Goal: Task Accomplishment & Management: Manage account settings

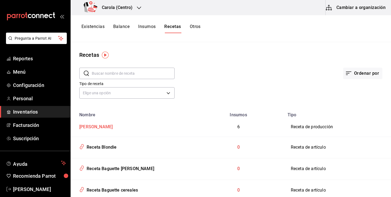
click at [94, 127] on div "[PERSON_NAME]" at bounding box center [95, 126] width 36 height 8
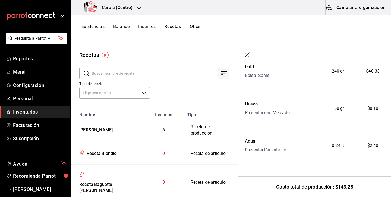
scroll to position [218, 0]
click at [247, 53] on icon "button" at bounding box center [247, 54] width 5 height 5
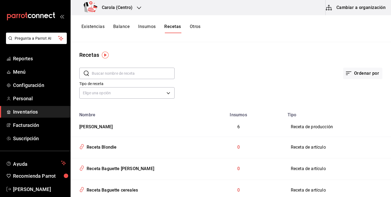
click at [136, 70] on input "text" at bounding box center [133, 73] width 83 height 11
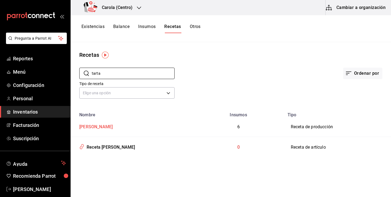
type input "tarta"
click at [104, 127] on div "[PERSON_NAME]" at bounding box center [95, 126] width 36 height 8
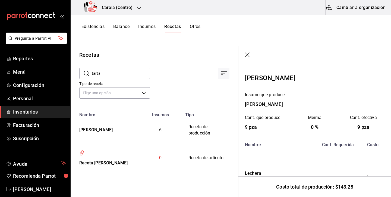
click at [247, 56] on icon "button" at bounding box center [247, 54] width 5 height 5
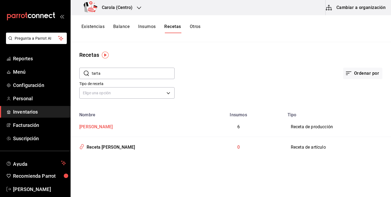
click at [107, 125] on div "Tarta de dátil" at bounding box center [131, 126] width 109 height 8
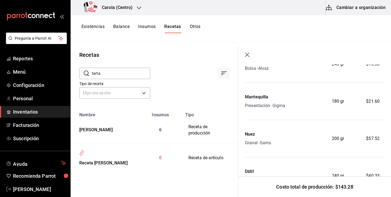
scroll to position [171, 0]
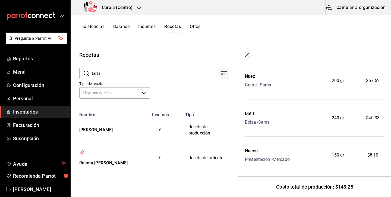
click at [245, 54] on icon "button" at bounding box center [247, 54] width 5 height 5
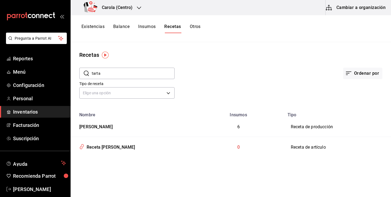
click at [344, 5] on button "Cambiar a organización" at bounding box center [356, 7] width 61 height 15
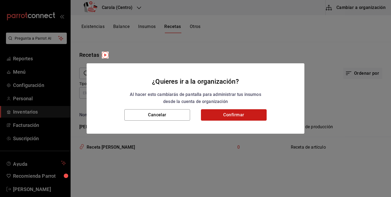
click at [242, 114] on button "Confirmar" at bounding box center [234, 114] width 66 height 11
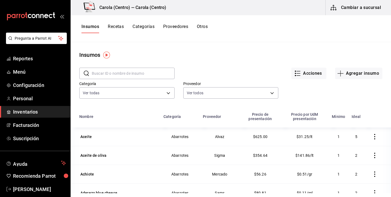
click at [119, 26] on button "Recetas" at bounding box center [116, 28] width 16 height 9
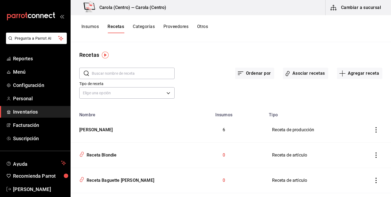
click at [130, 77] on input "text" at bounding box center [133, 73] width 83 height 11
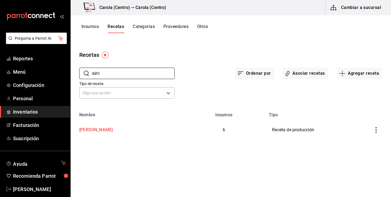
type input "dátil"
click at [105, 125] on div "Tarta de dátil" at bounding box center [95, 129] width 36 height 8
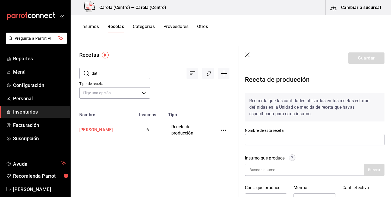
type input "Tarta de dátil"
type input "9"
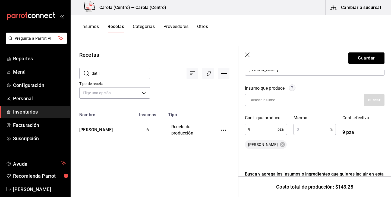
scroll to position [78, 0]
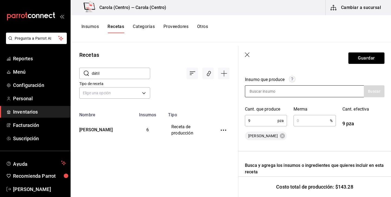
click at [311, 96] on div at bounding box center [304, 91] width 119 height 12
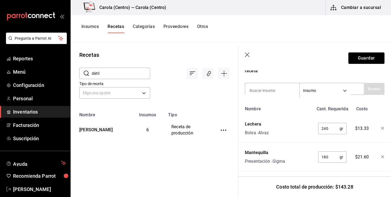
scroll to position [178, 0]
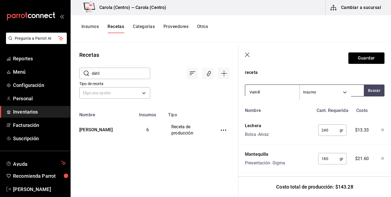
type input "Vainilla"
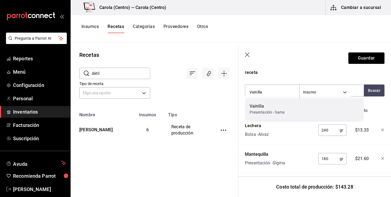
click at [279, 109] on div "Vainilla" at bounding box center [267, 106] width 35 height 7
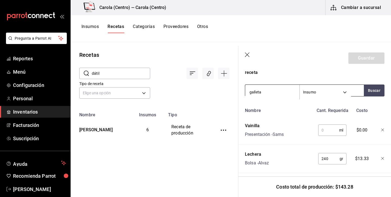
type input "galletas"
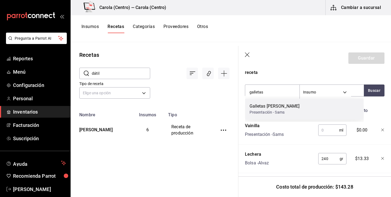
click at [260, 113] on div "Presentación - Sams" at bounding box center [275, 112] width 50 height 6
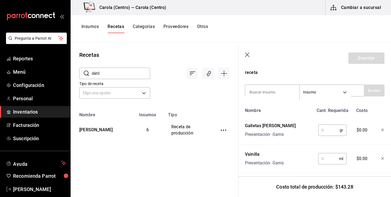
click at [329, 135] on input "text" at bounding box center [328, 130] width 21 height 11
type input "345"
click at [323, 161] on input "text" at bounding box center [328, 158] width 21 height 11
type input "5"
click at [377, 57] on button "Guardar" at bounding box center [366, 57] width 36 height 11
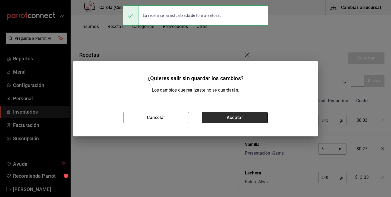
click at [244, 115] on button "Aceptar" at bounding box center [235, 117] width 66 height 11
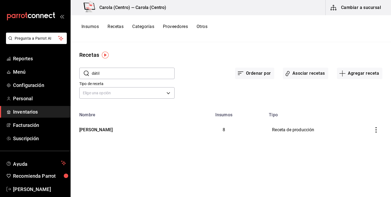
click at [98, 26] on button "Insumos" at bounding box center [89, 28] width 17 height 9
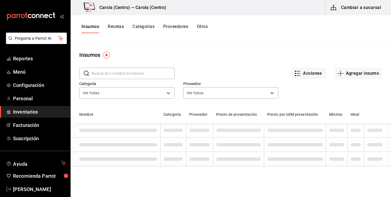
click at [152, 74] on input "text" at bounding box center [133, 73] width 83 height 11
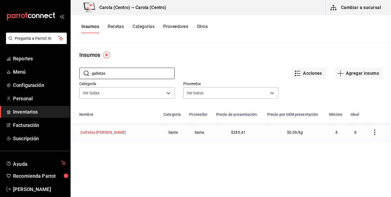
type input "galletas"
click at [97, 130] on div "Galletas [PERSON_NAME]" at bounding box center [102, 132] width 45 height 5
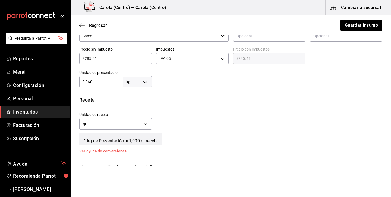
scroll to position [140, 0]
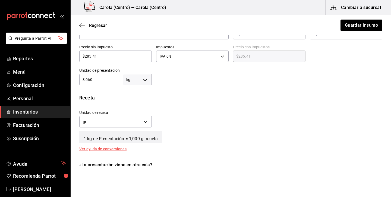
click at [86, 81] on input "3,060" at bounding box center [101, 79] width 44 height 7
type input "3,060"
click at [136, 79] on body "Pregunta a Parrot AI Reportes Menú Configuración Personal Inventarios Facturaci…" at bounding box center [195, 83] width 391 height 166
click at [134, 116] on li "gr" at bounding box center [137, 113] width 28 height 9
type input "GRAM"
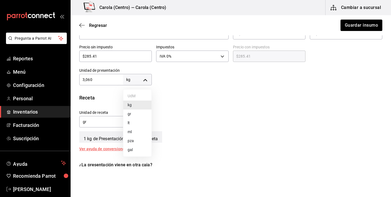
type input "3,060"
click at [100, 80] on input "3,060" at bounding box center [101, 79] width 44 height 7
type input "3"
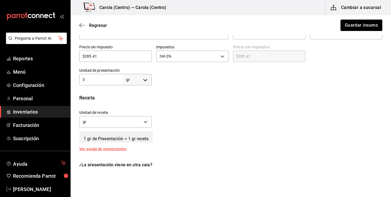
type input "30"
type input "306"
type input "3,060"
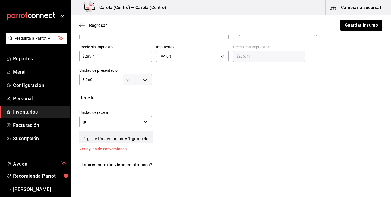
type input "3,060"
click at [121, 92] on div "Insumo IN-1756316654162 Nombre Galletas maria Categoría de inventario Sams ​ Mí…" at bounding box center [231, 64] width 320 height 320
click at [349, 28] on button "Guardar insumo" at bounding box center [361, 25] width 42 height 11
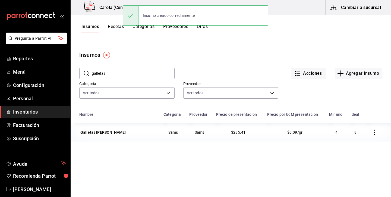
click at [121, 27] on button "Recetas" at bounding box center [116, 28] width 16 height 9
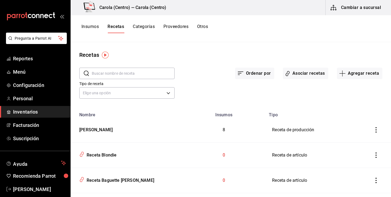
click at [126, 75] on input "text" at bounding box center [133, 73] width 83 height 11
click at [103, 128] on div "Tarta de dátil" at bounding box center [95, 129] width 36 height 8
type input "Tarta de dátil"
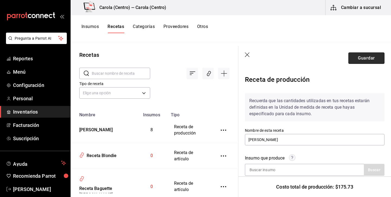
click at [360, 58] on button "Guardar" at bounding box center [366, 57] width 36 height 11
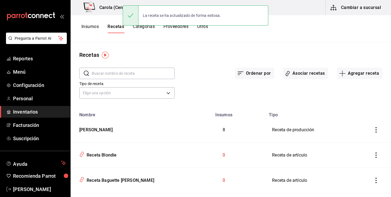
click at [134, 73] on input "text" at bounding box center [133, 73] width 83 height 11
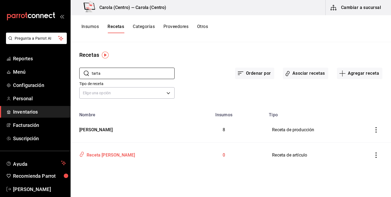
type input "tarta"
click at [118, 157] on div "Receta Tarta de datil" at bounding box center [109, 154] width 51 height 8
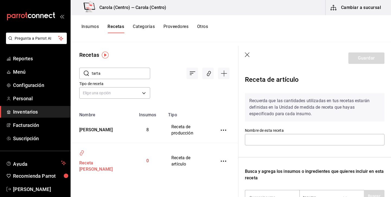
type input "Receta Tarta de datil"
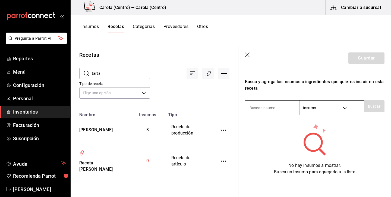
scroll to position [90, 0]
type input "dátil"
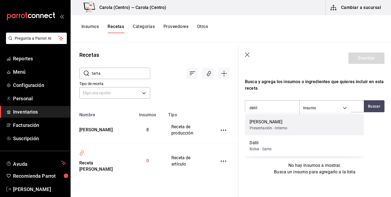
click at [283, 124] on div "Tarta de dátil" at bounding box center [269, 122] width 38 height 7
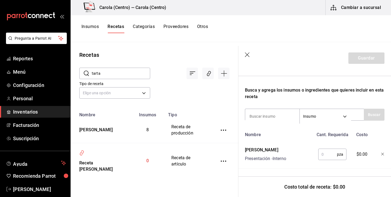
scroll to position [81, 0]
click at [327, 155] on input "text" at bounding box center [327, 154] width 19 height 11
type input "1"
click at [360, 59] on button "Guardar" at bounding box center [366, 57] width 36 height 11
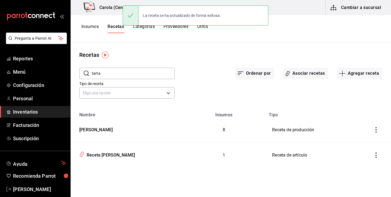
click at [108, 72] on input "tarta" at bounding box center [133, 73] width 83 height 11
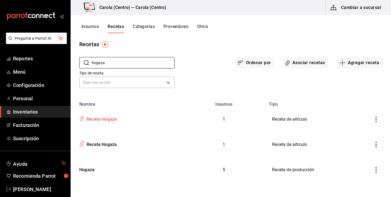
scroll to position [11, 0]
type input "hogaza"
click at [93, 171] on div "Hogaza" at bounding box center [85, 169] width 17 height 8
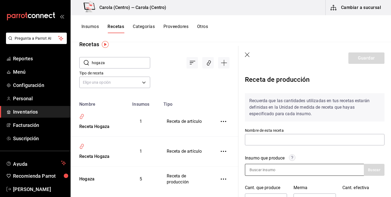
type input "Hogaza"
type input "1"
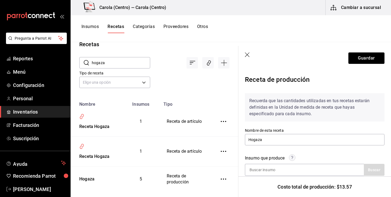
click at [246, 53] on icon "button" at bounding box center [247, 54] width 5 height 5
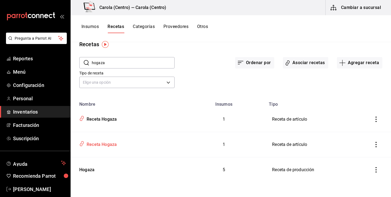
click at [112, 144] on div "Receta Hogaza" at bounding box center [100, 143] width 32 height 8
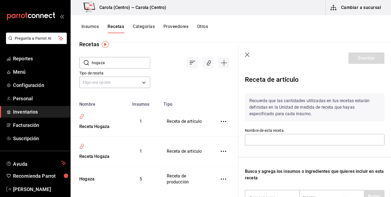
type input "Receta Hogaza"
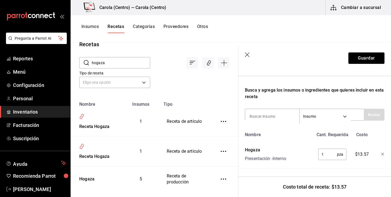
click at [246, 56] on icon "button" at bounding box center [247, 54] width 5 height 5
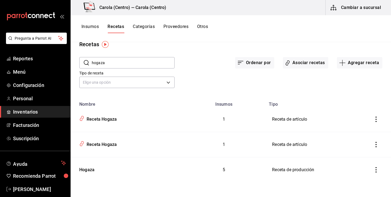
click at [97, 28] on button "Insumos" at bounding box center [89, 28] width 17 height 9
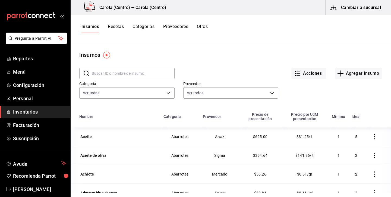
click at [119, 26] on button "Recetas" at bounding box center [116, 28] width 16 height 9
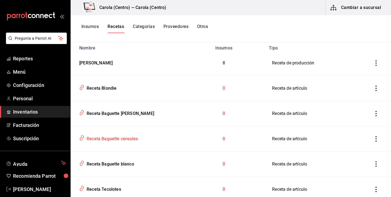
scroll to position [68, 0]
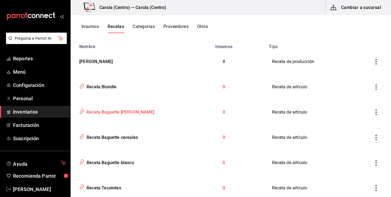
click at [121, 110] on div "Receta Baguette [PERSON_NAME]" at bounding box center [119, 111] width 70 height 8
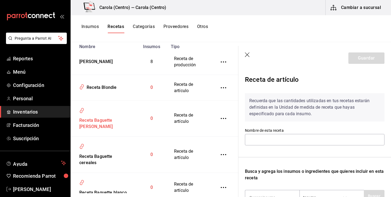
type input "Receta Baguette [PERSON_NAME]"
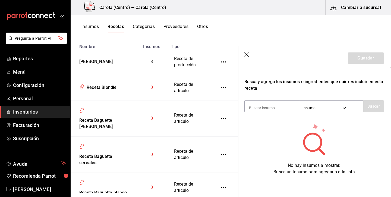
scroll to position [90, 1]
click at [246, 55] on icon "button" at bounding box center [246, 54] width 5 height 5
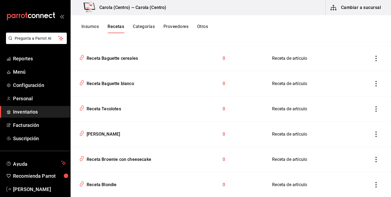
scroll to position [147, 0]
click at [113, 111] on div "Receta Tecolotes" at bounding box center [102, 108] width 37 height 8
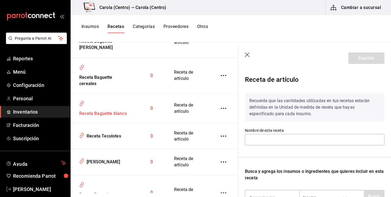
type input "Receta Tecolotes"
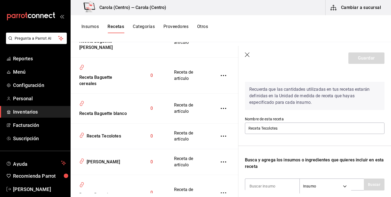
scroll to position [62, 0]
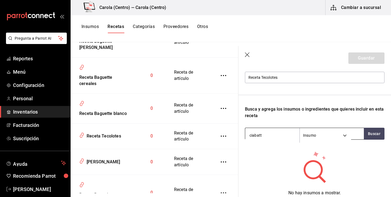
type input "ciabatta"
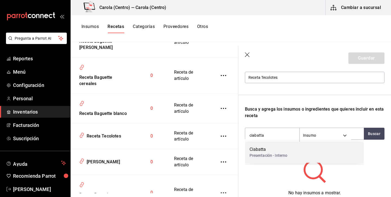
click at [284, 147] on div "Ciabatta" at bounding box center [269, 149] width 38 height 7
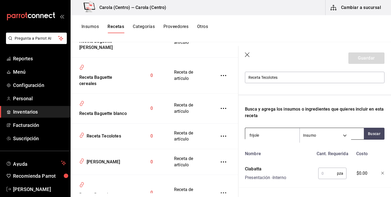
type input "frijoles"
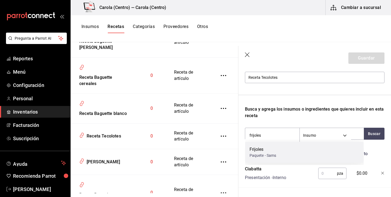
click at [272, 152] on div "Frijoles" at bounding box center [263, 149] width 27 height 7
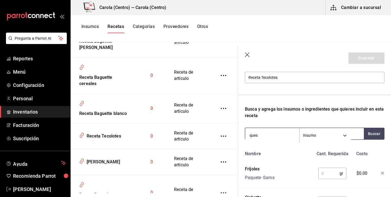
type input "queso"
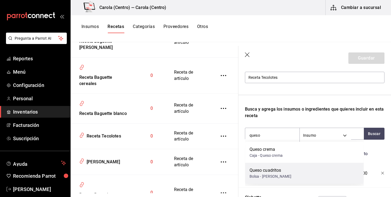
click at [267, 170] on div "Queso cuadritos" at bounding box center [271, 170] width 42 height 7
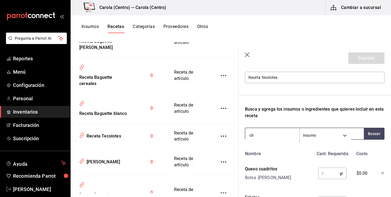
type input "c"
type input "totopos"
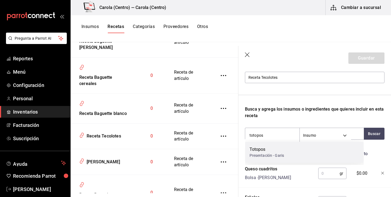
click at [254, 155] on div "Presentación - Garis" at bounding box center [267, 156] width 35 height 6
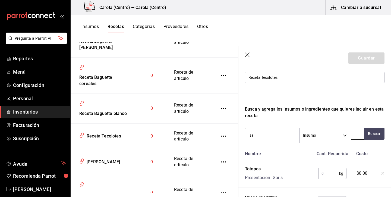
type input "s"
type input "pollo"
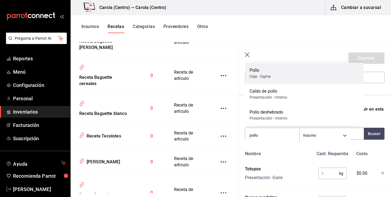
click at [259, 77] on div "Caja - Sigma" at bounding box center [260, 77] width 21 height 6
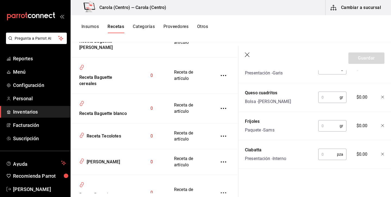
scroll to position [195, 0]
click at [326, 156] on input "text" at bounding box center [327, 154] width 19 height 11
type input "1"
click at [334, 130] on input "text" at bounding box center [328, 125] width 21 height 11
type input "50"
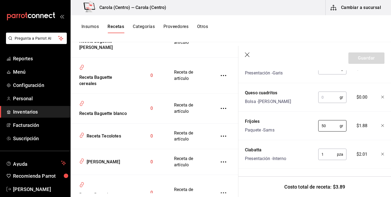
click at [326, 93] on input "text" at bounding box center [328, 97] width 21 height 11
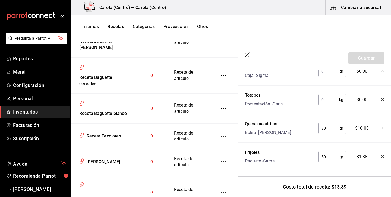
scroll to position [162, 0]
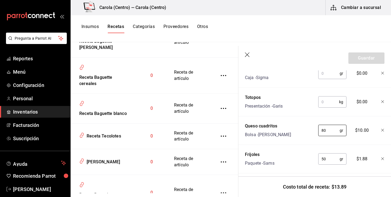
type input "80"
click at [329, 100] on input "text" at bounding box center [328, 101] width 21 height 11
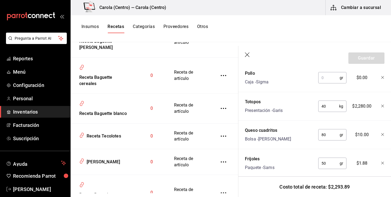
scroll to position [162, 0]
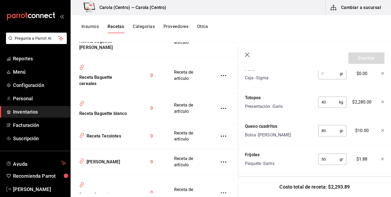
type input "4"
type input "0.04"
click at [328, 76] on input "text" at bounding box center [328, 73] width 21 height 11
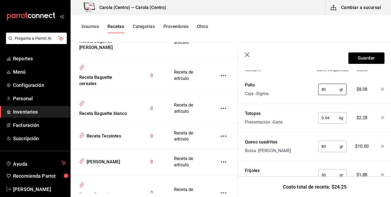
scroll to position [141, 0]
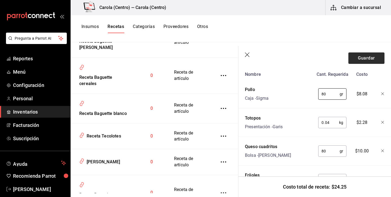
type input "80"
click at [376, 56] on button "Guardar" at bounding box center [366, 57] width 36 height 11
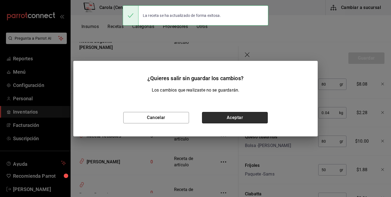
click at [225, 116] on button "Aceptar" at bounding box center [235, 117] width 66 height 11
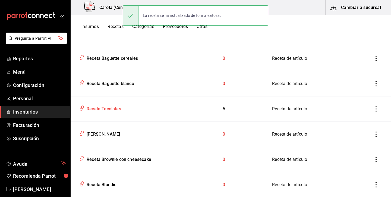
click at [111, 106] on div "Receta Tecolotes" at bounding box center [102, 108] width 37 height 8
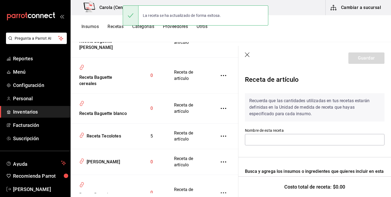
type input "Receta Tecolotes"
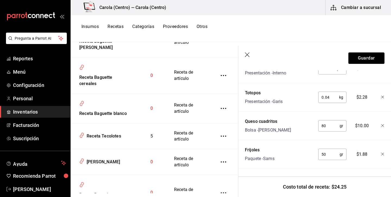
scroll to position [195, 0]
click at [246, 58] on header "Guardar" at bounding box center [314, 58] width 153 height 24
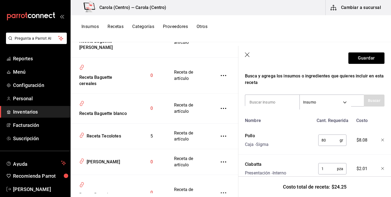
scroll to position [85, 0]
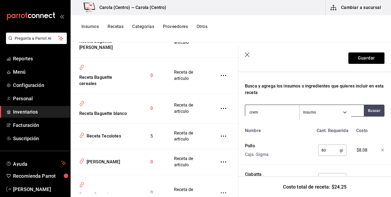
type input "crema"
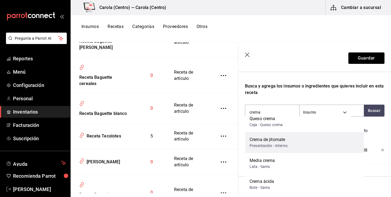
scroll to position [8, 0]
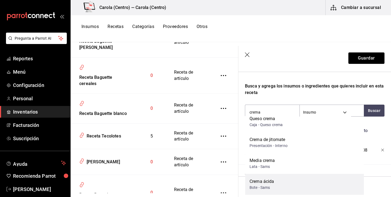
click at [268, 182] on div "Crema ácida" at bounding box center [262, 181] width 24 height 7
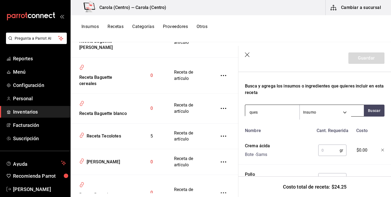
type input "queso"
click at [267, 115] on input "queso" at bounding box center [272, 111] width 54 height 11
type input "cebolla"
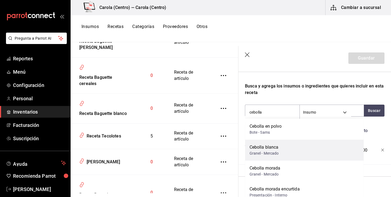
click at [272, 146] on div "Cebolla blanca" at bounding box center [264, 147] width 29 height 7
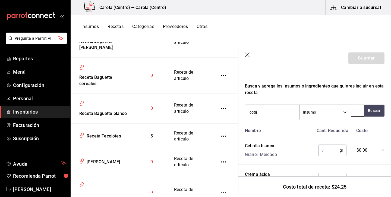
type input "cotija"
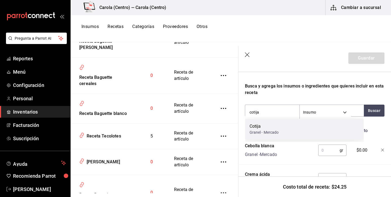
click at [264, 130] on div "Granel - Mercado" at bounding box center [264, 133] width 29 height 6
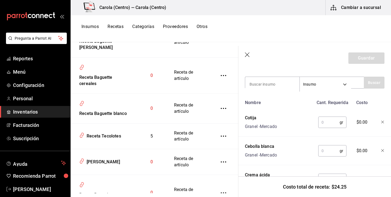
scroll to position [116, 0]
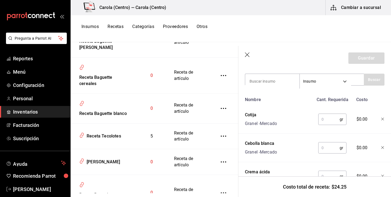
click at [334, 117] on input "text" at bounding box center [328, 119] width 21 height 11
type input "15"
click at [328, 149] on input "text" at bounding box center [328, 147] width 21 height 11
type input "4"
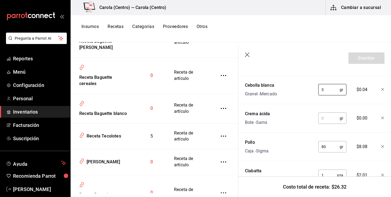
scroll to position [175, 0]
type input "3"
click at [326, 117] on input "text" at bounding box center [328, 117] width 21 height 11
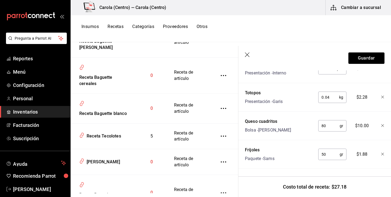
scroll to position [281, 0]
type input "15"
click at [377, 60] on button "Guardar" at bounding box center [366, 57] width 36 height 11
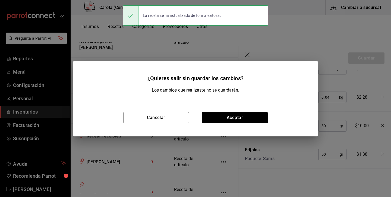
scroll to position [271, 0]
click at [254, 115] on button "Aceptar" at bounding box center [235, 117] width 66 height 11
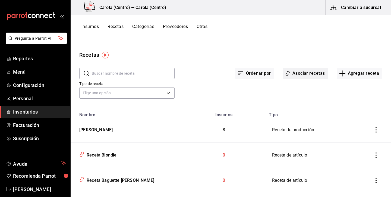
click at [319, 73] on button "Asociar recetas" at bounding box center [305, 73] width 45 height 11
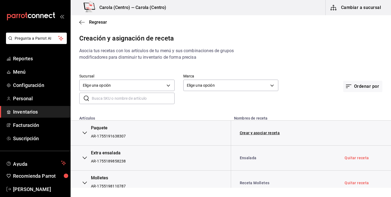
click at [137, 101] on input "text" at bounding box center [133, 98] width 83 height 11
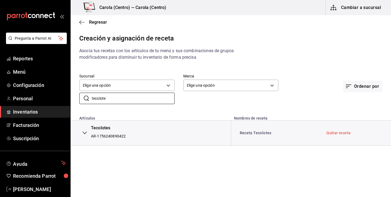
type input "tecolote"
click at [84, 132] on icon "button" at bounding box center [85, 133] width 4 height 4
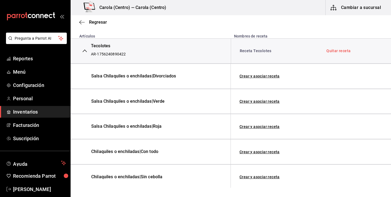
scroll to position [71, 0]
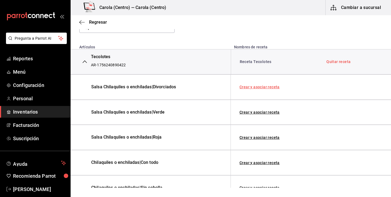
click at [263, 87] on link "Crear y asociar receta" at bounding box center [259, 87] width 40 height 4
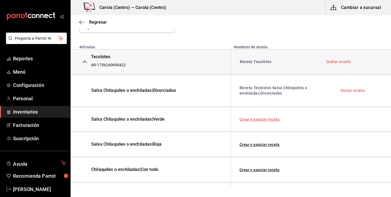
click at [257, 118] on link "Crear y asociar receta" at bounding box center [259, 119] width 40 height 4
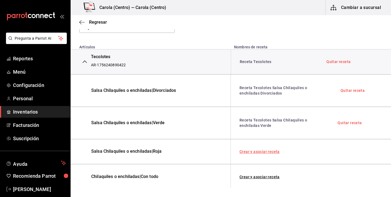
click at [256, 152] on link "Crear y asociar receta" at bounding box center [259, 152] width 40 height 4
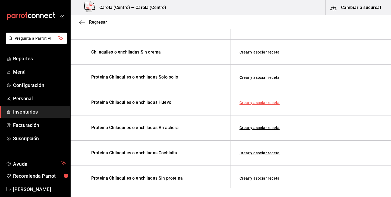
scroll to position [278, 0]
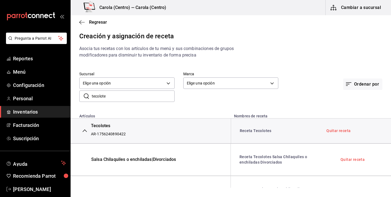
scroll to position [7, 0]
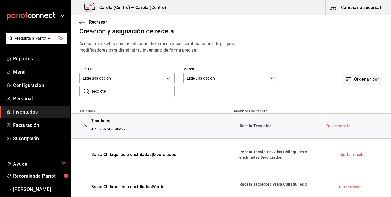
click at [77, 21] on div "Regresar" at bounding box center [231, 22] width 320 height 14
click at [80, 20] on icon "button" at bounding box center [81, 22] width 5 height 5
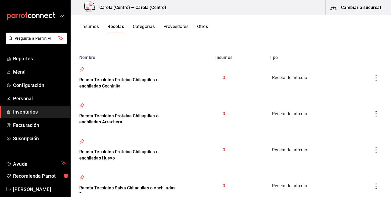
scroll to position [61, 0]
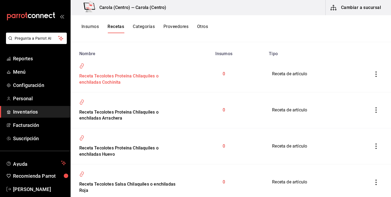
click at [119, 81] on div "Receta Tecolotes Proteina Chilaquiles o enchiladas Cochinita" at bounding box center [126, 78] width 98 height 15
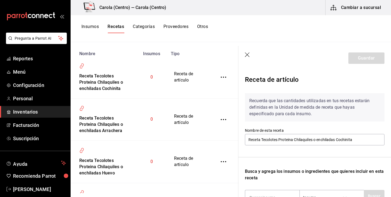
scroll to position [44, 0]
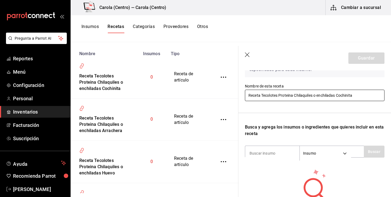
drag, startPoint x: 338, startPoint y: 95, endPoint x: 298, endPoint y: 95, distance: 40.5
click at [298, 95] on input "Receta Tecolotes Proteina Chilaquiles o enchiladas Cochinita" at bounding box center [315, 95] width 140 height 11
click at [296, 95] on input "Receta Tecolotes Proteina Chilaquiles o enchiladas Cochinita" at bounding box center [315, 95] width 140 height 11
drag, startPoint x: 296, startPoint y: 95, endPoint x: 335, endPoint y: 96, distance: 39.4
click at [335, 96] on input "Receta Tecolotes Proteina Chilaquiles o enchiladas Cochinita" at bounding box center [315, 95] width 140 height 11
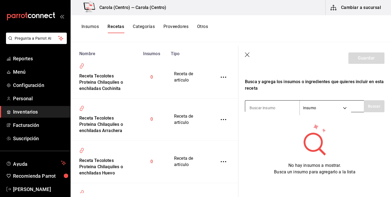
scroll to position [90, 0]
type input "Receta Tecolotes Proteina Cochinita"
type input "cochinita"
click at [249, 53] on icon "button" at bounding box center [247, 54] width 5 height 5
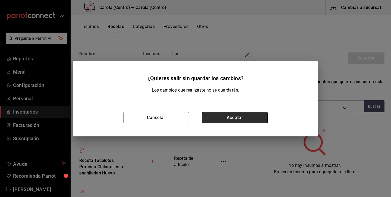
click at [226, 113] on button "Aceptar" at bounding box center [235, 117] width 66 height 11
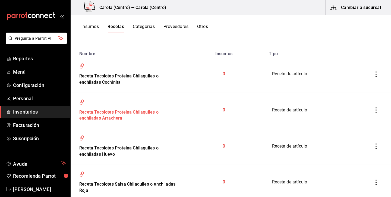
click at [141, 113] on div "Receta Tecolotes Proteina Chilaquiles o enchiladas Arrachera" at bounding box center [126, 114] width 98 height 15
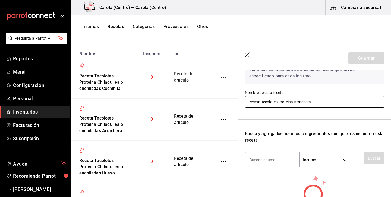
scroll to position [53, 0]
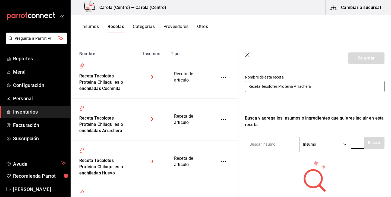
type input "Receta Tecolotes Proteina Arrachera"
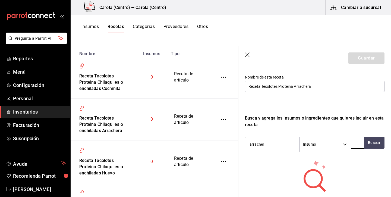
type input "arrachera"
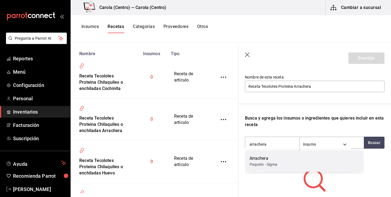
click at [274, 155] on div "Arrachera Paquete - Sigma" at bounding box center [304, 161] width 119 height 21
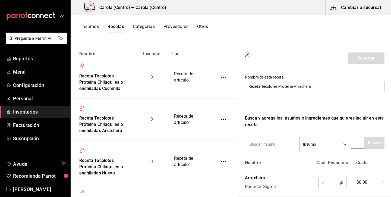
click at [329, 183] on input "text" at bounding box center [328, 182] width 21 height 11
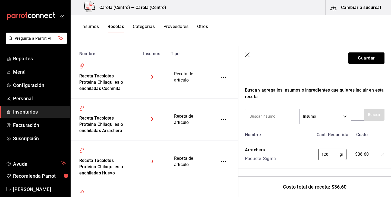
scroll to position [81, 0]
type input "120"
click at [370, 60] on button "Guardar" at bounding box center [366, 57] width 36 height 11
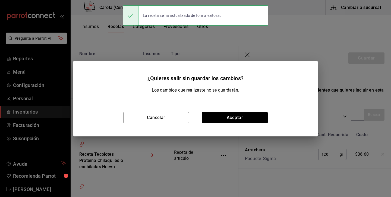
scroll to position [71, 0]
click at [219, 119] on button "Aceptar" at bounding box center [235, 117] width 66 height 11
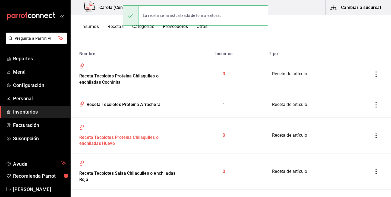
click at [132, 136] on div "Receta Tecolotes Proteina Chilaquiles o enchiladas Huevo" at bounding box center [126, 139] width 98 height 15
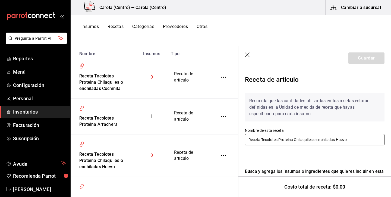
drag, startPoint x: 336, startPoint y: 141, endPoint x: 279, endPoint y: 139, distance: 57.1
click at [279, 139] on input "Receta Tecolotes Proteina Chilaquiles o enchiladas Huevo" at bounding box center [315, 139] width 140 height 11
drag, startPoint x: 295, startPoint y: 141, endPoint x: 336, endPoint y: 140, distance: 41.3
click at [336, 140] on input "Receta Tecolotes Proteina Chilaquiles o enchiladas Huevo" at bounding box center [315, 139] width 140 height 11
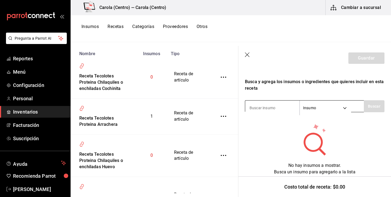
scroll to position [90, 0]
type input "Receta Tecolotes Proteina Huevo"
type input "huevo"
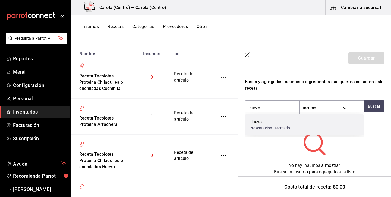
click at [268, 123] on div "Huevo" at bounding box center [270, 122] width 41 height 7
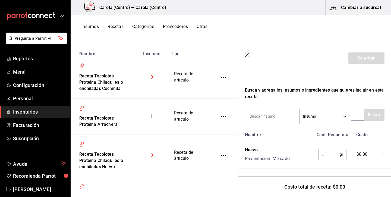
scroll to position [81, 0]
click at [334, 156] on input "text" at bounding box center [328, 154] width 21 height 11
type input "50"
click at [365, 57] on button "Guardar" at bounding box center [366, 57] width 36 height 11
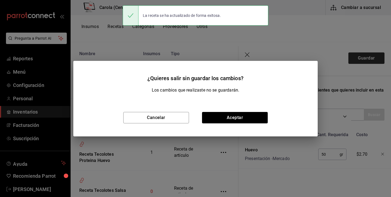
scroll to position [71, 0]
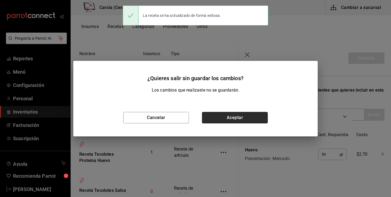
click at [218, 119] on button "Aceptar" at bounding box center [235, 117] width 66 height 11
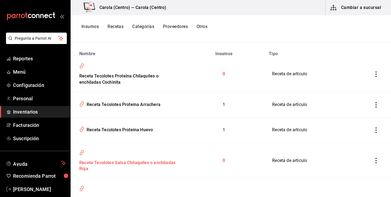
click at [166, 163] on div "Receta Tecolotes Salsa Chilaquiles o enchiladas Roja" at bounding box center [126, 164] width 98 height 15
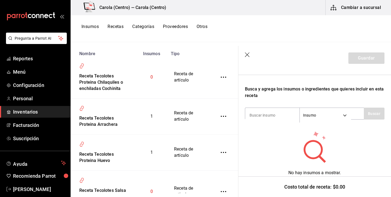
scroll to position [90, 0]
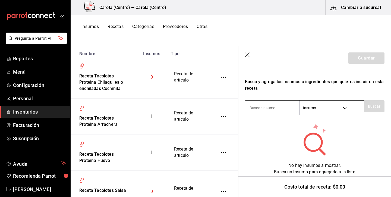
type input "Receta Tecolotes Salsa Roja"
type input "salsa"
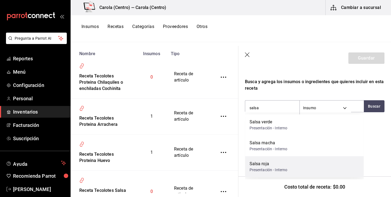
click at [268, 164] on div "Salsa roja" at bounding box center [269, 163] width 38 height 7
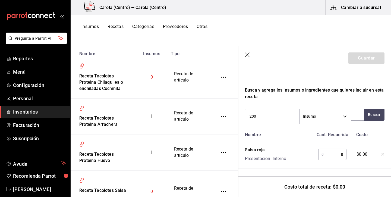
type input "200"
click at [331, 154] on input "text" at bounding box center [329, 154] width 23 height 11
type input "0.2"
click at [367, 57] on button "Guardar" at bounding box center [366, 57] width 36 height 11
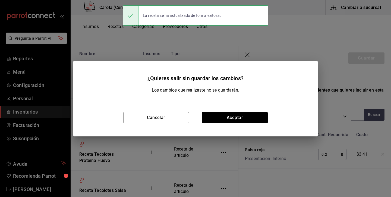
scroll to position [71, 0]
click at [261, 117] on button "Aceptar" at bounding box center [235, 117] width 66 height 11
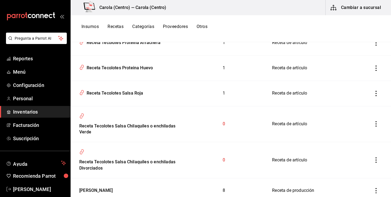
scroll to position [129, 0]
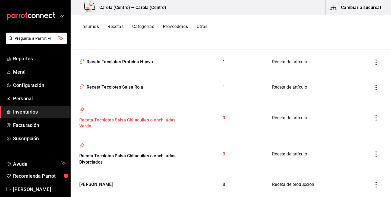
click at [161, 118] on div "Receta Tecolotes Salsa Chilaquiles o enchiladas Verde" at bounding box center [126, 122] width 98 height 15
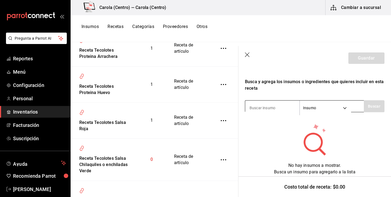
scroll to position [90, 0]
type input "Receta Tecolotes Salsa Verde"
type input "salsa"
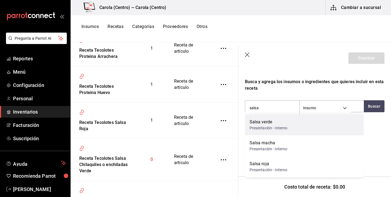
click at [269, 128] on div "Presentación - Interno" at bounding box center [269, 128] width 38 height 6
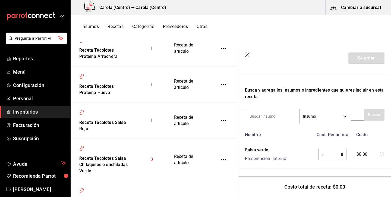
click at [331, 154] on input "text" at bounding box center [329, 154] width 23 height 11
type input "0.2"
click at [368, 61] on button "Guardar" at bounding box center [366, 57] width 36 height 11
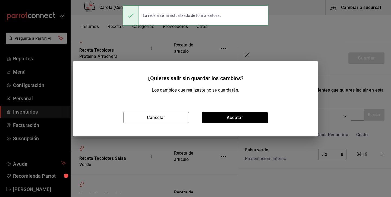
scroll to position [71, 0]
click at [226, 115] on button "Aceptar" at bounding box center [235, 117] width 66 height 11
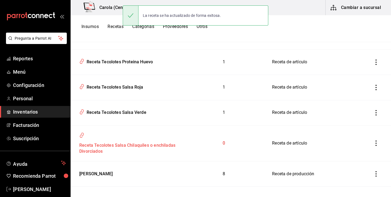
click at [147, 144] on div "Receta Tecolotes Salsa Chilaquiles o enchiladas Divorciados" at bounding box center [126, 147] width 98 height 15
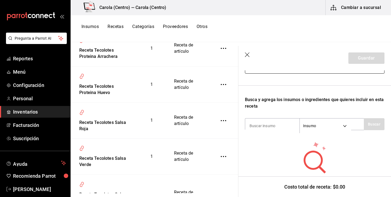
scroll to position [80, 0]
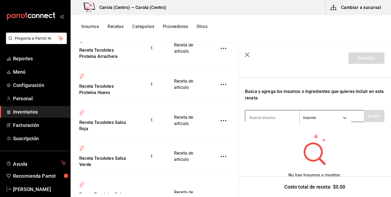
type input "Receta Tecolotes Salsa Divorciados"
type input "salsa"
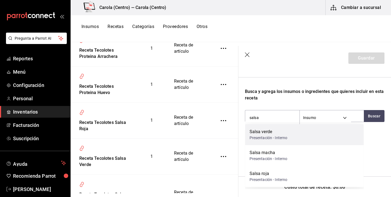
click at [284, 134] on div "Salsa verde" at bounding box center [269, 131] width 38 height 7
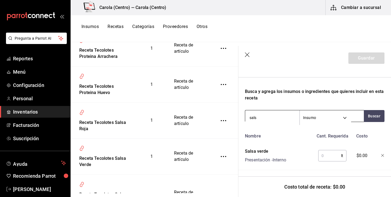
type input "salsa"
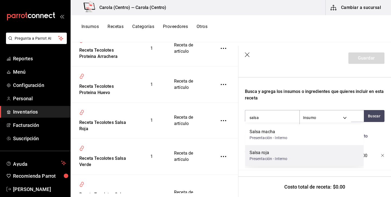
click at [272, 150] on div "Salsa roja" at bounding box center [269, 152] width 38 height 7
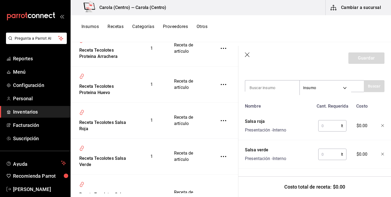
scroll to position [110, 0]
click at [327, 127] on input "text" at bounding box center [329, 125] width 23 height 11
type input "0.1"
click at [329, 156] on input "text" at bounding box center [329, 154] width 23 height 11
type input "0.1"
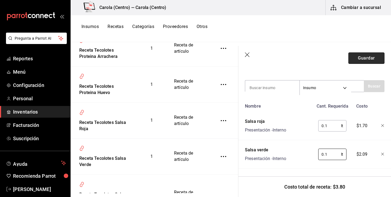
click at [372, 55] on button "Guardar" at bounding box center [366, 57] width 36 height 11
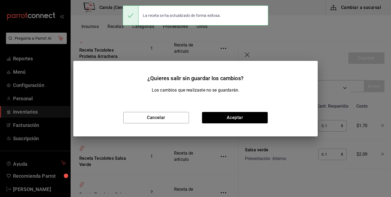
scroll to position [100, 0]
click at [248, 122] on button "Aceptar" at bounding box center [235, 117] width 66 height 11
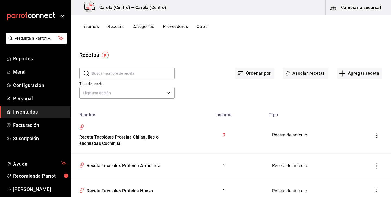
click at [116, 26] on button "Recetas" at bounding box center [116, 28] width 16 height 9
click at [321, 73] on button "Asociar recetas" at bounding box center [305, 73] width 45 height 11
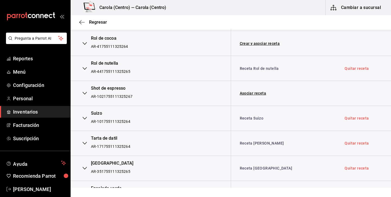
scroll to position [1187, 0]
click at [256, 92] on link "Asociar receta" at bounding box center [253, 94] width 27 height 4
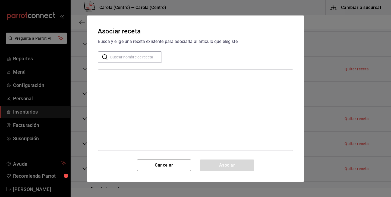
click at [138, 52] on input "text" at bounding box center [136, 56] width 52 height 11
type input "shot"
click at [139, 85] on div "Receta Shot de espresso" at bounding box center [123, 87] width 42 height 6
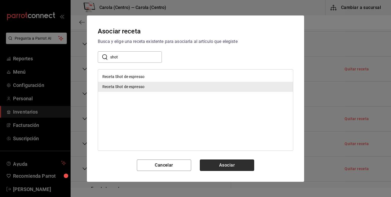
click at [225, 168] on button "Asociar" at bounding box center [227, 164] width 54 height 11
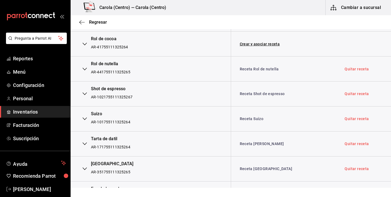
click at [248, 91] on link "Receta Shot de espresso" at bounding box center [262, 93] width 45 height 5
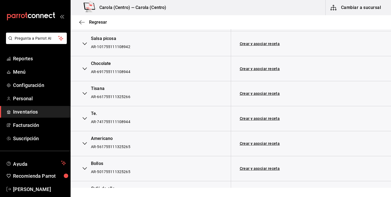
scroll to position [2556, 0]
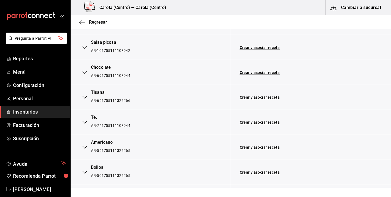
click at [84, 95] on icon "button" at bounding box center [85, 97] width 4 height 4
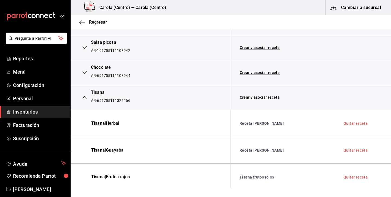
click at [84, 91] on button "button" at bounding box center [84, 97] width 11 height 12
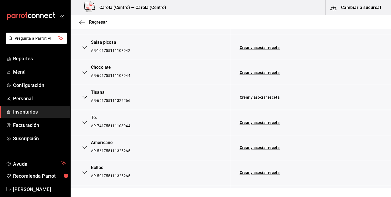
click at [85, 121] on icon "button" at bounding box center [85, 122] width 4 height 3
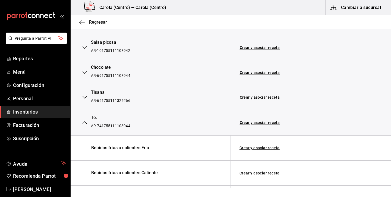
click at [85, 120] on icon "button" at bounding box center [85, 122] width 4 height 4
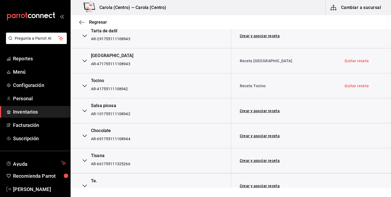
scroll to position [2494, 0]
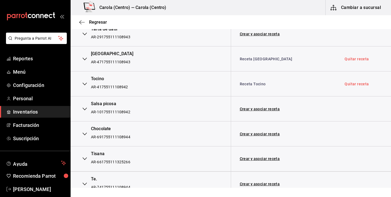
click at [86, 133] on icon "button" at bounding box center [85, 134] width 4 height 3
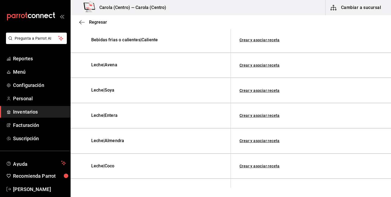
scroll to position [2619, 0]
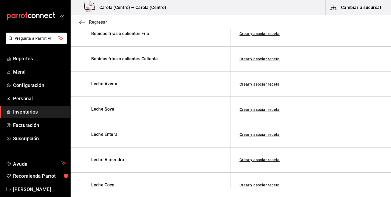
click at [84, 21] on icon "button" at bounding box center [81, 22] width 5 height 5
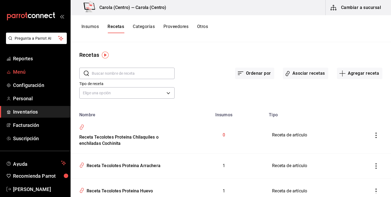
click at [31, 74] on span "Menú" at bounding box center [39, 71] width 53 height 7
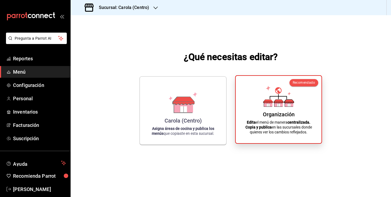
click at [273, 104] on icon at bounding box center [278, 96] width 31 height 21
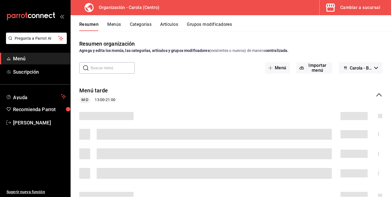
click at [217, 26] on button "Grupos modificadores" at bounding box center [209, 26] width 45 height 9
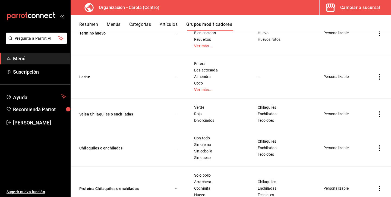
scroll to position [223, 0]
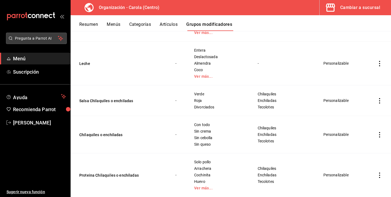
click at [40, 40] on span "Pregunta a Parrot AI" at bounding box center [36, 39] width 43 height 6
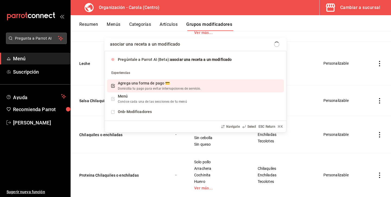
type input "asociar una receta a un modificador"
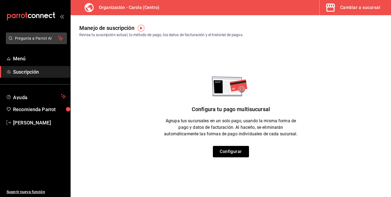
click at [36, 40] on span "Pregunta a Parrot AI" at bounding box center [36, 39] width 43 height 6
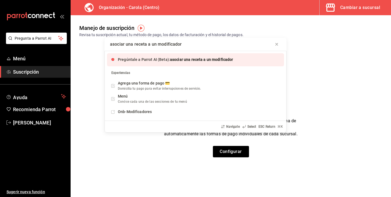
type input "asociar una receta a un modificador"
click at [139, 61] on span "Pregúntale a Parrot AI (Beta):" at bounding box center [144, 59] width 52 height 4
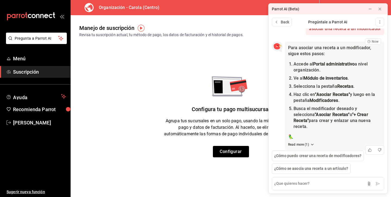
scroll to position [9, 0]
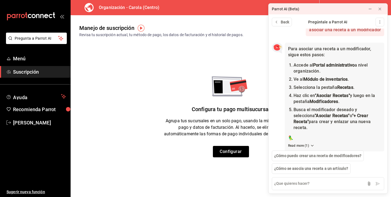
click at [241, 113] on div "Configura tu pago multisucursal" at bounding box center [231, 106] width 78 height 21
click at [383, 10] on button at bounding box center [380, 9] width 9 height 9
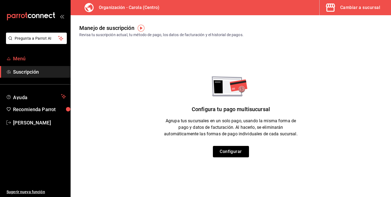
click at [43, 64] on link "Menú" at bounding box center [35, 59] width 70 height 12
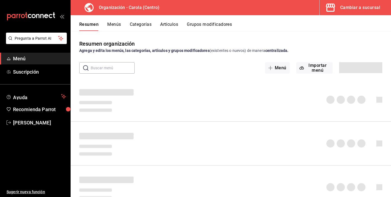
click at [370, 8] on div "Cambiar a sucursal" at bounding box center [360, 8] width 40 height 8
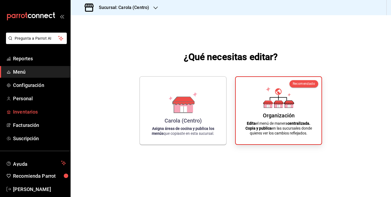
click at [33, 113] on span "Inventarios" at bounding box center [39, 111] width 53 height 7
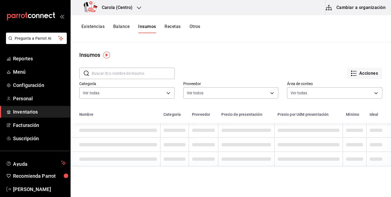
click at [371, 5] on button "Cambiar a organización" at bounding box center [356, 7] width 61 height 15
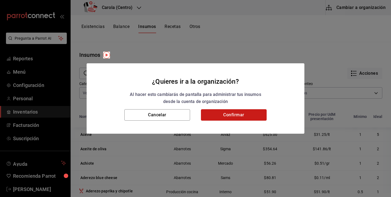
click at [253, 112] on button "Confirmar" at bounding box center [234, 114] width 66 height 11
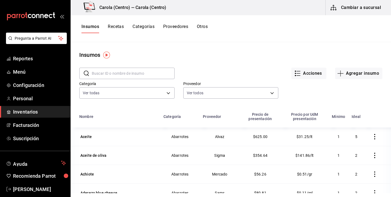
click at [116, 29] on button "Recetas" at bounding box center [116, 28] width 16 height 9
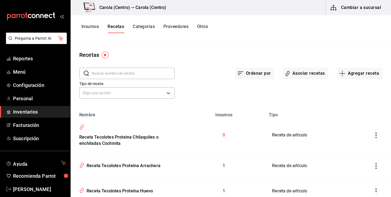
click at [154, 76] on input "text" at bounding box center [133, 73] width 83 height 11
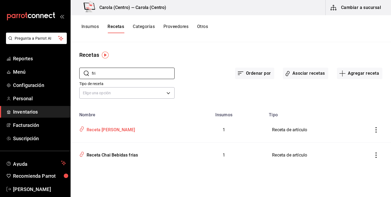
type input "fri"
click at [113, 128] on div "Receta [PERSON_NAME]" at bounding box center [109, 129] width 51 height 8
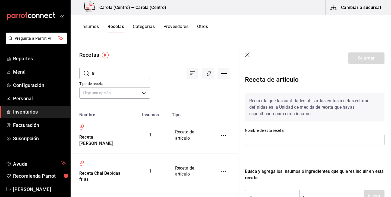
type input "Receta [PERSON_NAME]"
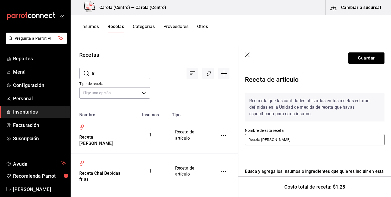
scroll to position [-4, 0]
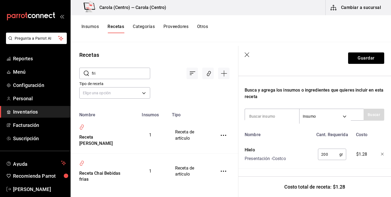
click at [248, 53] on icon "button" at bounding box center [247, 54] width 5 height 5
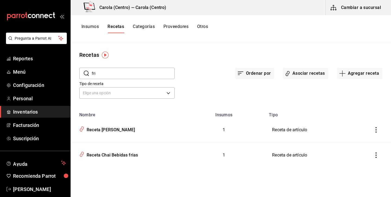
click at [377, 128] on icon "inventoriesTable" at bounding box center [375, 129] width 5 height 5
click at [292, 75] on div at bounding box center [195, 98] width 391 height 197
click at [289, 72] on icon "button" at bounding box center [287, 73] width 5 height 6
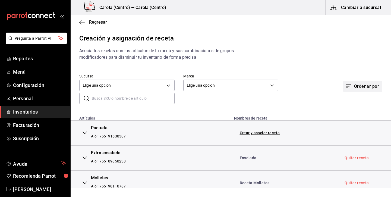
click at [376, 84] on button "Ordenar por" at bounding box center [362, 86] width 39 height 11
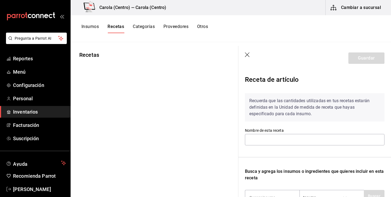
type input "Receta Shot de espresso"
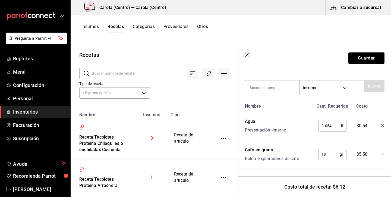
scroll to position [110, 0]
click at [249, 53] on icon "button" at bounding box center [247, 54] width 5 height 5
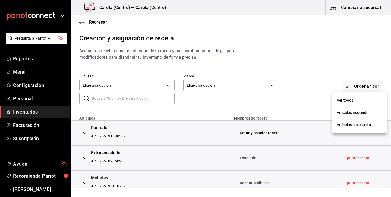
click at [222, 100] on div at bounding box center [195, 98] width 391 height 197
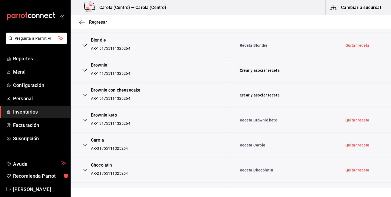
scroll to position [263, 0]
click at [86, 69] on icon "button" at bounding box center [85, 70] width 4 height 3
click at [241, 68] on link "Crear y asociar receta" at bounding box center [260, 70] width 40 height 4
click at [250, 93] on link "Crear y asociar receta" at bounding box center [260, 95] width 40 height 4
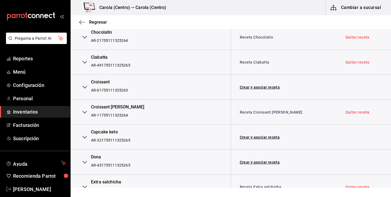
scroll to position [396, 0]
click at [245, 135] on link "Crear y asociar receta" at bounding box center [260, 137] width 40 height 4
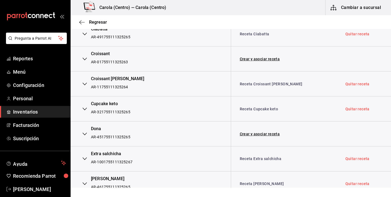
scroll to position [428, 0]
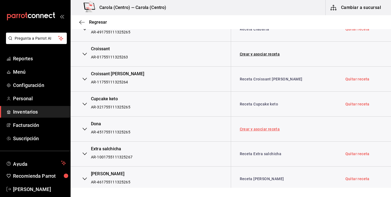
click at [248, 127] on link "Crear y asociar receta" at bounding box center [260, 129] width 40 height 4
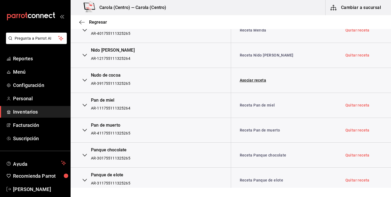
scroll to position [802, 0]
click at [254, 78] on link "Asociar receta" at bounding box center [253, 80] width 27 height 4
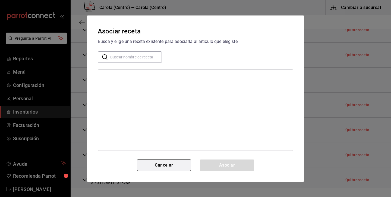
click at [163, 163] on button "Cancelar" at bounding box center [164, 164] width 54 height 11
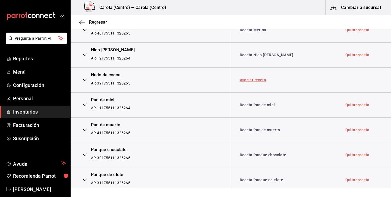
click at [250, 78] on link "Asociar receta" at bounding box center [253, 80] width 27 height 4
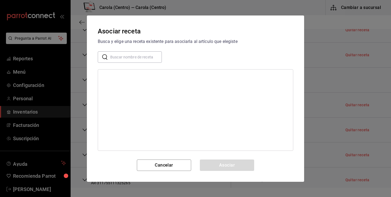
click at [155, 58] on input "text" at bounding box center [136, 56] width 52 height 11
type input "nudo de"
click at [132, 78] on div "Receta Nudo de cocoa" at bounding box center [121, 77] width 39 height 6
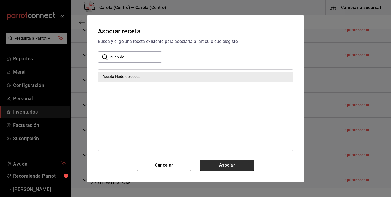
click at [229, 166] on button "Asociar" at bounding box center [227, 164] width 54 height 11
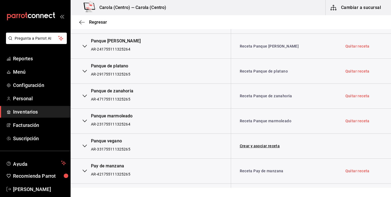
scroll to position [963, 0]
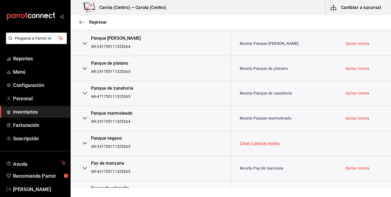
click at [252, 141] on link "Crear y asociar receta" at bounding box center [260, 143] width 40 height 4
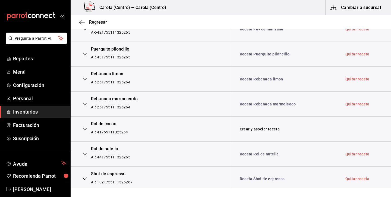
scroll to position [1120, 0]
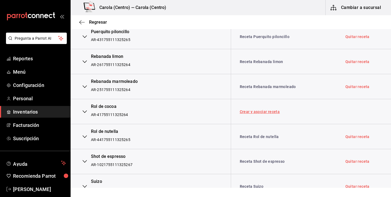
click at [252, 110] on link "Crear y asociar receta" at bounding box center [260, 112] width 40 height 4
click at [349, 110] on link "Quitar receta" at bounding box center [357, 112] width 24 height 4
click at [254, 110] on link "Asociar receta" at bounding box center [253, 112] width 27 height 4
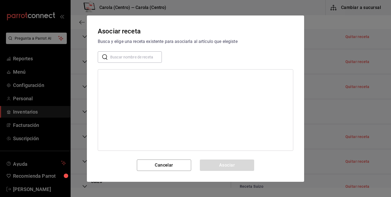
click at [152, 56] on input "text" at bounding box center [136, 56] width 52 height 11
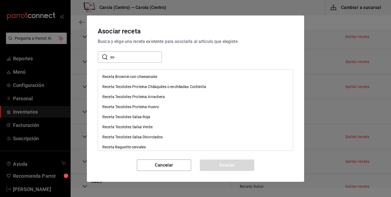
type input "s"
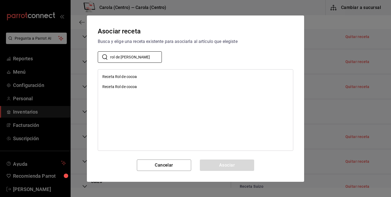
type input "rol de coco"
click at [138, 85] on div "Receta Rol de cocoa" at bounding box center [195, 87] width 195 height 10
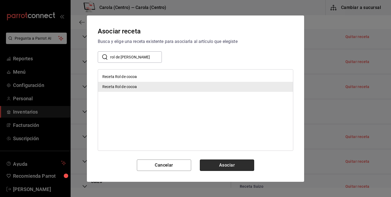
click at [239, 166] on button "Asociar" at bounding box center [227, 164] width 54 height 11
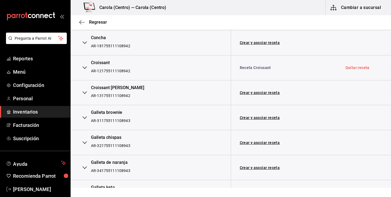
scroll to position [1735, 0]
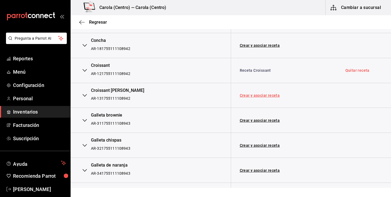
click at [259, 93] on link "Crear y asociar receta" at bounding box center [260, 95] width 40 height 4
click at [254, 118] on link "Crear y asociar receta" at bounding box center [260, 120] width 40 height 4
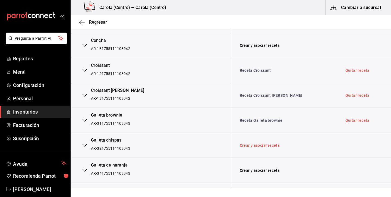
click at [258, 143] on link "Crear y asociar receta" at bounding box center [260, 145] width 40 height 4
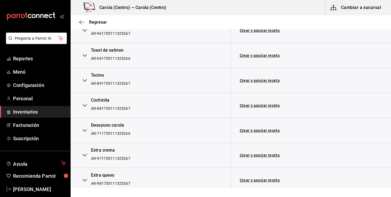
scroll to position [3622, 0]
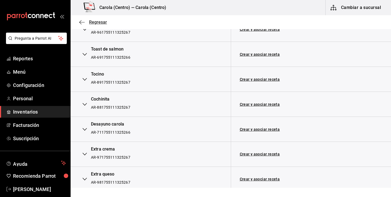
click at [81, 22] on icon "button" at bounding box center [81, 22] width 5 height 0
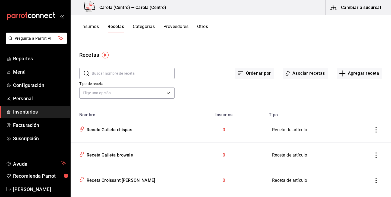
click at [142, 74] on input "text" at bounding box center [133, 73] width 83 height 11
type input "galleta"
click at [96, 26] on button "Insumos" at bounding box center [89, 28] width 17 height 9
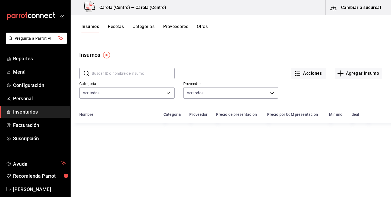
click at [188, 25] on button "Proveedores" at bounding box center [175, 28] width 25 height 9
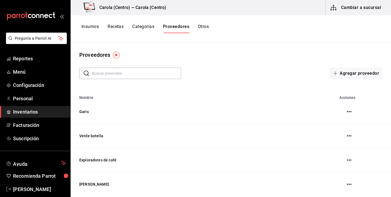
click at [119, 28] on button "Recetas" at bounding box center [116, 28] width 16 height 9
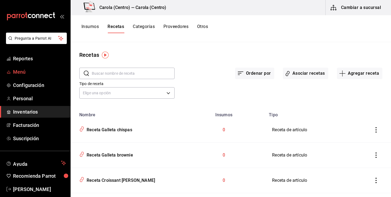
click at [33, 71] on span "Menú" at bounding box center [39, 71] width 53 height 7
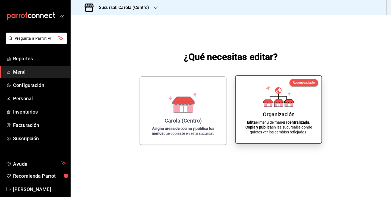
click at [275, 109] on div "Organización Edita el menú de manera centralizada. Copia y publica en las sucur…" at bounding box center [278, 109] width 73 height 59
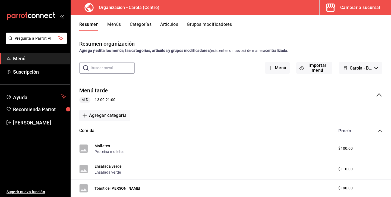
click at [120, 25] on button "Menús" at bounding box center [114, 26] width 14 height 9
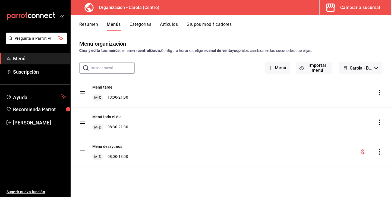
click at [169, 24] on button "Artículos" at bounding box center [169, 26] width 18 height 9
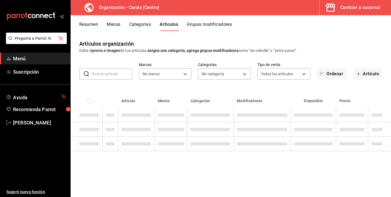
type input "463def20-5023-47da-b4a8-3ca52a2ee8a5"
type input "8da68a38-104b-4a0a-8aa5-581c433b7c30,76d4f9f8-42c5-4ee6-a728-c07b806fd39f,1792e…"
click at [116, 75] on input "text" at bounding box center [112, 73] width 40 height 11
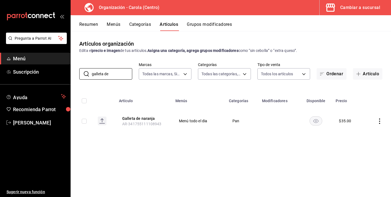
type input "galleta de"
click at [191, 23] on button "Grupos modificadores" at bounding box center [209, 26] width 45 height 9
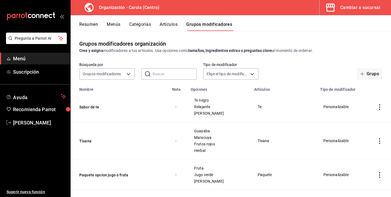
click at [119, 25] on button "Menús" at bounding box center [114, 26] width 14 height 9
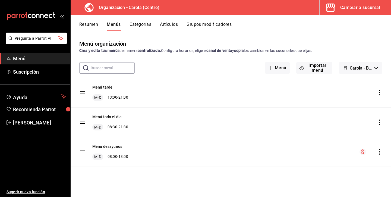
click at [120, 67] on input "text" at bounding box center [113, 67] width 44 height 11
click at [96, 20] on div "Resumen Menús Categorías Artículos Grupos modificadores" at bounding box center [231, 23] width 320 height 16
click at [95, 25] on button "Resumen" at bounding box center [88, 26] width 19 height 9
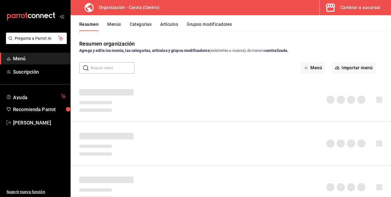
click at [123, 66] on input "text" at bounding box center [113, 67] width 44 height 11
type input "g"
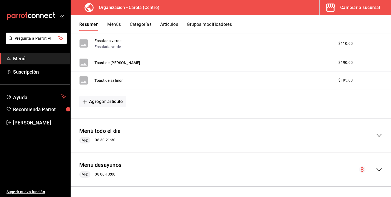
click at [141, 130] on div "Menú todo el dia M-D 08:30 - 21:30" at bounding box center [231, 135] width 320 height 25
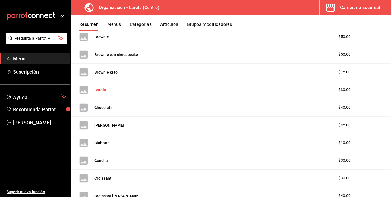
scroll to position [630, 0]
click at [375, 8] on div "Cambiar a sucursal" at bounding box center [360, 8] width 40 height 8
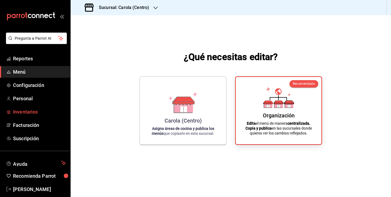
click at [27, 110] on span "Inventarios" at bounding box center [39, 111] width 53 height 7
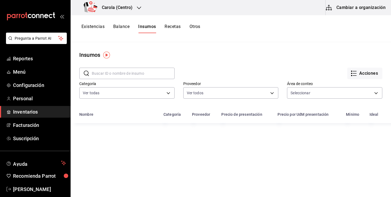
type input "dc5da99b-357b-4cc6-9549-1653af83bb05,67f61e8d-13e7-467e-9687-c92181aec58a"
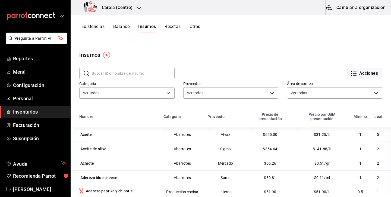
click at [364, 10] on button "Cambiar a organización" at bounding box center [356, 7] width 61 height 15
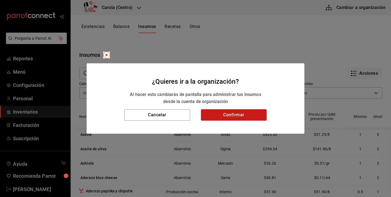
click at [220, 111] on button "Confirmar" at bounding box center [234, 114] width 66 height 11
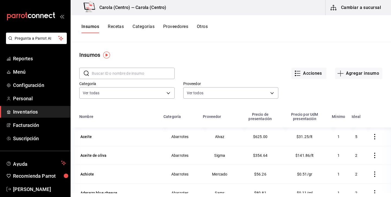
click at [141, 69] on input "text" at bounding box center [133, 73] width 83 height 11
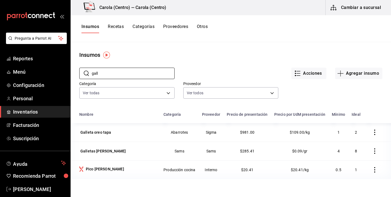
type input "gall"
click at [147, 26] on button "Categorías" at bounding box center [144, 28] width 22 height 9
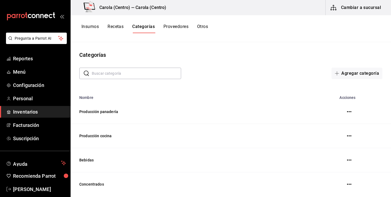
click at [118, 26] on button "Recetas" at bounding box center [116, 28] width 16 height 9
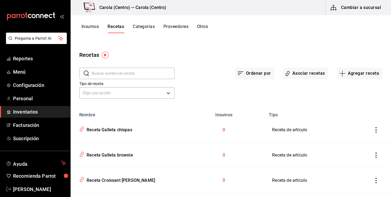
click at [129, 72] on input "text" at bounding box center [133, 73] width 83 height 11
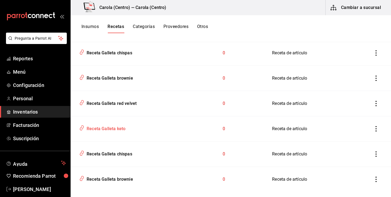
scroll to position [77, 0]
type input "galleta"
click at [379, 175] on button "inventoriesTable" at bounding box center [376, 179] width 12 height 12
click at [361, 181] on span "Eliminar" at bounding box center [360, 183] width 14 height 4
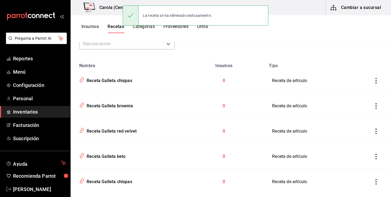
scroll to position [0, 0]
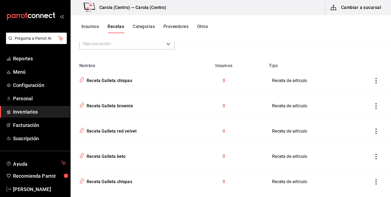
click at [143, 28] on button "Categorías" at bounding box center [144, 28] width 22 height 9
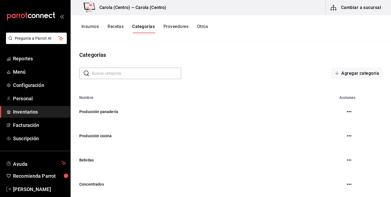
click at [118, 27] on button "Recetas" at bounding box center [116, 28] width 16 height 9
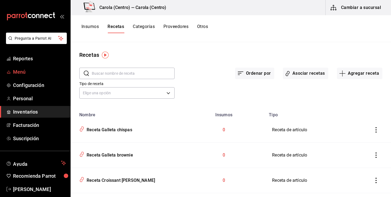
click at [23, 75] on span "Menú" at bounding box center [39, 71] width 53 height 7
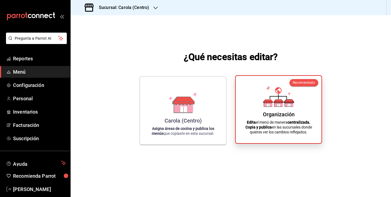
click at [252, 110] on div "Organización Edita el menú de manera centralizada. Copia y publica en las sucur…" at bounding box center [278, 109] width 73 height 59
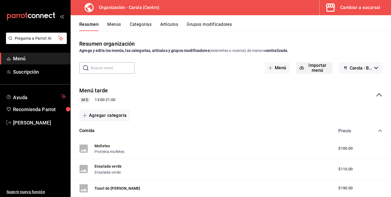
click at [331, 68] on button "Importar menú" at bounding box center [314, 67] width 36 height 11
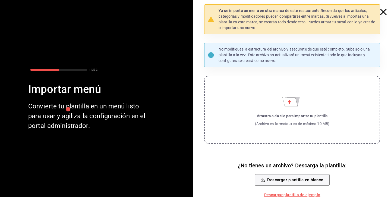
click at [384, 11] on icon "button" at bounding box center [383, 12] width 7 height 7
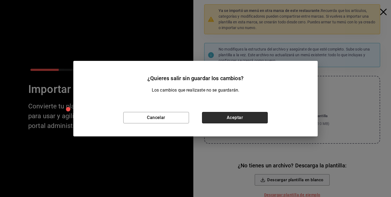
click at [234, 118] on button "Aceptar" at bounding box center [235, 117] width 66 height 11
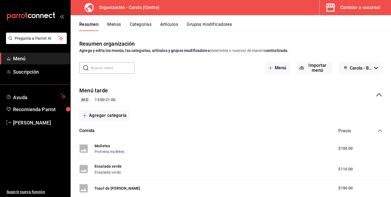
click at [119, 25] on button "Menús" at bounding box center [114, 26] width 14 height 9
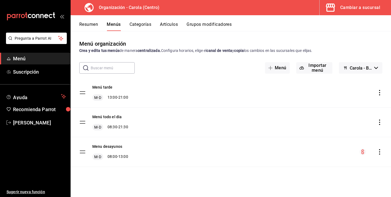
click at [382, 91] on icon "actions" at bounding box center [379, 92] width 5 height 5
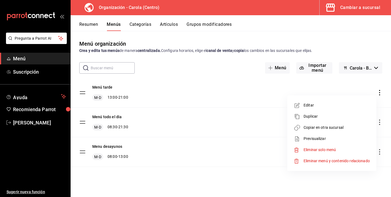
click at [330, 138] on span "Previsualizar" at bounding box center [337, 139] width 66 height 6
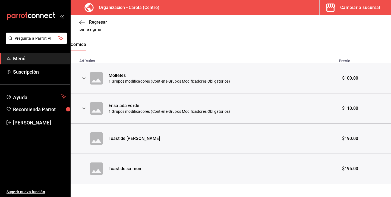
scroll to position [96, 0]
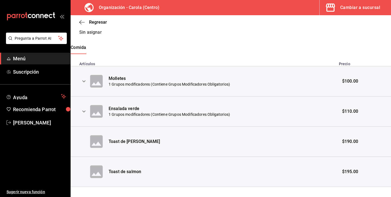
click at [84, 110] on icon "expand row" at bounding box center [84, 111] width 7 height 7
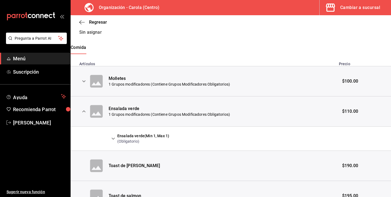
click at [84, 81] on icon "expand row" at bounding box center [84, 81] width 7 height 7
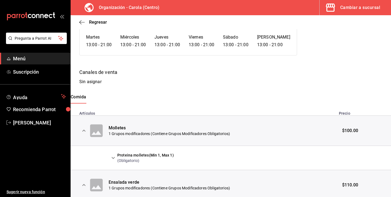
scroll to position [32, 0]
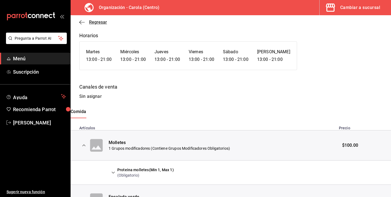
click at [89, 24] on span "Regresar" at bounding box center [98, 22] width 18 height 5
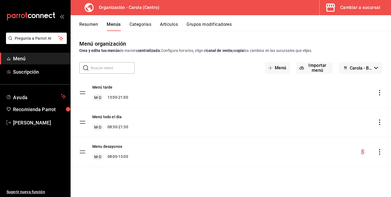
click at [90, 25] on button "Resumen" at bounding box center [88, 26] width 19 height 9
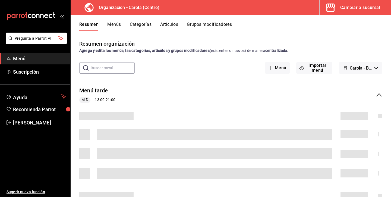
click at [362, 10] on div "Cambiar a sucursal" at bounding box center [360, 8] width 40 height 8
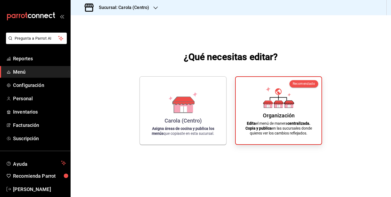
click at [38, 73] on span "Menú" at bounding box center [39, 71] width 53 height 7
click at [168, 127] on strong "Asigna áreas de cocina y publica los menús" at bounding box center [183, 129] width 62 height 9
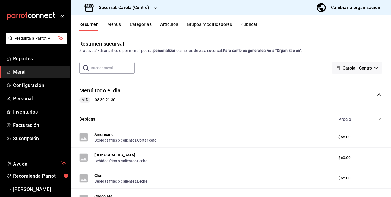
click at [117, 26] on button "Menús" at bounding box center [114, 26] width 14 height 9
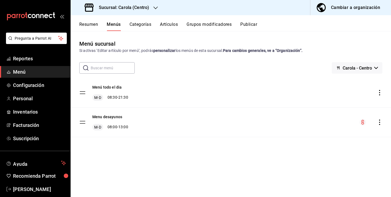
click at [253, 20] on div "Resumen Menús Categorías Artículos Grupos modificadores Publicar" at bounding box center [231, 23] width 320 height 16
click at [252, 23] on button "Publicar" at bounding box center [248, 26] width 17 height 9
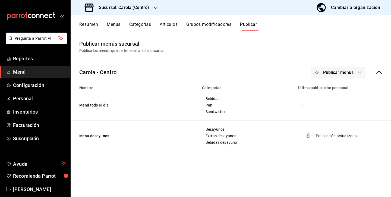
click at [319, 74] on icon "button" at bounding box center [317, 72] width 4 height 4
click at [328, 91] on div at bounding box center [325, 90] width 15 height 9
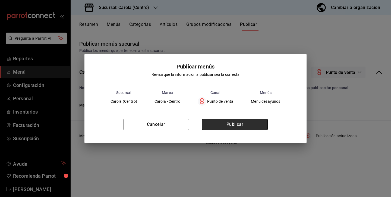
click at [244, 127] on button "Publicar" at bounding box center [235, 124] width 66 height 11
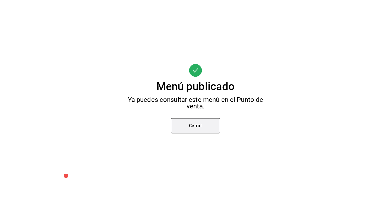
click at [205, 128] on button "Cerrar" at bounding box center [195, 125] width 49 height 15
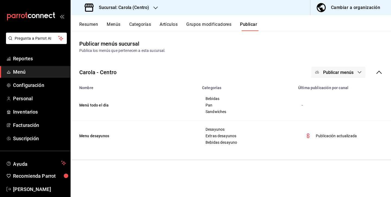
click at [211, 27] on button "Grupos modificadores" at bounding box center [208, 26] width 45 height 9
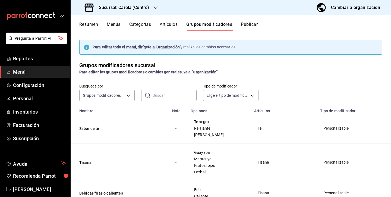
click at [248, 24] on button "Publicar" at bounding box center [249, 26] width 17 height 9
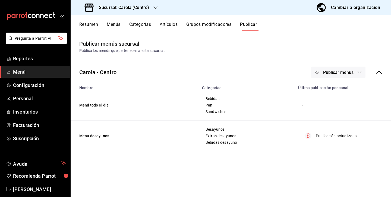
click at [305, 86] on th "Última publicación por canal" at bounding box center [343, 86] width 96 height 8
click at [381, 72] on icon at bounding box center [379, 72] width 7 height 7
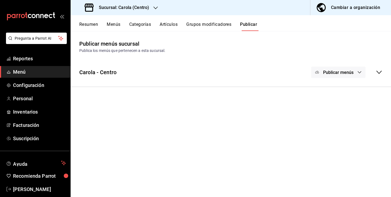
click at [139, 8] on h3 "Sucursal: Carola (Centro)" at bounding box center [121, 7] width 55 height 7
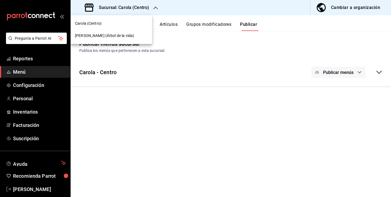
click at [120, 34] on div "Carola (Árbol de la vida)" at bounding box center [111, 36] width 73 height 6
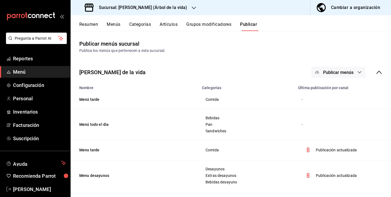
click at [355, 75] on button "Publicar menús" at bounding box center [338, 72] width 54 height 11
click at [348, 88] on span "Punto de venta" at bounding box center [346, 90] width 26 height 6
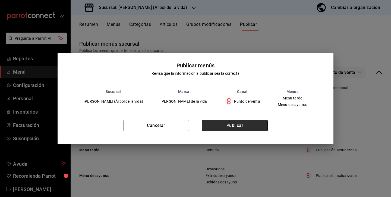
click at [251, 122] on button "Publicar" at bounding box center [235, 125] width 66 height 11
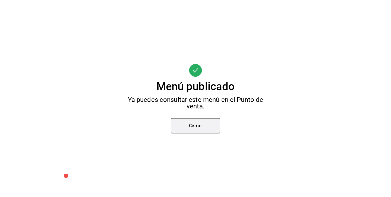
click at [200, 129] on button "Cerrar" at bounding box center [195, 125] width 49 height 15
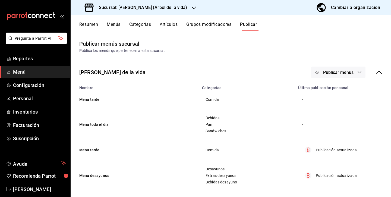
click at [376, 71] on icon at bounding box center [379, 72] width 7 height 7
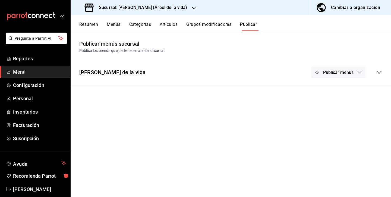
click at [376, 71] on icon at bounding box center [379, 72] width 7 height 7
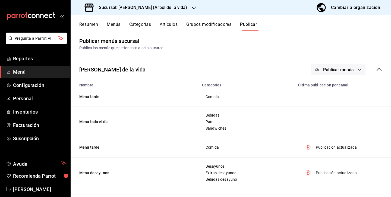
scroll to position [3, 0]
click at [378, 69] on icon at bounding box center [378, 69] width 5 height 3
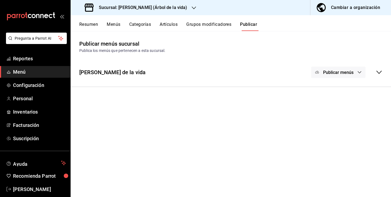
scroll to position [0, 0]
click at [113, 21] on div "Resumen Menús Categorías Artículos Grupos modificadores Publicar" at bounding box center [231, 23] width 320 height 16
click at [114, 26] on button "Menús" at bounding box center [114, 26] width 14 height 9
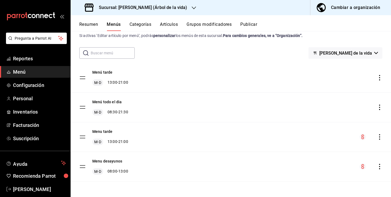
scroll to position [15, 0]
click at [81, 136] on tbody "Menú tarde M-D 13:00 - 21:00 Menú todo el dia M-D 08:30 - 21:30 Menu tarde M-D …" at bounding box center [231, 122] width 320 height 118
click at [93, 20] on div "Resumen Menús Categorías Artículos Grupos modificadores Publicar" at bounding box center [231, 23] width 320 height 16
click at [93, 22] on button "Resumen" at bounding box center [88, 26] width 19 height 9
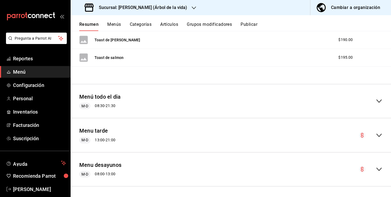
scroll to position [137, 0]
click at [377, 133] on icon "collapse-menu-row" at bounding box center [379, 135] width 7 height 7
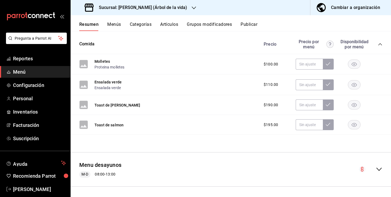
scroll to position [254, 0]
click at [377, 169] on icon "collapse-menu-row" at bounding box center [379, 169] width 7 height 7
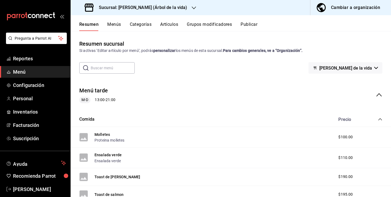
scroll to position [0, 0]
click at [380, 93] on icon "collapse-menu-row" at bounding box center [379, 95] width 7 height 7
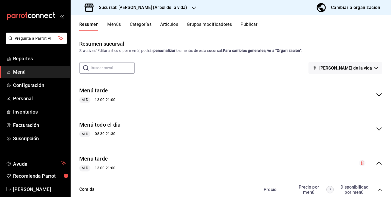
click at [381, 161] on icon "collapse-menu-row" at bounding box center [379, 163] width 7 height 7
click at [115, 25] on button "Menús" at bounding box center [114, 26] width 14 height 9
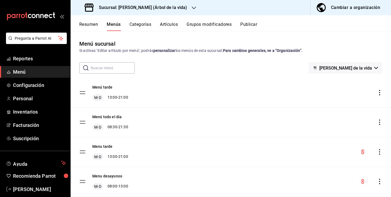
click at [380, 93] on icon "actions" at bounding box center [379, 92] width 5 height 5
click at [335, 117] on span "Eliminar menú y contenido relacionado" at bounding box center [337, 116] width 66 height 4
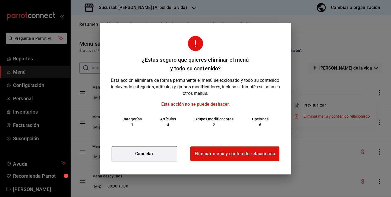
click at [171, 155] on button "Cancelar" at bounding box center [145, 153] width 66 height 15
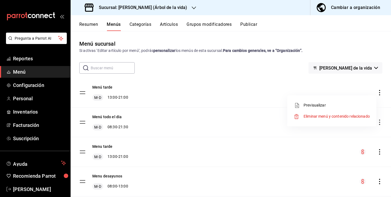
click at [251, 132] on div at bounding box center [195, 98] width 391 height 197
click at [378, 119] on icon "actions" at bounding box center [379, 121] width 5 height 5
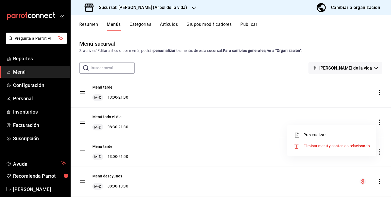
click at [328, 146] on span "Eliminar menú y contenido relacionado" at bounding box center [337, 146] width 66 height 4
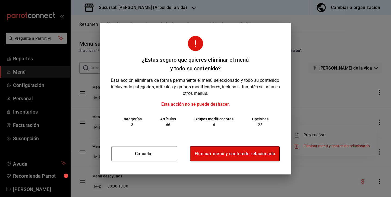
click at [239, 153] on button "Eliminar menú y contenido relacionado" at bounding box center [235, 153] width 90 height 15
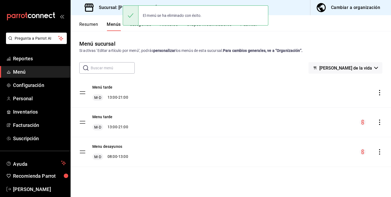
click at [379, 94] on icon "actions" at bounding box center [379, 92] width 5 height 5
click at [340, 114] on span "Eliminar menú y contenido relacionado" at bounding box center [337, 116] width 66 height 6
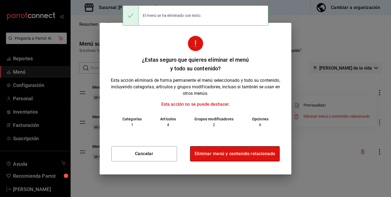
click at [239, 151] on button "Eliminar menú y contenido relacionado" at bounding box center [235, 153] width 90 height 15
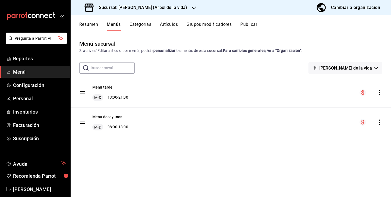
click at [170, 23] on button "Artículos" at bounding box center [169, 26] width 18 height 9
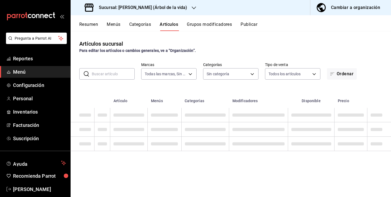
type input "acbabfca-6168-4675-820d-0fc63e27d372"
type input "a4789d99-367c-446d-b3af-ffffe83b736c,6bfe0b7f-5578-4e6b-82e0-c6766c5efd7a,c1937…"
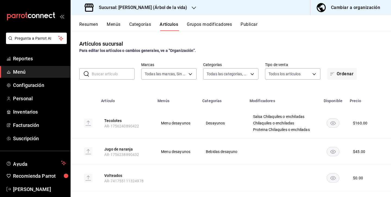
click at [120, 72] on input "text" at bounding box center [113, 73] width 43 height 11
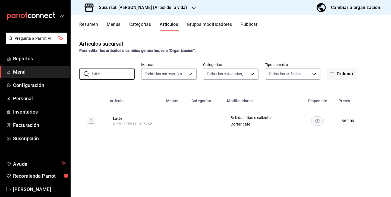
type input "latte"
click at [165, 6] on h3 "Sucursal: Carola (Árbol de la vida)" at bounding box center [140, 7] width 93 height 7
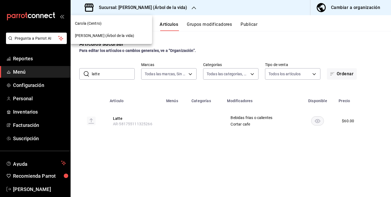
click at [122, 25] on div "Carola (Centro)" at bounding box center [111, 24] width 73 height 6
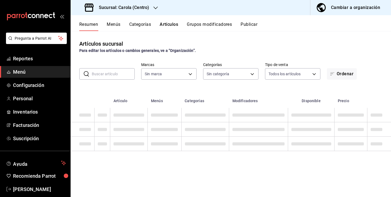
type input "acbabfca-6168-4675-820d-0fc63e27d372"
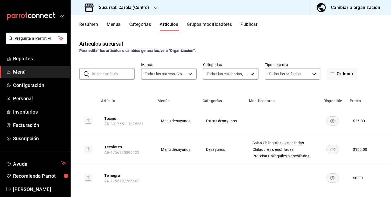
click at [116, 24] on button "Menús" at bounding box center [114, 26] width 14 height 9
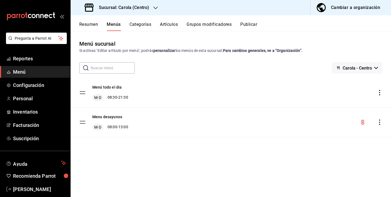
click at [90, 25] on button "Resumen" at bounding box center [88, 26] width 19 height 9
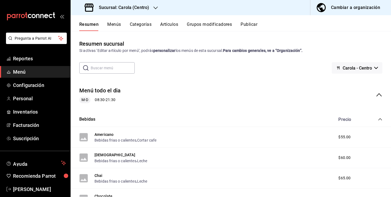
click at [377, 95] on icon "collapse-menu-row" at bounding box center [379, 95] width 7 height 7
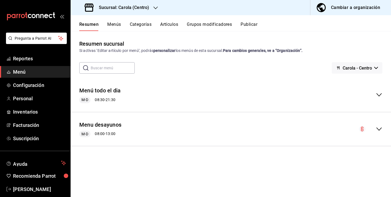
click at [114, 67] on input "text" at bounding box center [113, 67] width 44 height 11
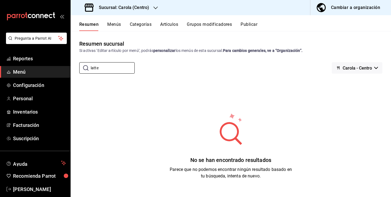
type input "latte"
click at [172, 26] on button "Artículos" at bounding box center [169, 26] width 18 height 9
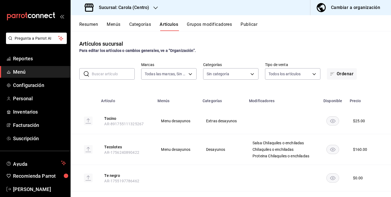
type input "d8a3b3b0-a73d-432a-8502-86a0381d9bc5"
type input "21a5803d-959e-4b5b-a412-c7f25ac080dc,61ab0221-b98c-49ab-9765-2a081d289a51,1ada3…"
click at [117, 75] on input "text" at bounding box center [113, 73] width 43 height 11
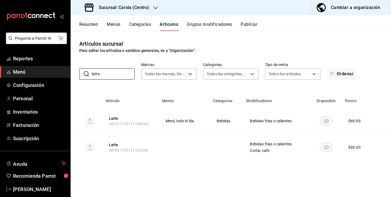
type input "latte"
click at [251, 22] on button "Publicar" at bounding box center [249, 26] width 17 height 9
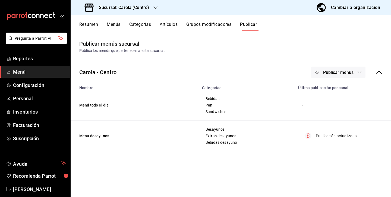
click at [357, 72] on button "Publicar menús" at bounding box center [338, 72] width 54 height 11
click at [334, 88] on span "Punto de venta" at bounding box center [346, 90] width 26 height 6
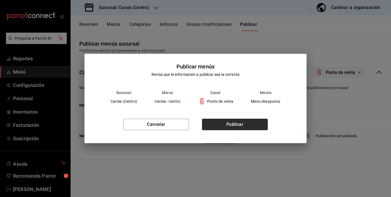
click at [234, 125] on button "Publicar" at bounding box center [235, 124] width 66 height 11
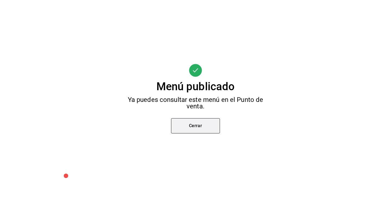
click at [203, 125] on button "Cerrar" at bounding box center [195, 125] width 49 height 15
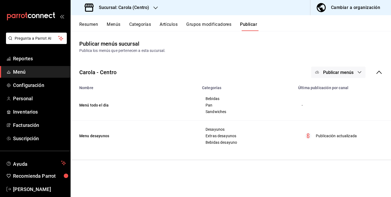
click at [117, 21] on div "Resumen Menús Categorías Artículos Grupos modificadores Publicar" at bounding box center [231, 23] width 320 height 16
click at [118, 26] on button "Menús" at bounding box center [114, 26] width 14 height 9
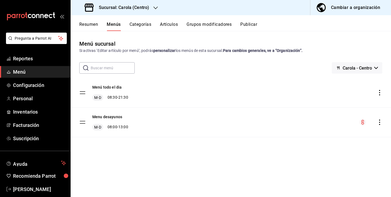
click at [149, 23] on button "Categorías" at bounding box center [141, 26] width 22 height 9
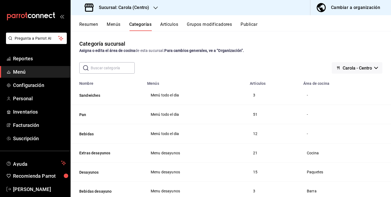
click at [173, 23] on button "Artículos" at bounding box center [169, 26] width 18 height 9
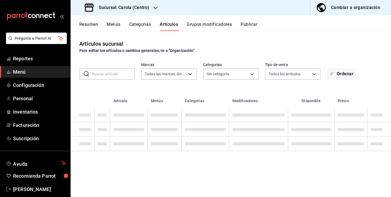
type input "d8a3b3b0-a73d-432a-8502-86a0381d9bc5"
type input "21a5803d-959e-4b5b-a412-c7f25ac080dc,61ab0221-b98c-49ab-9765-2a081d289a51,1ada3…"
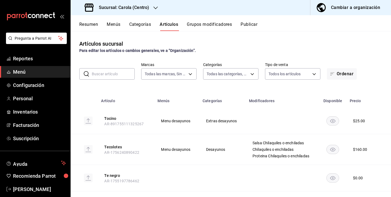
click at [113, 72] on input "text" at bounding box center [113, 73] width 43 height 11
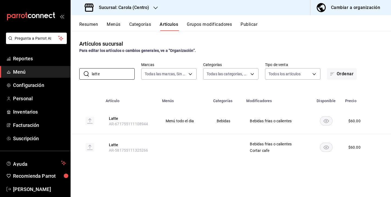
click at [151, 152] on th "Latte AR-581755111325266" at bounding box center [130, 147] width 56 height 26
click at [93, 147] on rect at bounding box center [90, 147] width 9 height 9
drag, startPoint x: 93, startPoint y: 147, endPoint x: 146, endPoint y: 151, distance: 53.6
click at [146, 151] on tr "Latte AR-581755111325266 Bebidas frias o calientes Cortar cafe $ 60.00" at bounding box center [231, 147] width 320 height 26
click at [146, 151] on span "AR-581755111325266" at bounding box center [128, 150] width 39 height 4
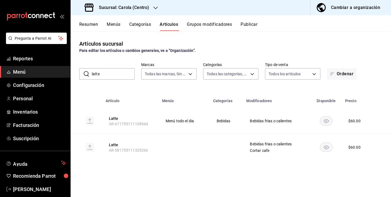
click at [113, 74] on input "latte" at bounding box center [113, 73] width 43 height 11
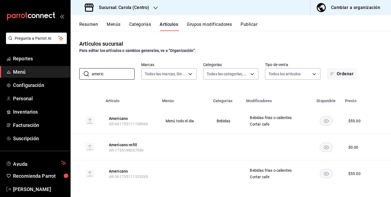
type input "amerícenos"
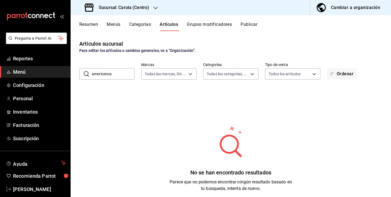
click at [118, 73] on input "amerícenos" at bounding box center [113, 73] width 43 height 11
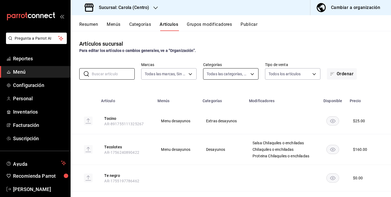
click at [236, 75] on body "Pregunta a Parrot AI Reportes Menú Configuración Personal Inventarios Facturaci…" at bounding box center [195, 98] width 391 height 197
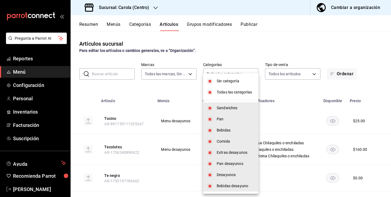
click at [210, 92] on input "checkbox" at bounding box center [209, 92] width 5 height 5
checkbox input "false"
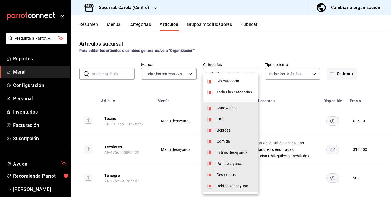
checkbox input "false"
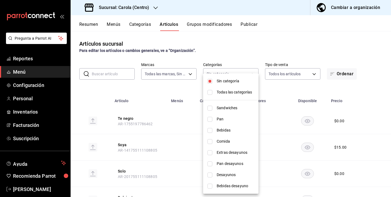
click at [166, 90] on div at bounding box center [195, 98] width 391 height 197
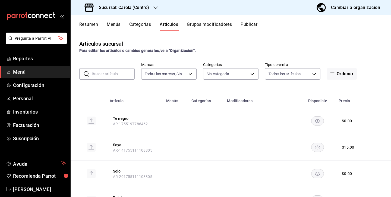
click at [353, 7] on div "Cambiar a organización" at bounding box center [355, 8] width 49 height 8
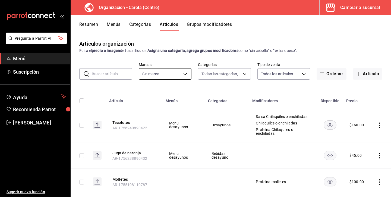
type input "8da68a38-104b-4a0a-8aa5-581c433b7c30,76d4f9f8-42c5-4ee6-a728-c07b806fd39f,1792e…"
type input "463def20-5023-47da-b4a8-3ca52a2ee8a5"
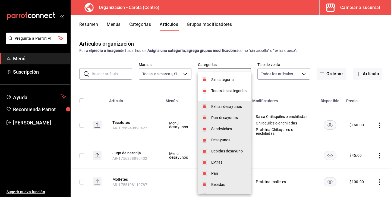
click at [238, 77] on body "Pregunta a Parrot AI Menú Suscripción Ayuda Recomienda Parrot Andrea Diaz Suger…" at bounding box center [195, 98] width 391 height 197
click at [219, 93] on span "Todas las categorías" at bounding box center [229, 91] width 36 height 6
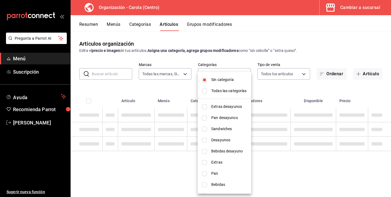
checkbox input "false"
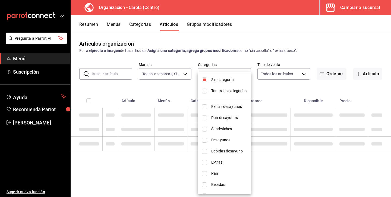
checkbox input "false"
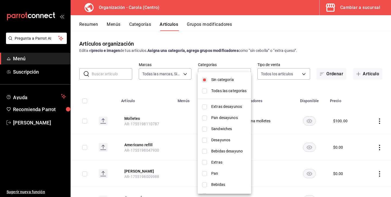
click at [174, 86] on div at bounding box center [195, 98] width 391 height 197
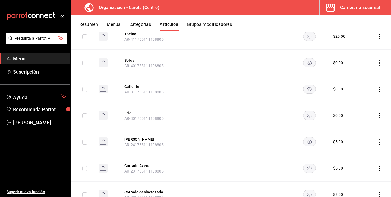
scroll to position [1464, 0]
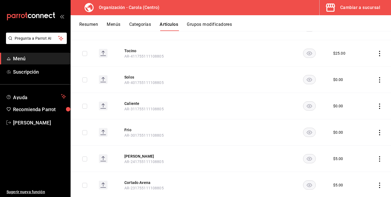
click at [378, 132] on icon "actions" at bounding box center [379, 132] width 5 height 5
click at [364, 147] on span "Editar" at bounding box center [363, 145] width 14 height 6
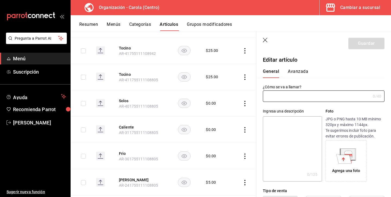
type input "Frio"
type input "$0.00"
type input "AR-301755111108805"
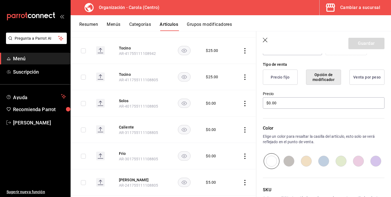
scroll to position [117, 0]
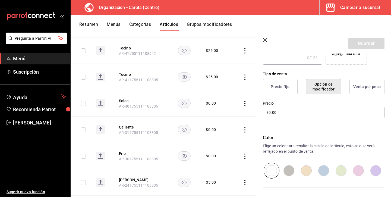
click at [324, 92] on button "Opción de modificador" at bounding box center [323, 86] width 35 height 15
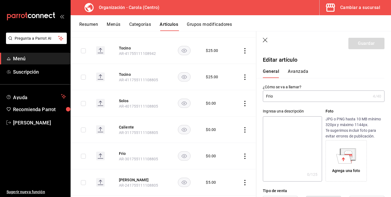
scroll to position [0, 0]
click at [296, 70] on button "Avanzada" at bounding box center [298, 73] width 20 height 9
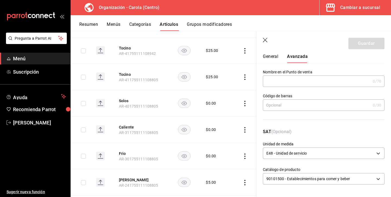
scroll to position [15, 0]
click at [264, 42] on icon "button" at bounding box center [265, 40] width 5 height 5
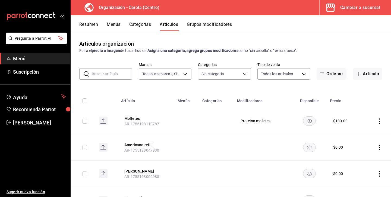
click at [113, 74] on input "text" at bounding box center [112, 73] width 40 height 11
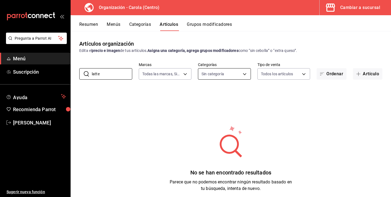
type input "latte"
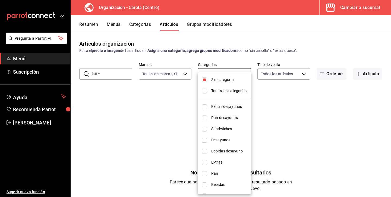
click at [235, 71] on body "Pregunta a Parrot AI Menú Suscripción Ayuda Recomienda Parrot Andrea Diaz Suger…" at bounding box center [195, 98] width 391 height 197
click at [208, 91] on li "Todas las categorías" at bounding box center [224, 90] width 53 height 11
type input "8da68a38-104b-4a0a-8aa5-581c433b7c30,76d4f9f8-42c5-4ee6-a728-c07b806fd39f,1792e…"
checkbox input "true"
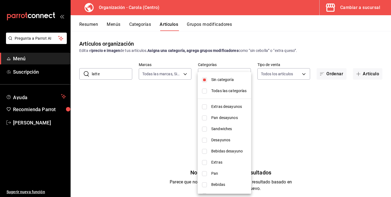
checkbox input "true"
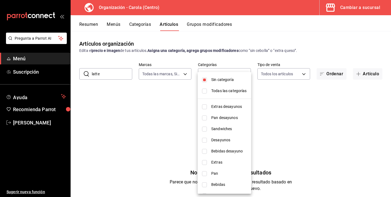
checkbox input "true"
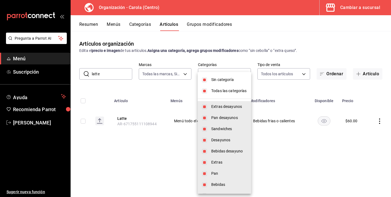
click at [125, 72] on div at bounding box center [195, 98] width 391 height 197
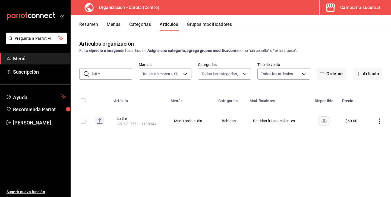
click at [140, 30] on button "Categorías" at bounding box center [140, 26] width 22 height 9
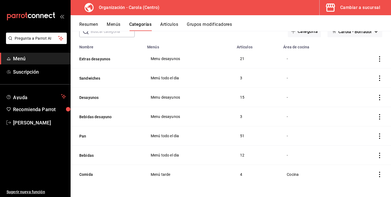
scroll to position [36, 0]
click at [113, 28] on button "Menús" at bounding box center [114, 26] width 14 height 9
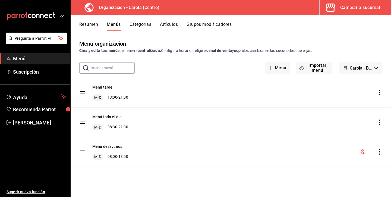
click at [166, 27] on button "Artículos" at bounding box center [169, 26] width 18 height 9
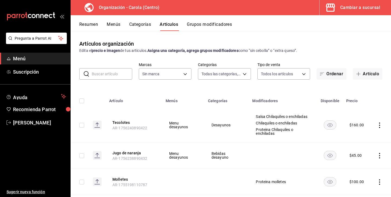
type input "8da68a38-104b-4a0a-8aa5-581c433b7c30,76d4f9f8-42c5-4ee6-a728-c07b806fd39f,1792e…"
type input "463def20-5023-47da-b4a8-3ca52a2ee8a5"
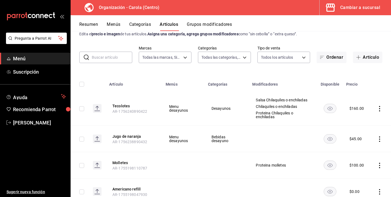
click at [112, 54] on input "text" at bounding box center [112, 57] width 40 height 11
type input "latte"
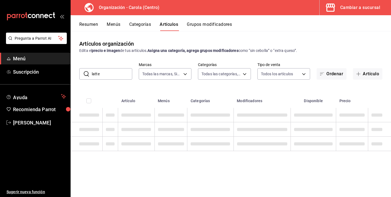
scroll to position [0, 0]
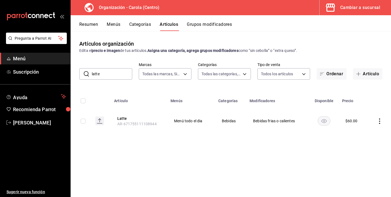
click at [119, 75] on input "latte" at bounding box center [112, 73] width 40 height 11
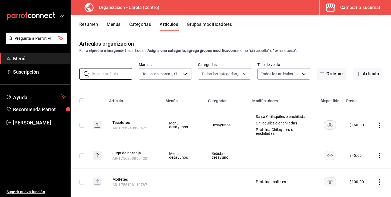
click at [207, 22] on button "Grupos modificadores" at bounding box center [209, 26] width 45 height 9
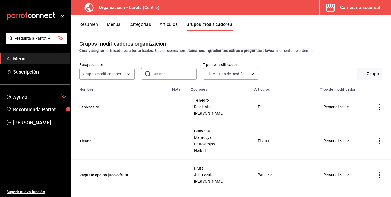
click at [114, 24] on button "Menús" at bounding box center [114, 26] width 14 height 9
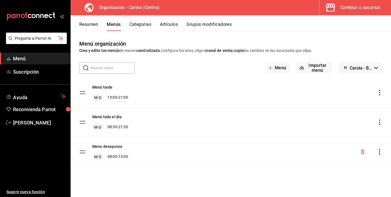
click at [149, 26] on button "Categorías" at bounding box center [141, 26] width 22 height 9
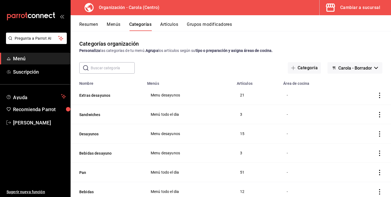
click at [351, 5] on div "Cambiar a sucursal" at bounding box center [360, 8] width 40 height 8
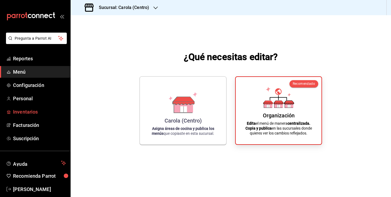
click at [27, 111] on span "Inventarios" at bounding box center [39, 111] width 53 height 7
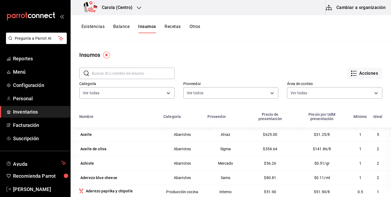
click at [341, 12] on button "Cambiar a organización" at bounding box center [356, 7] width 61 height 15
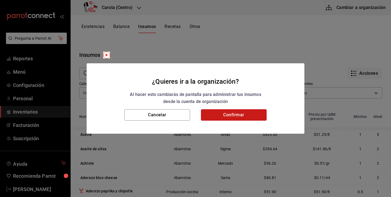
click at [244, 116] on button "Confirmar" at bounding box center [234, 114] width 66 height 11
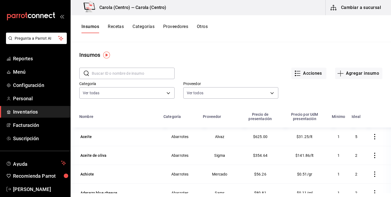
click at [152, 26] on button "Categorías" at bounding box center [144, 28] width 22 height 9
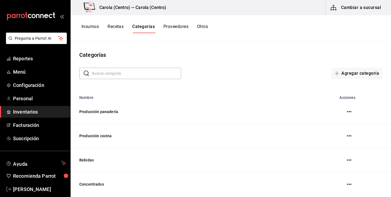
click at [361, 12] on button "Cambiar a sucursal" at bounding box center [356, 7] width 61 height 15
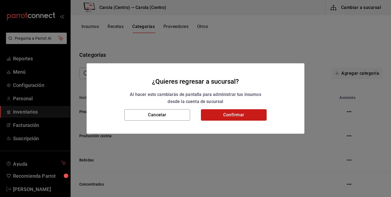
click at [226, 111] on button "Confirmar" at bounding box center [234, 114] width 66 height 11
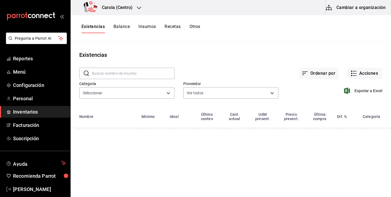
type input "db0c3e76-e97c-4324-986d-6718a95b3bb4,b292555a-2f44-45c6-bbee-f94f4e4226ea,6eb76…"
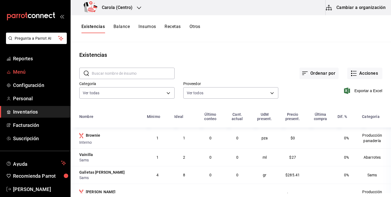
click at [33, 71] on span "Menú" at bounding box center [39, 71] width 53 height 7
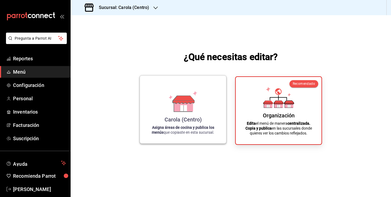
click at [207, 121] on div "Carola (Centro) Asigna áreas de cocina y publica los menús que copiaste en esta…" at bounding box center [182, 109] width 73 height 59
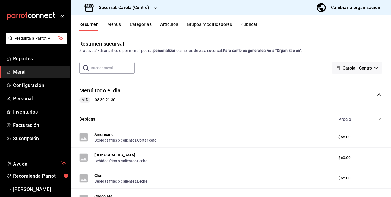
click at [106, 68] on input "text" at bounding box center [113, 67] width 44 height 11
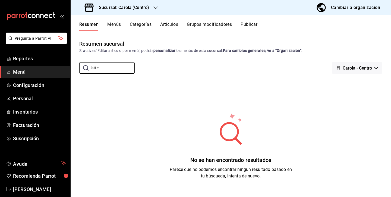
type input "latte"
click at [169, 23] on button "Artículos" at bounding box center [169, 26] width 18 height 9
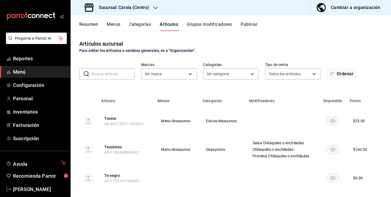
click at [113, 76] on input "text" at bounding box center [113, 73] width 43 height 11
type input "d8a3b3b0-a73d-432a-8502-86a0381d9bc5"
type input "21a5803d-959e-4b5b-a412-c7f25ac080dc,61ab0221-b98c-49ab-9765-2a081d289a51,1ada3…"
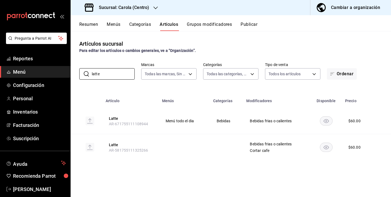
type input "latte"
click at [349, 10] on div "Cambiar a organización" at bounding box center [355, 8] width 49 height 8
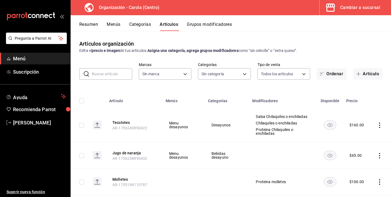
type input "8da68a38-104b-4a0a-8aa5-581c433b7c30,76d4f9f8-42c5-4ee6-a728-c07b806fd39f,1792e…"
type input "463def20-5023-47da-b4a8-3ca52a2ee8a5"
click at [100, 73] on input "text" at bounding box center [112, 73] width 40 height 11
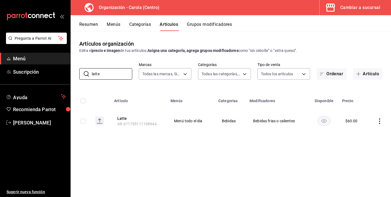
type input "latte"
click at [200, 27] on button "Grupos modificadores" at bounding box center [209, 26] width 45 height 9
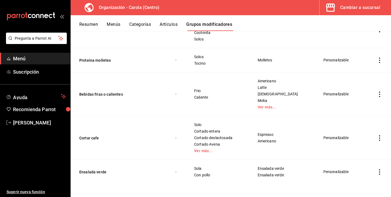
scroll to position [409, 0]
click at [376, 139] on td "simple table" at bounding box center [379, 138] width 23 height 44
click at [380, 139] on icon "actions" at bounding box center [379, 137] width 5 height 5
click at [362, 175] on span "Eliminar" at bounding box center [363, 173] width 14 height 6
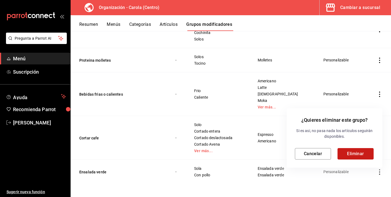
click at [359, 152] on button "Eliminar" at bounding box center [356, 153] width 36 height 11
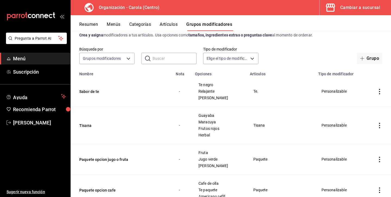
scroll to position [0, 0]
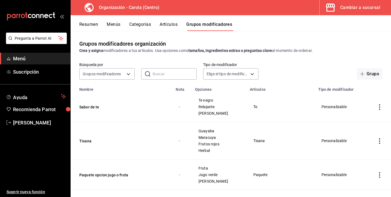
click at [352, 13] on button "Cambiar a sucursal" at bounding box center [353, 7] width 67 height 15
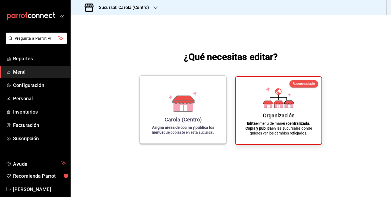
click at [198, 112] on icon at bounding box center [183, 101] width 31 height 21
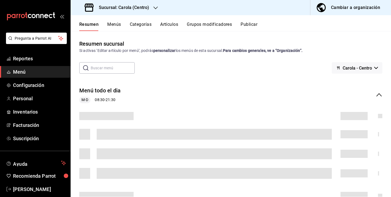
click at [226, 24] on button "Grupos modificadores" at bounding box center [209, 26] width 45 height 9
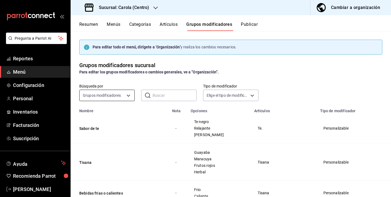
click at [121, 93] on body "Pregunta a Parrot AI Reportes Menú Configuración Personal Inventarios Facturaci…" at bounding box center [195, 98] width 391 height 197
click at [168, 92] on div at bounding box center [195, 98] width 391 height 197
click at [167, 97] on input "text" at bounding box center [175, 95] width 44 height 11
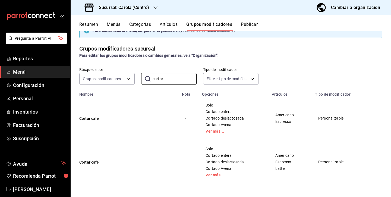
scroll to position [17, 0]
type input "cortar"
click at [94, 161] on button "Cortar cafe" at bounding box center [111, 161] width 65 height 5
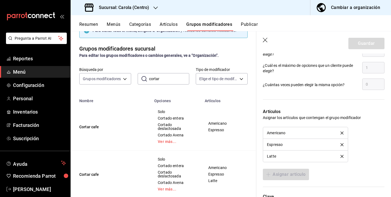
scroll to position [355, 0]
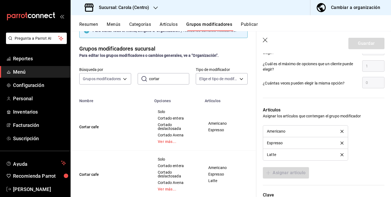
click at [343, 129] on li "Americano" at bounding box center [305, 131] width 84 height 12
click at [343, 130] on div "Americano" at bounding box center [305, 131] width 77 height 4
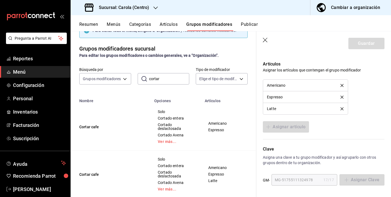
scroll to position [401, 0]
click at [264, 40] on icon "button" at bounding box center [265, 40] width 5 height 5
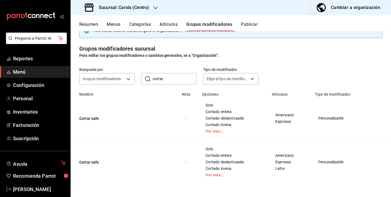
click at [248, 25] on button "Publicar" at bounding box center [249, 26] width 17 height 9
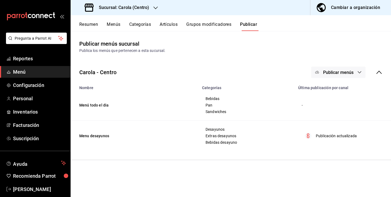
click at [341, 9] on div "Cambiar a organización" at bounding box center [355, 8] width 49 height 8
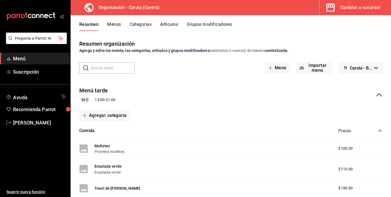
click at [117, 25] on button "Menús" at bounding box center [114, 26] width 14 height 9
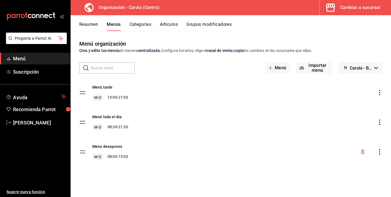
click at [379, 93] on icon "actions" at bounding box center [379, 92] width 5 height 5
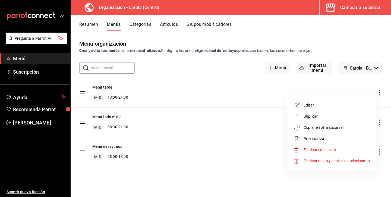
click at [316, 130] on span "Copiar en otra sucursal" at bounding box center [337, 128] width 66 height 6
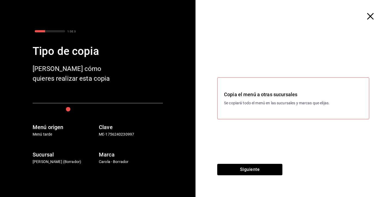
click at [256, 95] on h3 "Copia el menú a otras sucursales" at bounding box center [293, 94] width 138 height 7
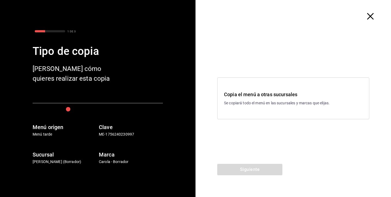
click at [241, 107] on div "Copia el menú a otras sucursales Se copiará todo el menú en las sucursales y ma…" at bounding box center [293, 98] width 152 height 42
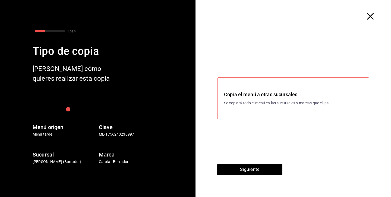
click at [371, 17] on icon "button" at bounding box center [370, 16] width 7 height 7
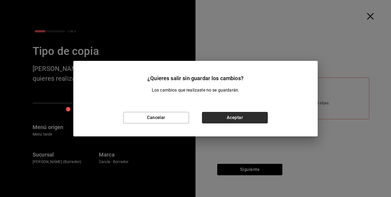
click at [262, 115] on button "Aceptar" at bounding box center [235, 117] width 66 height 11
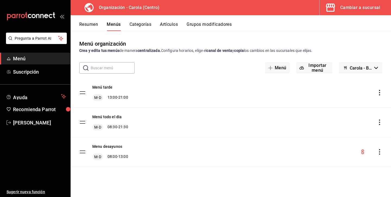
click at [378, 124] on icon "actions" at bounding box center [379, 121] width 5 height 5
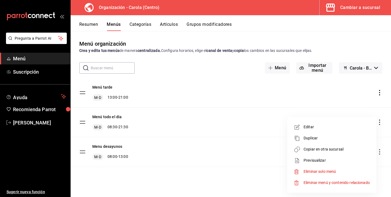
click at [332, 149] on span "Copiar en otra sucursal" at bounding box center [337, 149] width 66 height 6
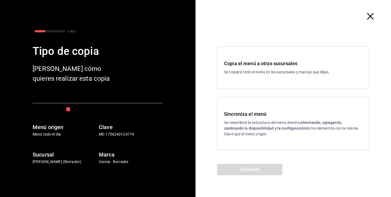
click at [257, 119] on div "Sincroniza el menú Se reescribirá la estructura del menú destino; eliminando, a…" at bounding box center [293, 123] width 138 height 27
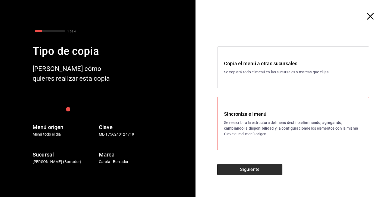
click at [243, 171] on button "Siguiente" at bounding box center [249, 169] width 65 height 11
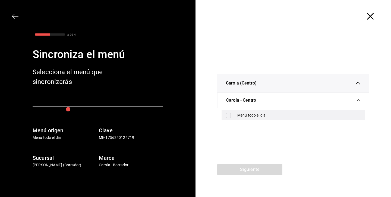
click at [253, 111] on div "Menú todo el dia" at bounding box center [293, 115] width 143 height 10
checkbox input "true"
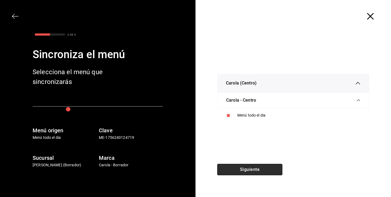
click at [244, 168] on button "Siguiente" at bounding box center [249, 169] width 65 height 11
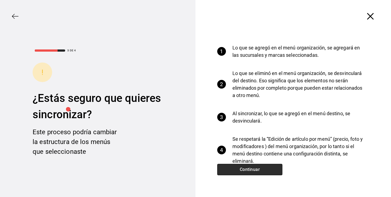
click at [244, 169] on button "Continuar" at bounding box center [249, 169] width 65 height 11
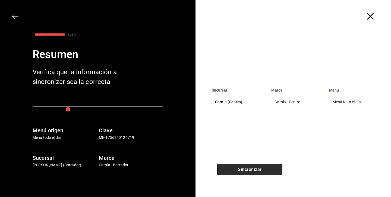
click at [246, 171] on button "Sincronizar" at bounding box center [249, 169] width 65 height 11
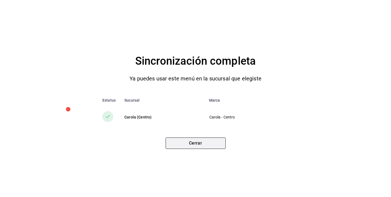
click at [220, 145] on button "Cerrar" at bounding box center [196, 142] width 60 height 11
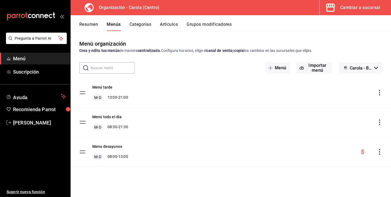
click at [378, 153] on icon "actions" at bounding box center [379, 151] width 5 height 5
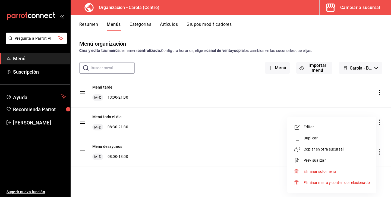
click at [329, 150] on span "Copiar en otra sucursal" at bounding box center [337, 149] width 66 height 6
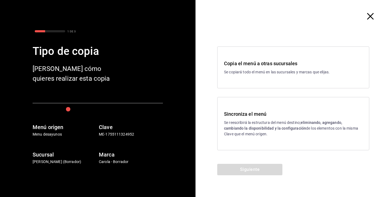
click at [248, 138] on div "Sincroniza el menú Se reescribirá la estructura del menú destino; eliminando, a…" at bounding box center [293, 123] width 152 height 53
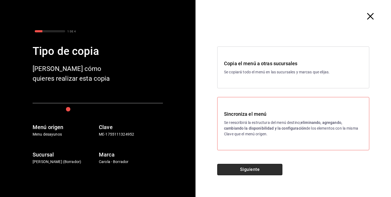
click at [250, 167] on button "Siguiente" at bounding box center [249, 169] width 65 height 11
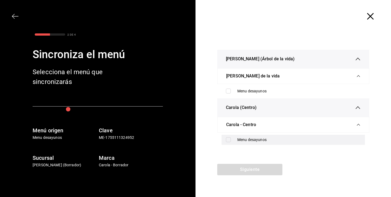
click at [244, 139] on div "Menu desayunos" at bounding box center [298, 140] width 123 height 6
checkbox input "true"
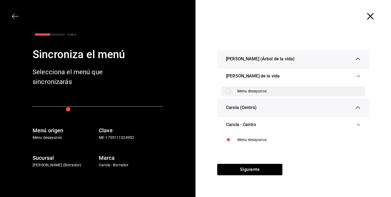
click at [231, 94] on div "Menu desayunos" at bounding box center [293, 91] width 143 height 10
checkbox input "true"
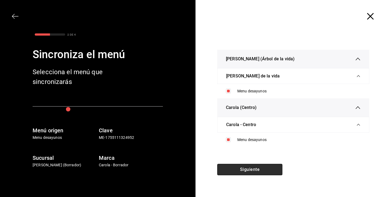
click at [237, 167] on button "Siguiente" at bounding box center [249, 169] width 65 height 11
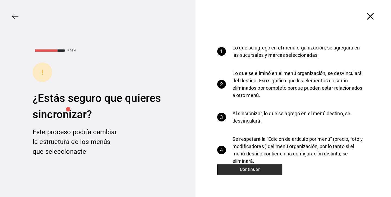
click at [241, 167] on button "Continuar" at bounding box center [249, 169] width 65 height 11
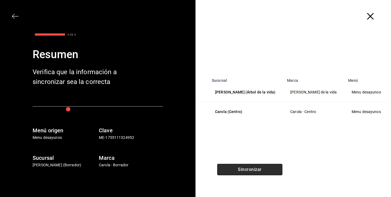
click at [241, 169] on button "Sincronizar" at bounding box center [249, 169] width 65 height 11
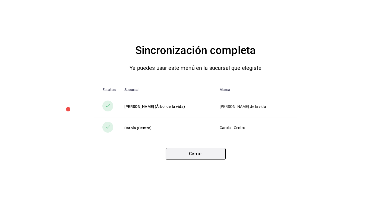
click at [222, 157] on button "Cerrar" at bounding box center [196, 153] width 60 height 11
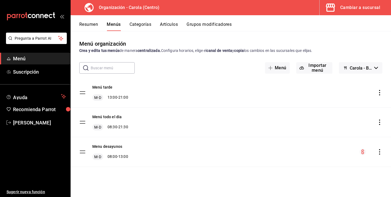
click at [381, 93] on icon "actions" at bounding box center [379, 92] width 5 height 5
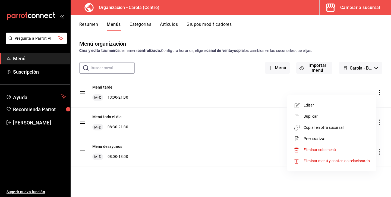
click at [324, 129] on span "Copiar en otra sucursal" at bounding box center [337, 128] width 66 height 6
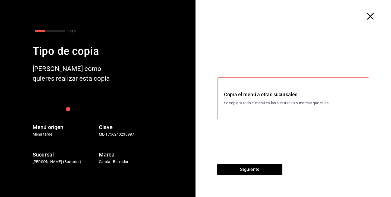
click at [251, 93] on h3 "Copia el menú a otras sucursales" at bounding box center [293, 94] width 138 height 7
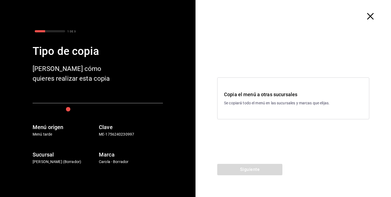
click at [246, 98] on div "Copia el menú a otras sucursales Se copiará todo el menú en las sucursales y ma…" at bounding box center [293, 98] width 138 height 15
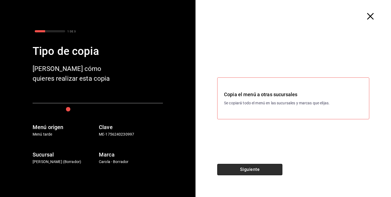
click at [239, 168] on button "Siguiente" at bounding box center [249, 169] width 65 height 11
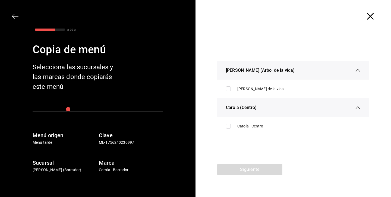
click at [370, 14] on icon "button" at bounding box center [370, 16] width 7 height 7
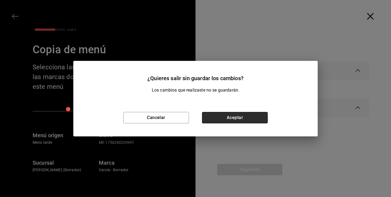
click at [263, 113] on button "Aceptar" at bounding box center [235, 117] width 66 height 11
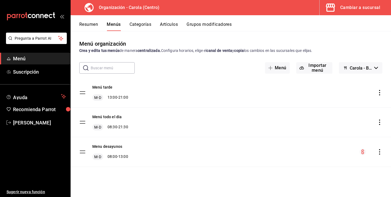
click at [380, 90] on icon "actions" at bounding box center [379, 92] width 5 height 5
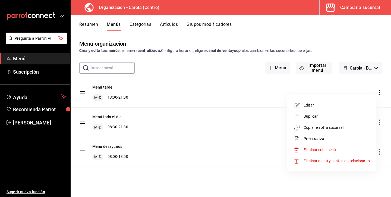
click at [207, 134] on div at bounding box center [195, 98] width 391 height 197
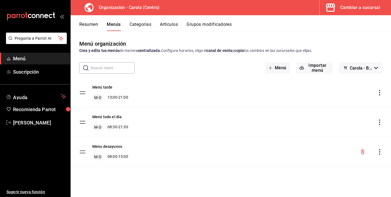
click at [340, 8] on button "Cambiar a sucursal" at bounding box center [353, 7] width 67 height 15
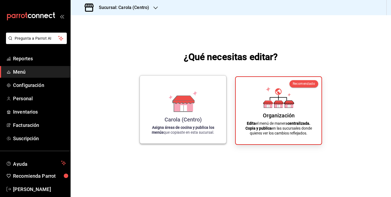
click at [195, 117] on div "Carola (Centro)" at bounding box center [183, 119] width 37 height 7
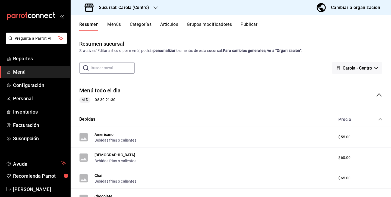
click at [168, 21] on div "Resumen Menús Categorías Artículos Grupos modificadores Publicar" at bounding box center [231, 23] width 320 height 16
click at [169, 25] on button "Artículos" at bounding box center [169, 26] width 18 height 9
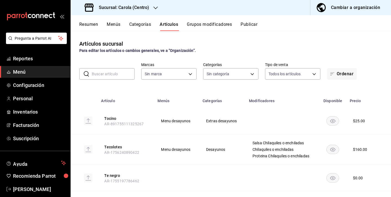
type input "d8a3b3b0-a73d-432a-8502-86a0381d9bc5"
type input "21a5803d-959e-4b5b-a412-c7f25ac080dc,61ab0221-b98c-49ab-9765-2a081d289a51,1ada3…"
click at [127, 75] on input "text" at bounding box center [113, 73] width 43 height 11
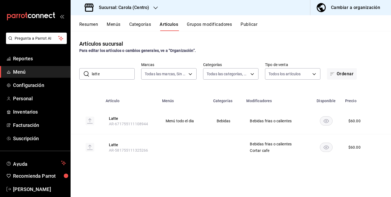
click at [127, 75] on input "latte" at bounding box center [113, 73] width 43 height 11
type input "latte"
click at [138, 10] on h3 "Sucursal: Carola (Centro)" at bounding box center [121, 7] width 55 height 7
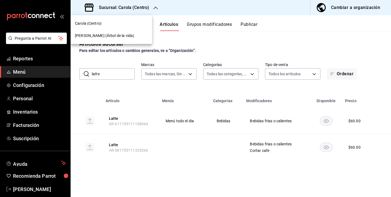
click at [116, 34] on div "Carola (Árbol de la vida)" at bounding box center [111, 36] width 73 height 6
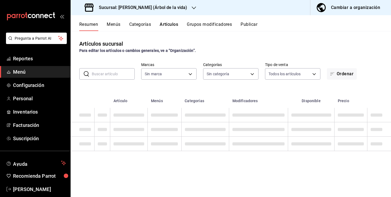
type input "d8a3b3b0-a73d-432a-8502-86a0381d9bc5"
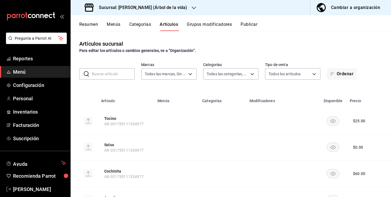
type input "acbabfca-6168-4675-820d-0fc63e27d372"
type input "a4789d99-367c-446d-b3af-ffffe83b736c,6bfe0b7f-5578-4e6b-82e0-c6766c5efd7a,c1937…"
click at [121, 72] on input "text" at bounding box center [113, 73] width 43 height 11
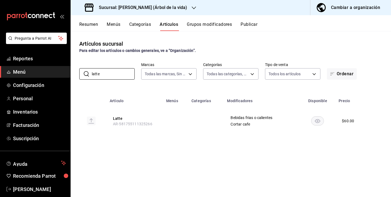
type input "latte"
click at [352, 14] on button "Cambiar a organización" at bounding box center [348, 7] width 76 height 15
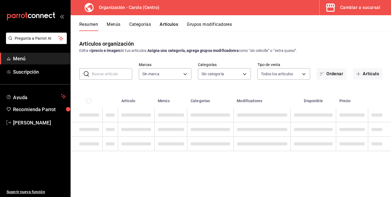
type input "acbabfca-6168-4675-820d-0fc63e27d372"
type input "463def20-5023-47da-b4a8-3ca52a2ee8a5"
type input "8da68a38-104b-4a0a-8aa5-581c433b7c30,76d4f9f8-42c5-4ee6-a728-c07b806fd39f,1792e…"
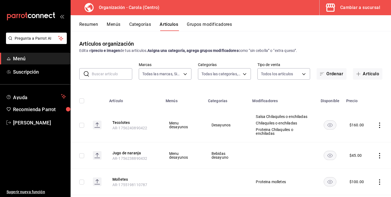
click at [144, 27] on button "Categorías" at bounding box center [140, 26] width 22 height 9
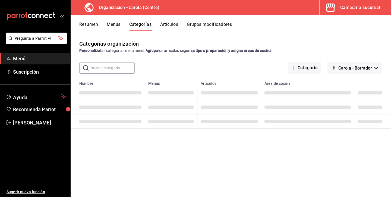
click at [115, 26] on button "Menús" at bounding box center [114, 26] width 14 height 9
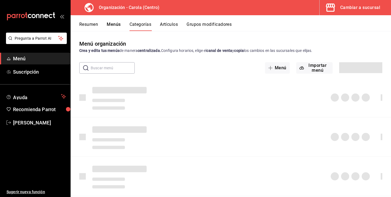
click at [368, 11] on div "Cambiar a sucursal" at bounding box center [360, 8] width 40 height 8
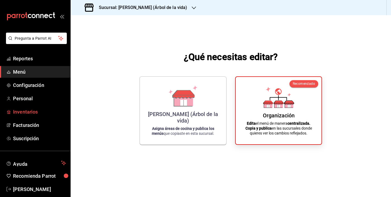
click at [29, 114] on span "Inventarios" at bounding box center [39, 111] width 53 height 7
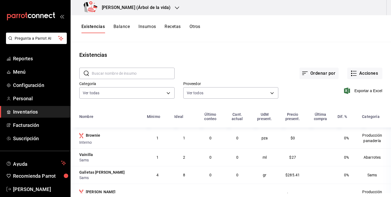
click at [349, 43] on main "Existencias ​ ​ Ordenar por Acciones Categoría Ver todas db0c3e76-e97c-4324-986…" at bounding box center [231, 117] width 320 height 151
click at [175, 8] on icon "button" at bounding box center [177, 8] width 4 height 4
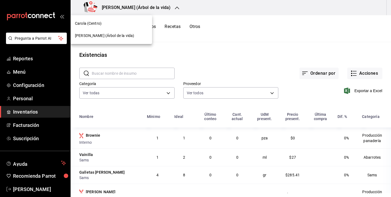
click at [140, 26] on div "Carola (Centro)" at bounding box center [111, 24] width 73 height 6
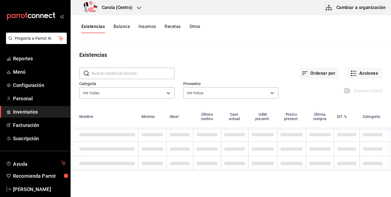
click at [356, 10] on button "Cambiar a organización" at bounding box center [356, 7] width 61 height 15
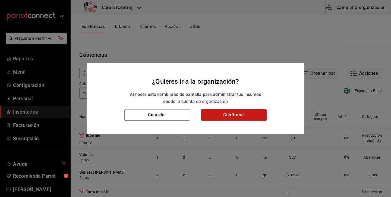
click at [258, 119] on button "Confirmar" at bounding box center [234, 114] width 66 height 11
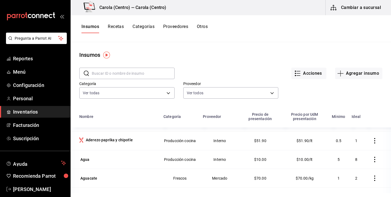
scroll to position [69, 0]
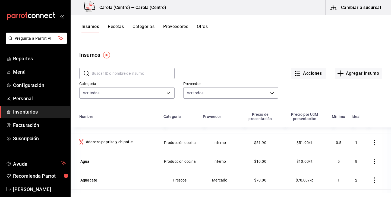
click at [122, 26] on button "Recetas" at bounding box center [116, 28] width 16 height 9
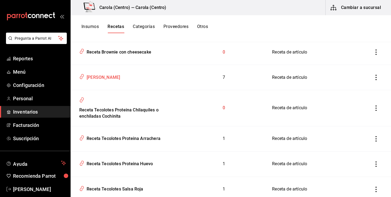
scroll to position [257, 0]
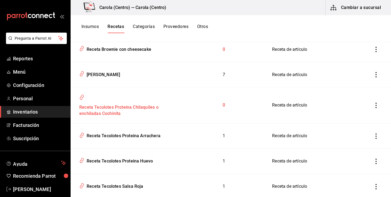
click at [123, 106] on div "Receta Tecolotes Proteina Chilaquiles o enchiladas Cochinita" at bounding box center [126, 109] width 98 height 15
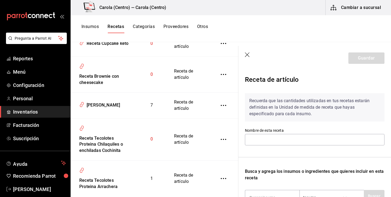
type input "Receta Tecolotes Proteina Chilaquiles o enchiladas Cochinita"
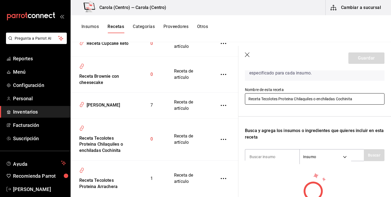
scroll to position [57, 0]
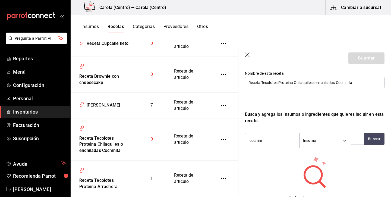
type input "cochini"
click at [244, 53] on header "Guardar" at bounding box center [314, 58] width 153 height 24
click at [249, 57] on icon "button" at bounding box center [247, 54] width 5 height 5
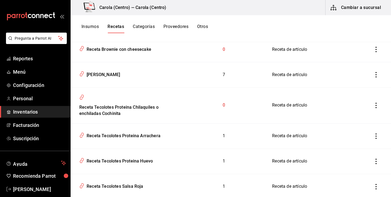
click at [96, 26] on button "Insumos" at bounding box center [89, 28] width 17 height 9
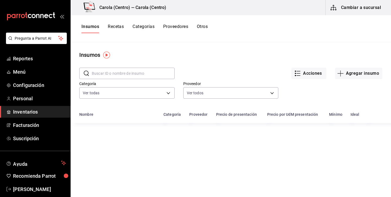
click at [146, 72] on input "text" at bounding box center [133, 73] width 83 height 11
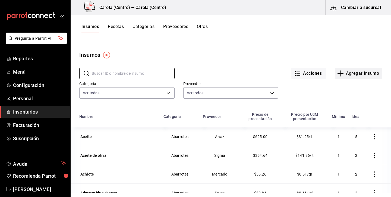
click at [366, 71] on button "Agregar insumo" at bounding box center [358, 73] width 47 height 11
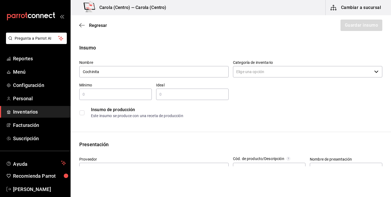
type input "Cochinita"
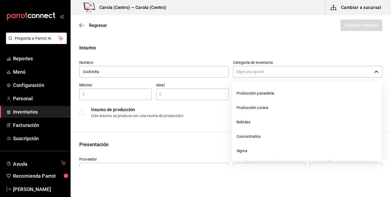
click at [307, 70] on input "Categoría de inventario" at bounding box center [302, 71] width 139 height 11
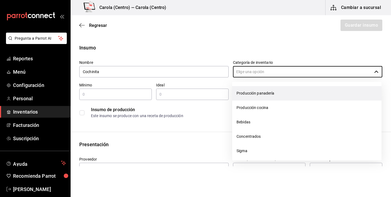
click at [272, 93] on li "Producción panadería" at bounding box center [306, 93] width 149 height 14
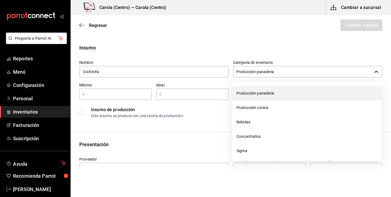
click at [288, 72] on input "Producción panadería" at bounding box center [302, 71] width 139 height 11
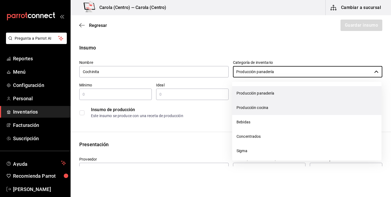
click at [269, 105] on li "Producción cocina" at bounding box center [306, 107] width 149 height 14
type input "Producción cocina"
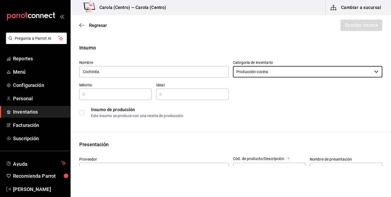
click at [140, 94] on input "text" at bounding box center [115, 94] width 72 height 7
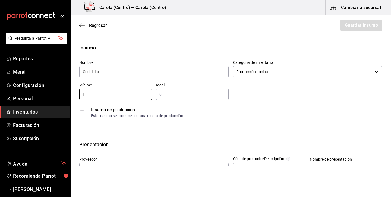
type input "1"
click at [172, 94] on input "text" at bounding box center [192, 94] width 72 height 7
type input "2"
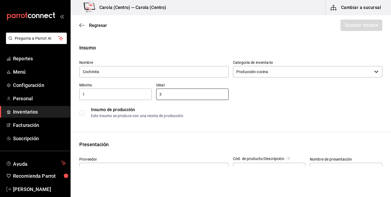
type input "3"
click at [82, 113] on input "checkbox" at bounding box center [82, 112] width 5 height 5
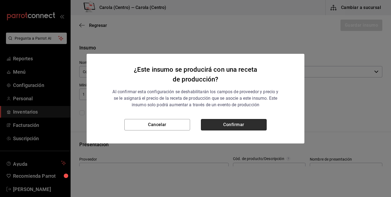
click at [213, 122] on button "Confirmar" at bounding box center [234, 124] width 66 height 11
checkbox input "true"
type input "$0.00"
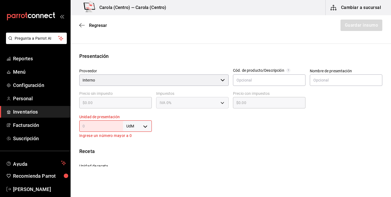
scroll to position [103, 0]
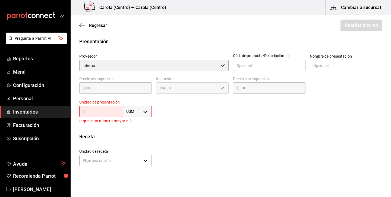
click at [134, 110] on body "Pregunta a Parrot AI Reportes Menú Configuración Personal Inventarios Facturaci…" at bounding box center [195, 83] width 391 height 166
click at [135, 137] on li "kg" at bounding box center [137, 136] width 28 height 9
type input "KILOGRAM"
click at [110, 111] on input "text" at bounding box center [101, 111] width 44 height 7
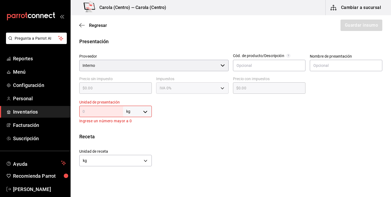
type input "1"
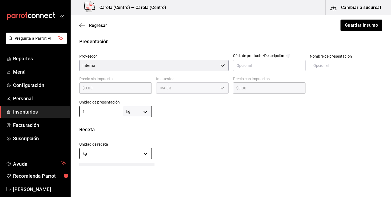
type input "1"
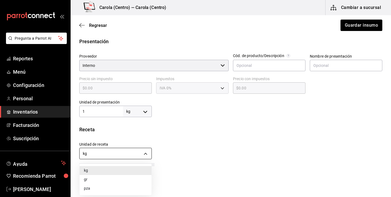
click at [139, 152] on body "Pregunta a Parrot AI Reportes Menú Configuración Personal Inventarios Facturaci…" at bounding box center [195, 83] width 391 height 166
click at [110, 180] on li "gr" at bounding box center [116, 179] width 72 height 9
type input "GRAM"
type input "1,000"
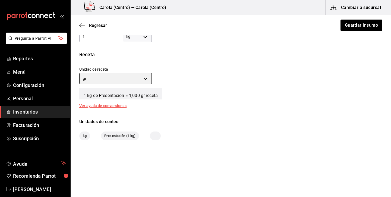
scroll to position [178, 0]
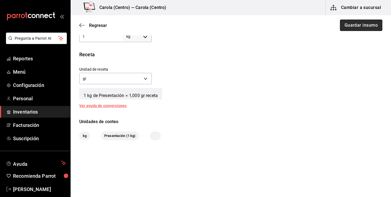
click at [352, 28] on button "Guardar insumo" at bounding box center [361, 25] width 42 height 11
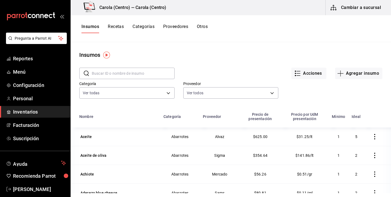
click at [122, 28] on button "Recetas" at bounding box center [116, 28] width 16 height 9
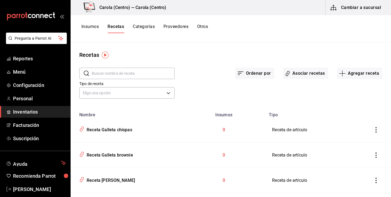
click at [159, 75] on input "text" at bounding box center [133, 73] width 83 height 11
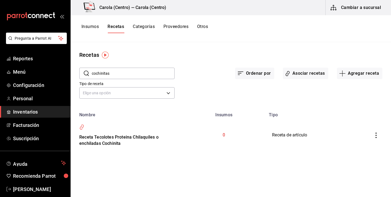
type input "cochinitas"
drag, startPoint x: 159, startPoint y: 75, endPoint x: 93, endPoint y: 28, distance: 81.3
click at [93, 28] on button "Insumos" at bounding box center [89, 28] width 17 height 9
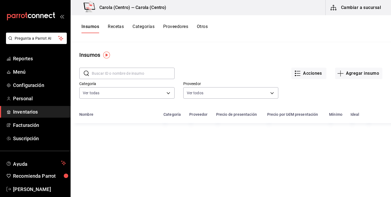
click at [115, 77] on input "text" at bounding box center [133, 73] width 83 height 11
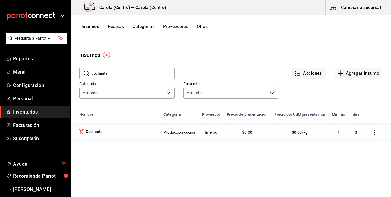
type input "cochinita"
drag, startPoint x: 115, startPoint y: 76, endPoint x: 118, endPoint y: 26, distance: 50.3
click at [118, 26] on button "Recetas" at bounding box center [116, 28] width 16 height 9
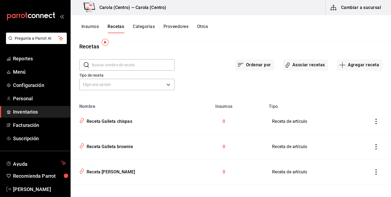
scroll to position [8, 0]
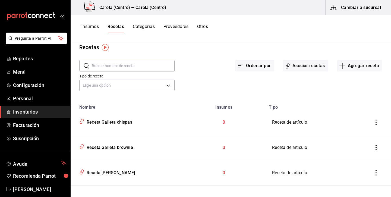
click at [345, 11] on button "Cambiar a sucursal" at bounding box center [356, 7] width 61 height 15
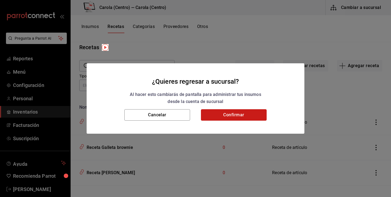
click at [242, 112] on button "Confirmar" at bounding box center [234, 114] width 66 height 11
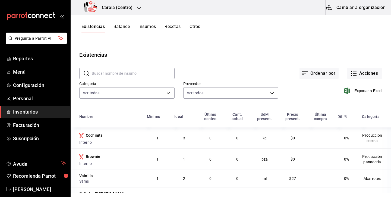
click at [111, 76] on input "text" at bounding box center [133, 73] width 83 height 11
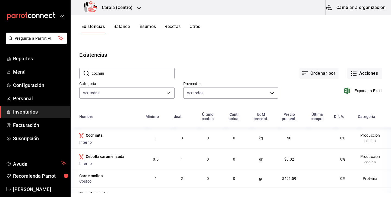
type input "cochinit"
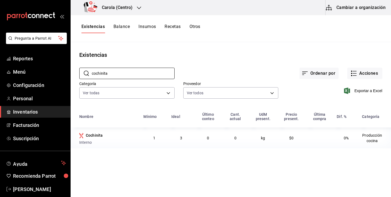
drag, startPoint x: 111, startPoint y: 82, endPoint x: 150, endPoint y: 26, distance: 68.8
click at [150, 26] on button "Insumos" at bounding box center [146, 28] width 17 height 9
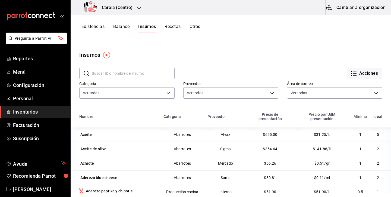
click at [181, 23] on div "Existencias Balance Insumos Recetas Otros" at bounding box center [231, 28] width 320 height 27
click at [178, 25] on button "Recetas" at bounding box center [173, 28] width 16 height 9
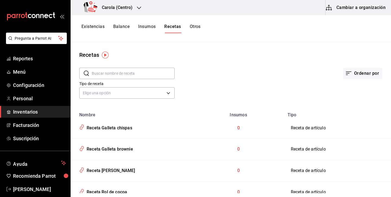
click at [112, 76] on input "text" at bounding box center [133, 73] width 83 height 11
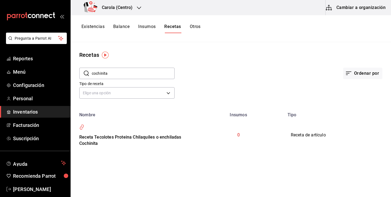
type input "cochinita"
drag, startPoint x: 112, startPoint y: 76, endPoint x: 362, endPoint y: 8, distance: 259.1
click at [362, 8] on button "Cambiar a organización" at bounding box center [356, 7] width 61 height 15
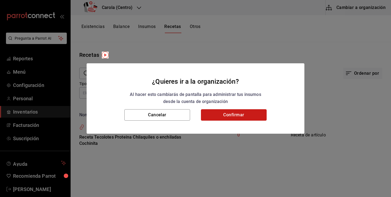
click at [233, 111] on button "Confirmar" at bounding box center [234, 114] width 66 height 11
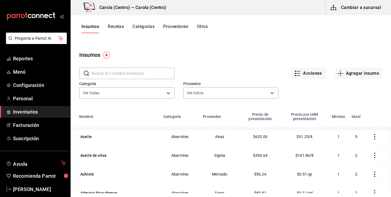
click at [114, 27] on button "Recetas" at bounding box center [116, 28] width 16 height 9
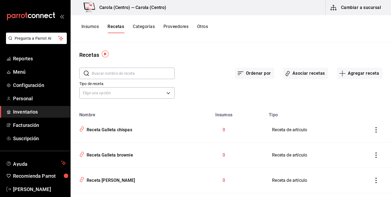
scroll to position [23, 0]
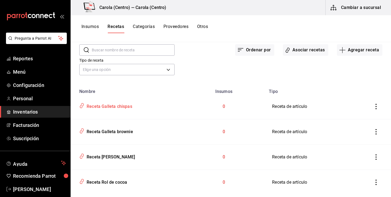
click at [116, 108] on div "Receta Galleta chispas" at bounding box center [108, 105] width 48 height 8
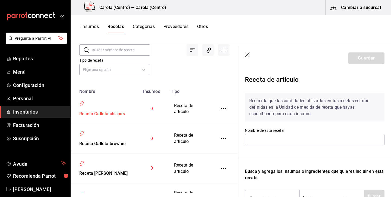
type input "Receta Galleta chispas"
click at [96, 26] on button "Insumos" at bounding box center [89, 28] width 17 height 9
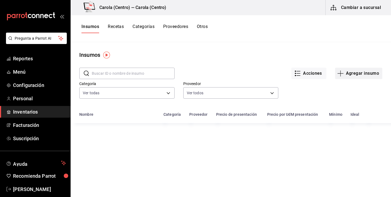
click at [355, 76] on button "Agregar insumo" at bounding box center [358, 73] width 47 height 11
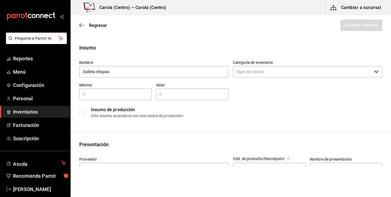
type input "Galleta chispas"
click at [147, 97] on input "text" at bounding box center [115, 94] width 72 height 7
type input "15"
click at [197, 97] on input "text" at bounding box center [192, 94] width 72 height 7
type input "20"
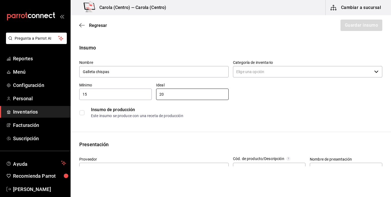
click at [81, 112] on input "checkbox" at bounding box center [82, 112] width 5 height 5
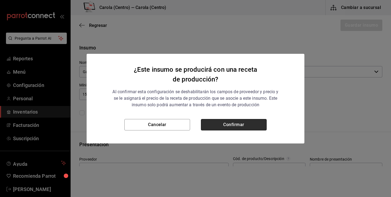
click at [247, 122] on button "Confirmar" at bounding box center [234, 124] width 66 height 11
checkbox input "true"
type input "$0.00"
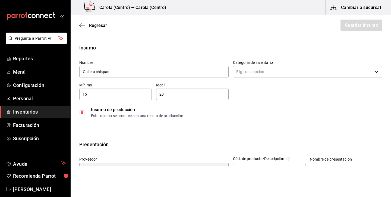
click at [276, 76] on input "Categoría de inventario" at bounding box center [302, 71] width 139 height 11
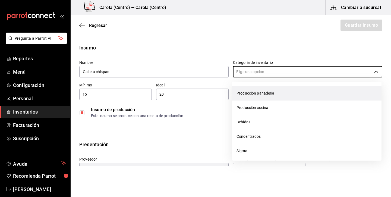
click at [276, 93] on li "Producción panadería" at bounding box center [306, 93] width 149 height 14
type input "Producción panadería"
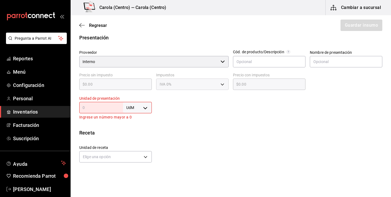
scroll to position [111, 0]
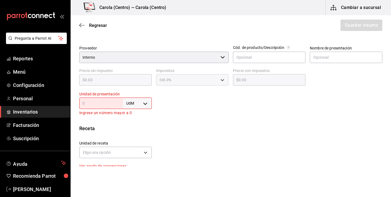
click at [109, 102] on input "text" at bounding box center [101, 103] width 44 height 7
type input "1"
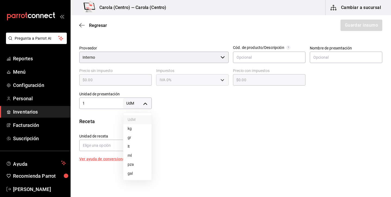
click at [146, 100] on body "Pregunta a Parrot AI Reportes Menú Configuración Personal Inventarios Facturaci…" at bounding box center [195, 83] width 391 height 166
click at [134, 167] on li "pza" at bounding box center [137, 164] width 28 height 9
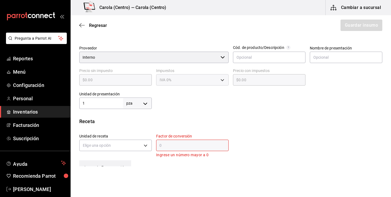
type input "UNIT"
click at [190, 146] on input "text" at bounding box center [192, 145] width 72 height 7
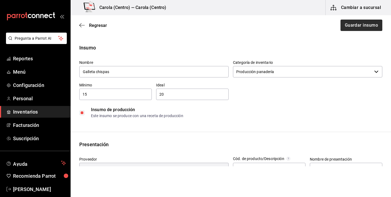
scroll to position [0, 0]
type input "1"
click at [374, 27] on button "Guardar insumo" at bounding box center [361, 25] width 42 height 11
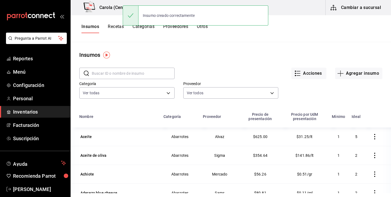
click at [120, 27] on button "Recetas" at bounding box center [116, 28] width 16 height 9
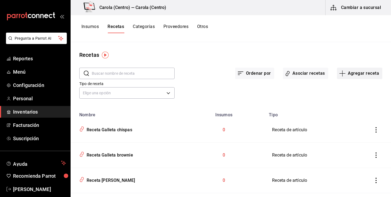
click at [355, 75] on button "Agregar receta" at bounding box center [359, 73] width 45 height 11
click at [340, 118] on span "Receta de producción" at bounding box center [360, 117] width 46 height 6
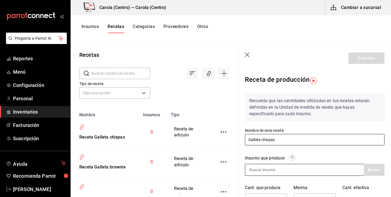
type input "Galleta chispas"
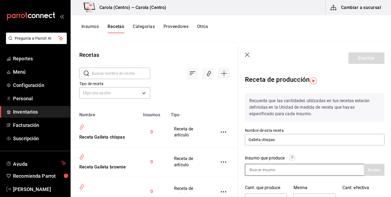
click at [271, 170] on input at bounding box center [272, 169] width 54 height 11
type input "galleta"
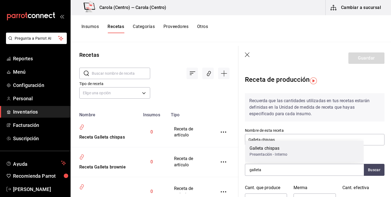
click at [277, 153] on div "Presentación - Interno" at bounding box center [269, 155] width 38 height 6
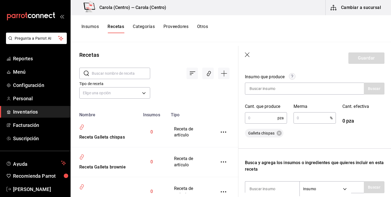
scroll to position [98, 0]
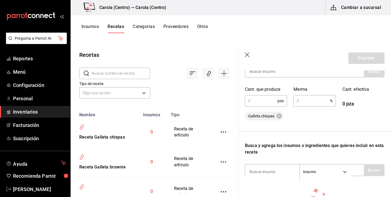
click at [267, 101] on input "text" at bounding box center [261, 100] width 33 height 11
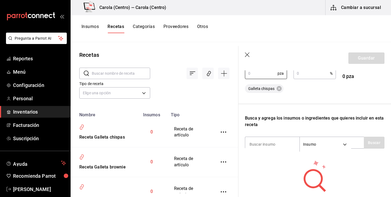
scroll to position [137, 0]
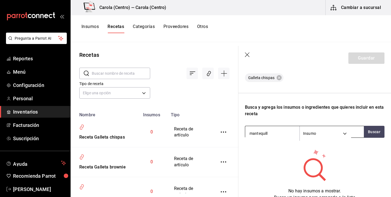
type input "mantequilla"
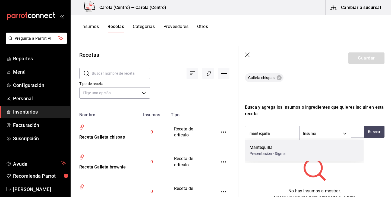
click at [267, 152] on div "Presentación - Sigma" at bounding box center [268, 154] width 36 height 6
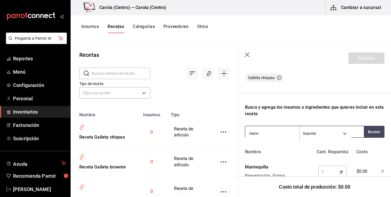
type input "harina"
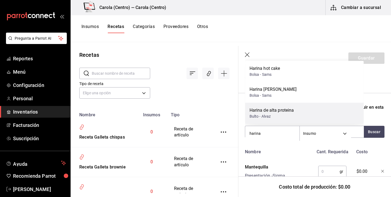
click at [272, 109] on div "Harina de alta proteina" at bounding box center [272, 110] width 45 height 7
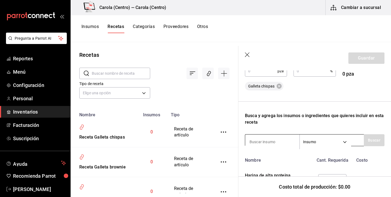
scroll to position [129, 0]
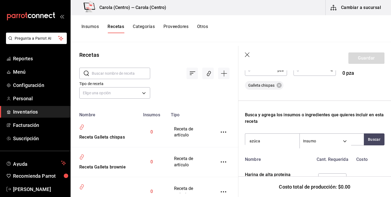
type input "azúcar"
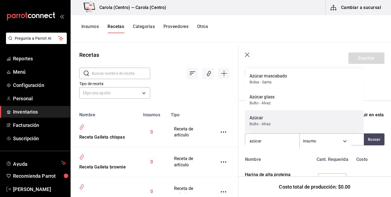
click at [266, 123] on div "Bulto - Alvaz" at bounding box center [260, 124] width 21 height 6
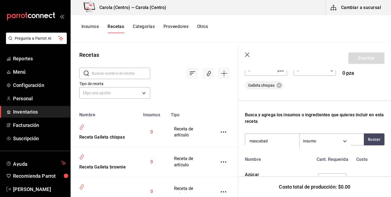
type input "mascabado"
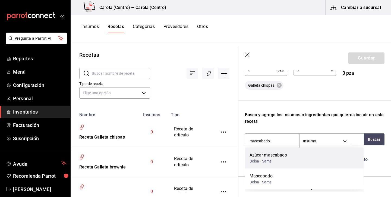
click at [259, 162] on div "Bolsa - Sams" at bounding box center [269, 161] width 38 height 6
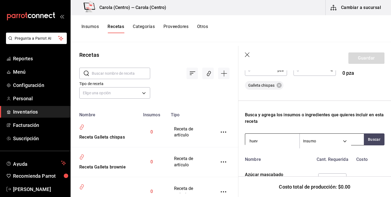
type input "huevo"
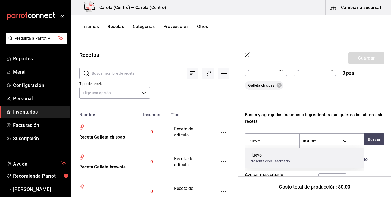
click at [258, 154] on div "Huevo" at bounding box center [270, 155] width 41 height 7
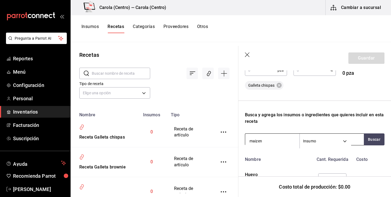
type input "maizena"
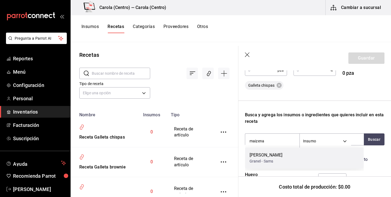
click at [256, 158] on div "Granel - Sams" at bounding box center [266, 161] width 33 height 6
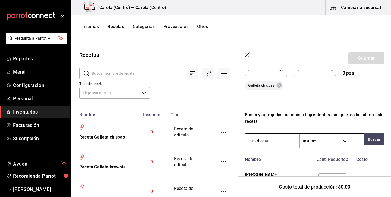
type input "bicarbonato"
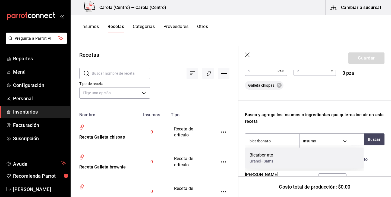
click at [263, 157] on div "Bicarbonato" at bounding box center [262, 155] width 24 height 7
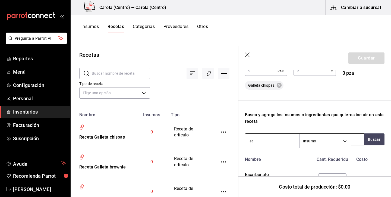
type input "sal"
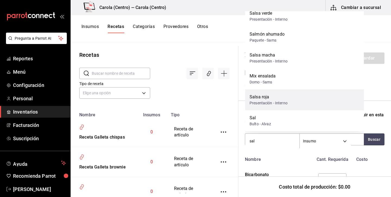
scroll to position [29, 0]
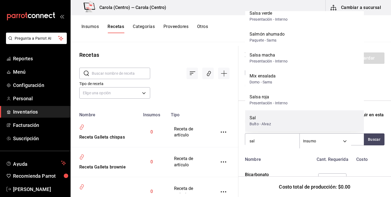
click at [265, 122] on div "Bulto - Alvaz" at bounding box center [260, 124] width 21 height 6
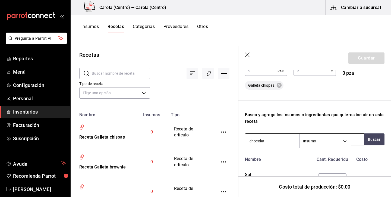
type input "chocolate"
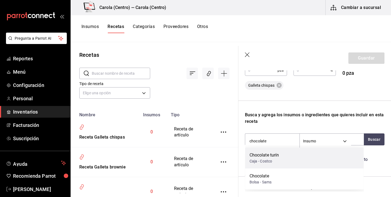
click at [263, 156] on div "Chocolate turín" at bounding box center [265, 155] width 30 height 7
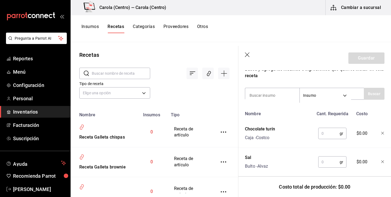
scroll to position [217, 0]
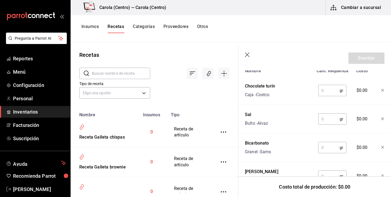
click at [330, 93] on input "text" at bounding box center [328, 90] width 21 height 11
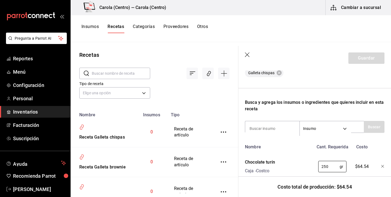
scroll to position [147, 0]
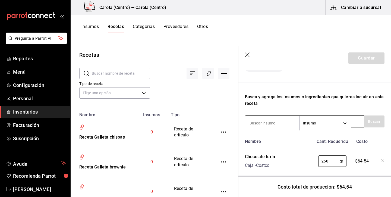
type input "250"
click at [273, 122] on input at bounding box center [272, 122] width 54 height 11
type input "nuez"
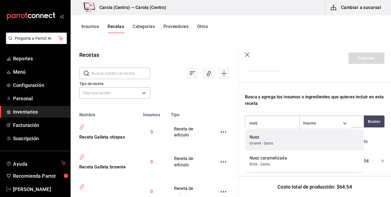
click at [270, 143] on div "Granel - Sams" at bounding box center [262, 143] width 24 height 6
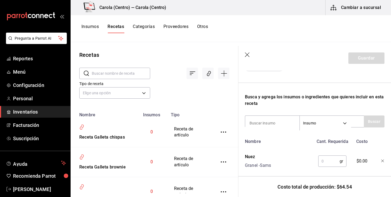
scroll to position [166, 0]
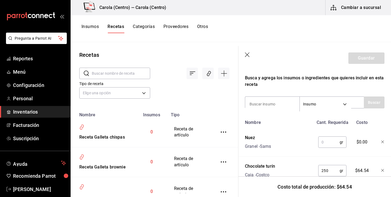
click at [326, 145] on input "text" at bounding box center [328, 142] width 21 height 11
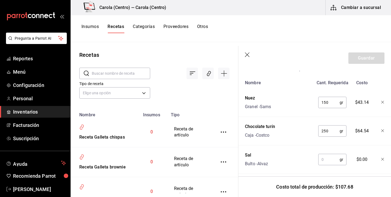
scroll to position [206, 0]
type input "150"
click at [327, 161] on input "text" at bounding box center [328, 158] width 21 height 11
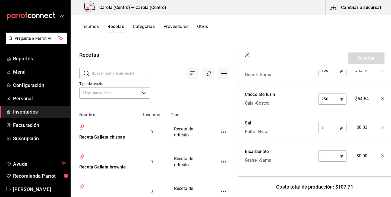
scroll to position [261, 0]
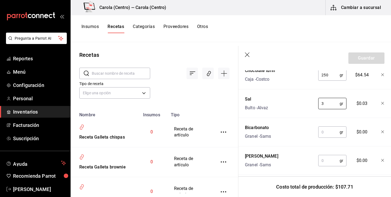
type input "3"
click at [327, 132] on input "text" at bounding box center [328, 132] width 21 height 11
type input "7"
click at [328, 160] on input "text" at bounding box center [328, 160] width 21 height 11
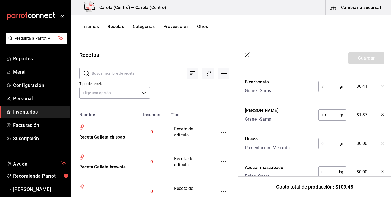
scroll to position [317, 0]
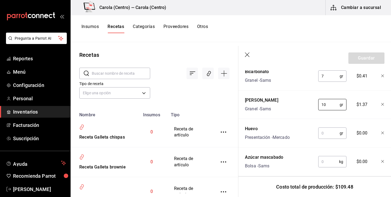
type input "10"
click at [336, 136] on input "text" at bounding box center [328, 133] width 21 height 11
type input "100"
click at [333, 159] on input "text" at bounding box center [328, 161] width 21 height 11
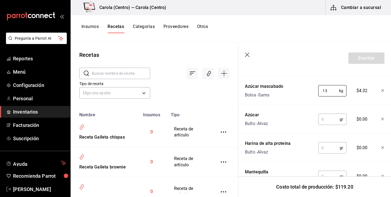
scroll to position [389, 0]
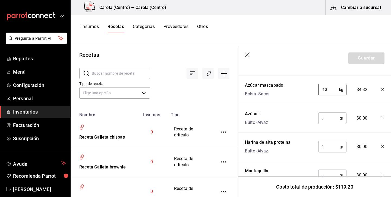
type input "0.13"
click at [332, 115] on input "text" at bounding box center [328, 118] width 21 height 11
type input "100"
click at [327, 145] on input "text" at bounding box center [328, 146] width 21 height 11
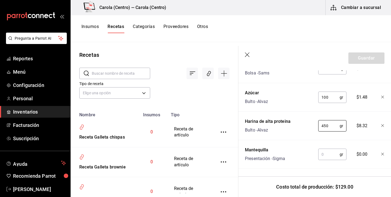
scroll to position [410, 0]
type input "450"
click at [326, 156] on input "text" at bounding box center [328, 154] width 21 height 11
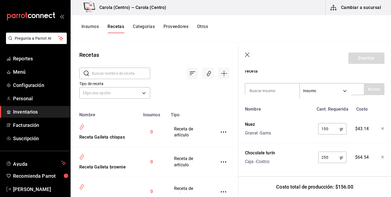
scroll to position [177, 0]
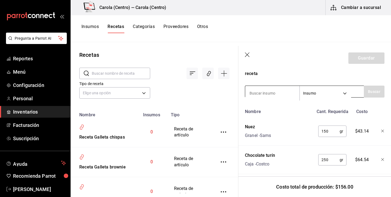
type input "225"
click at [275, 90] on input at bounding box center [272, 92] width 54 height 11
type input "vainilla"
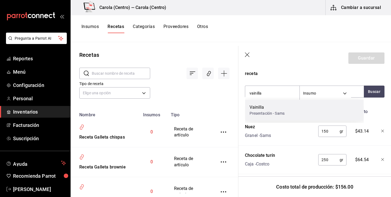
click at [292, 113] on div "Vainilla Presentación - Sams" at bounding box center [304, 110] width 119 height 21
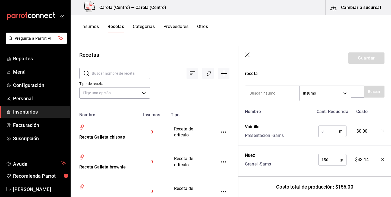
click at [328, 133] on input "text" at bounding box center [328, 131] width 21 height 11
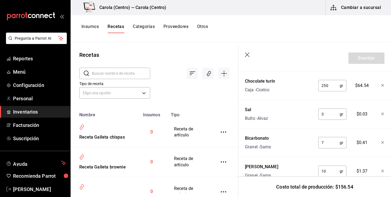
scroll to position [78, 0]
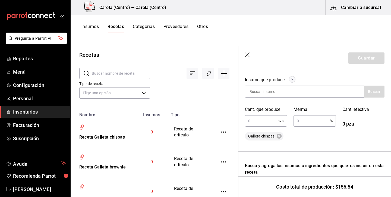
type input "10"
click at [270, 118] on input "text" at bounding box center [261, 120] width 33 height 11
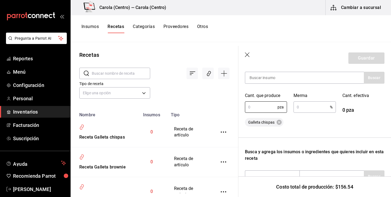
scroll to position [86, 0]
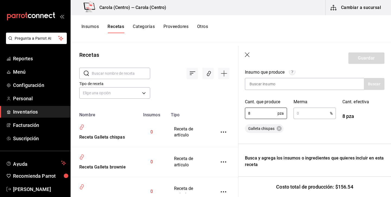
type input "8"
click at [308, 113] on input "text" at bounding box center [312, 113] width 36 height 11
type input "4"
click at [263, 115] on input "8" at bounding box center [261, 113] width 33 height 11
type input "8.7"
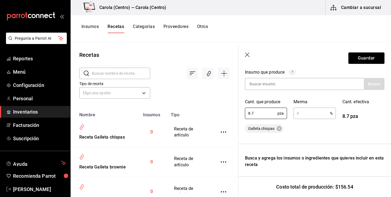
click at [302, 116] on input "text" at bounding box center [312, 113] width 36 height 11
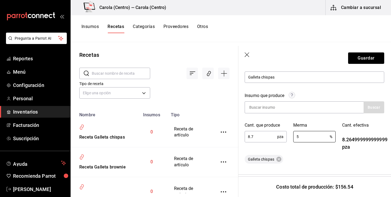
scroll to position [48, 0]
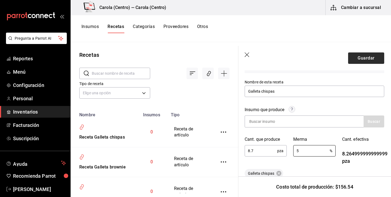
type input "5"
click at [360, 62] on button "Guardar" at bounding box center [366, 57] width 36 height 11
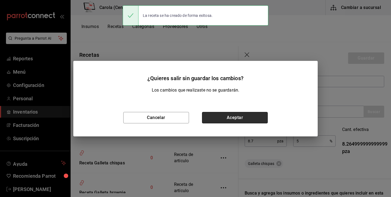
click at [232, 115] on button "Aceptar" at bounding box center [235, 117] width 66 height 11
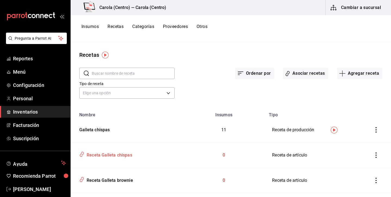
click at [103, 156] on div "Receta Galleta chispas" at bounding box center [108, 154] width 48 height 8
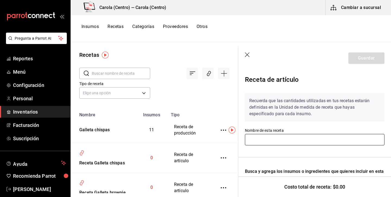
type input "Receta Galleta chispas"
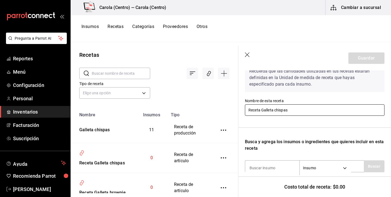
scroll to position [65, 0]
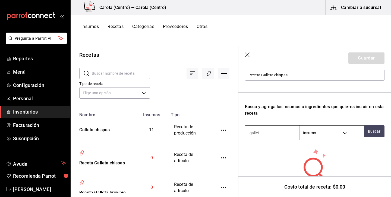
type input "galleta"
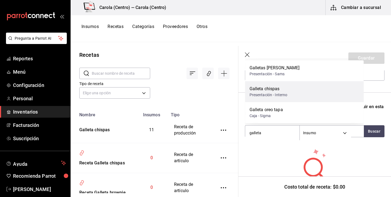
click at [282, 90] on div "Galleta chispas" at bounding box center [269, 89] width 38 height 7
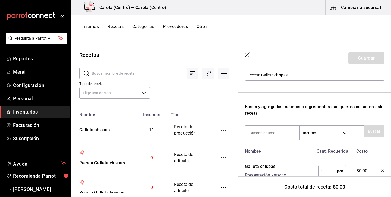
click at [326, 171] on input "text" at bounding box center [327, 170] width 19 height 11
type input "1"
click at [369, 59] on button "Guardar" at bounding box center [366, 57] width 36 height 11
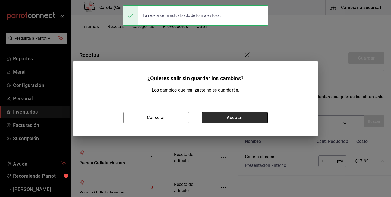
click at [238, 116] on button "Aceptar" at bounding box center [235, 117] width 66 height 11
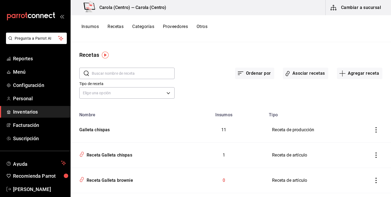
click at [378, 128] on icon "inventoriesTable" at bounding box center [375, 129] width 5 height 5
click at [358, 120] on span "Duplicar" at bounding box center [355, 122] width 24 height 7
click at [139, 71] on input "text" at bounding box center [133, 73] width 83 height 11
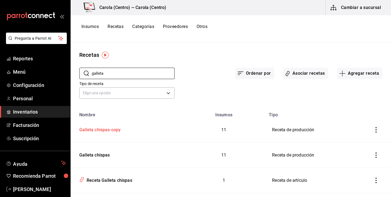
type input "galleta"
click at [115, 133] on div "Galleta chispas-copy" at bounding box center [98, 129] width 43 height 8
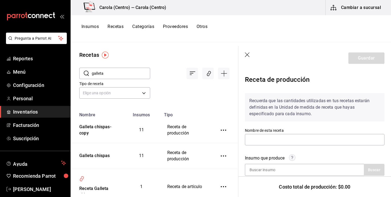
type input "Galleta chispas-copy"
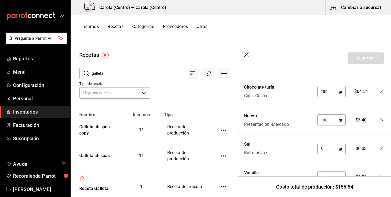
scroll to position [321, 1]
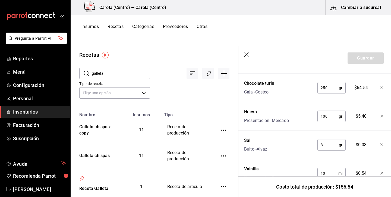
click at [381, 88] on icon "button" at bounding box center [381, 87] width 3 height 3
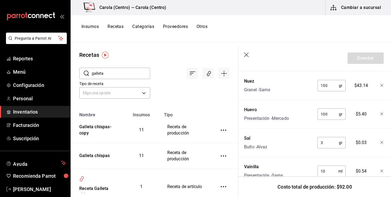
scroll to position [277, 1]
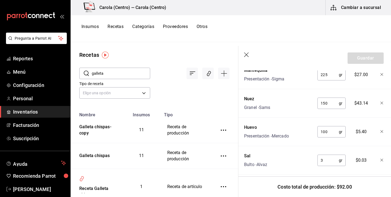
click at [381, 102] on icon "button" at bounding box center [381, 103] width 3 height 3
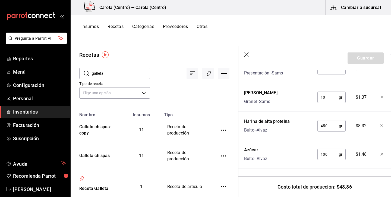
scroll to position [0, 0]
click at [328, 127] on input "450" at bounding box center [327, 125] width 21 height 11
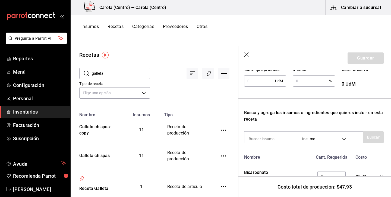
scroll to position [114, 1]
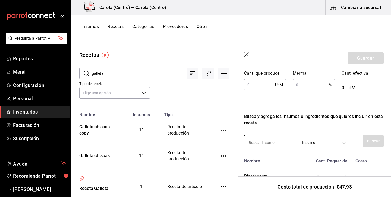
type input "400"
type input "cocoa"
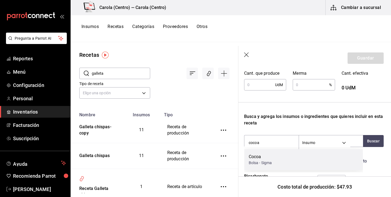
click at [260, 157] on div "Cocoa" at bounding box center [260, 156] width 23 height 7
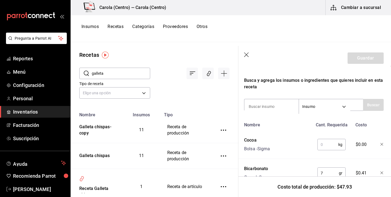
scroll to position [175, 1]
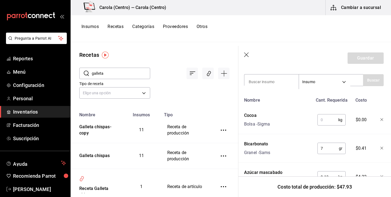
click at [330, 123] on input "text" at bounding box center [327, 119] width 21 height 11
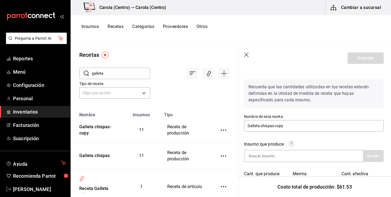
scroll to position [14, 1]
type input "0.05"
click at [268, 125] on input "Galleta chispas-copy" at bounding box center [314, 124] width 140 height 11
drag, startPoint x: 293, startPoint y: 124, endPoint x: 261, endPoint y: 125, distance: 32.3
click at [261, 125] on input "Galleta chispas-copy" at bounding box center [314, 124] width 140 height 11
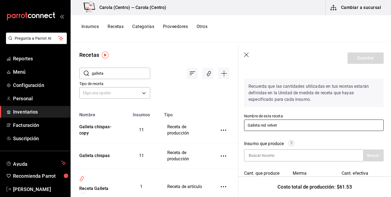
type input "Galleta red velvet"
click at [253, 148] on div "Insumo que produce" at bounding box center [314, 144] width 140 height 9
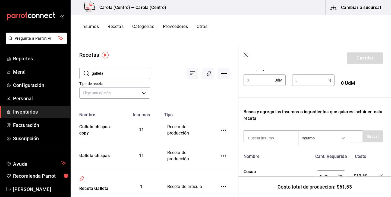
scroll to position [121, 1]
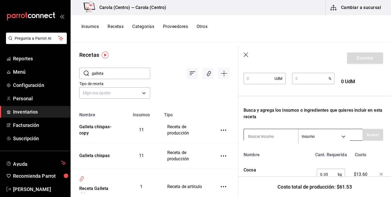
click at [270, 134] on input at bounding box center [271, 136] width 54 height 11
type input "queso crema"
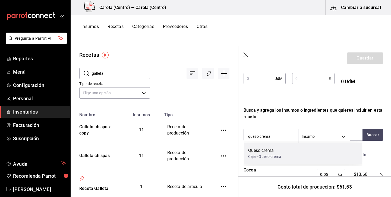
click at [267, 156] on div "Caja - Queso crema" at bounding box center [264, 157] width 33 height 6
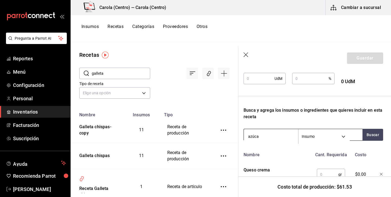
type input "azúcar"
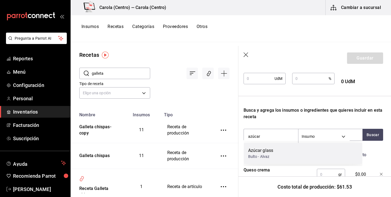
click at [260, 155] on div "Bulto - Alvaz" at bounding box center [260, 157] width 25 height 6
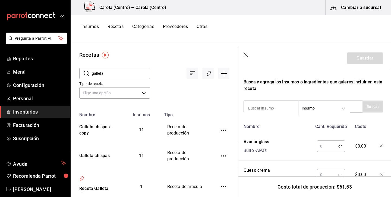
scroll to position [164, 1]
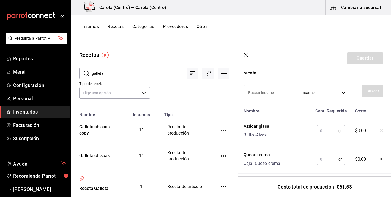
click at [328, 132] on input "text" at bounding box center [327, 130] width 21 height 11
type input "43.5"
click at [325, 159] on input "text" at bounding box center [327, 159] width 21 height 11
type input "87"
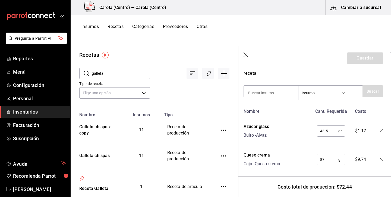
scroll to position [97, 1]
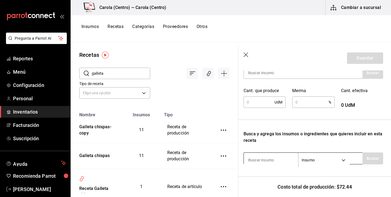
click at [275, 158] on input at bounding box center [271, 159] width 54 height 11
type input "colorante"
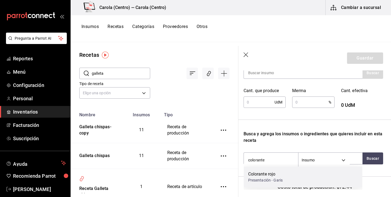
click at [291, 171] on div "Colorante rojo Presentación - Garis" at bounding box center [303, 176] width 119 height 21
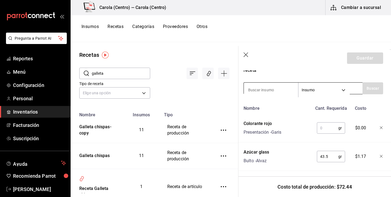
scroll to position [191, 1]
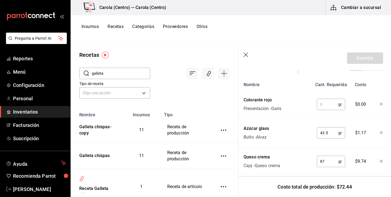
click at [325, 105] on input "text" at bounding box center [327, 104] width 21 height 11
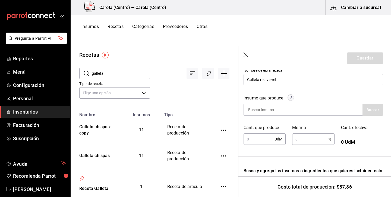
scroll to position [62, 1]
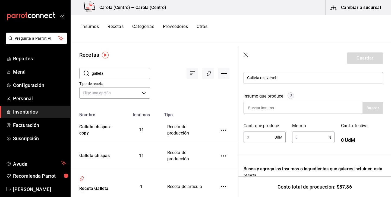
type input "15"
click at [260, 137] on input "text" at bounding box center [259, 137] width 31 height 11
type input "8.7"
click at [297, 142] on input "text" at bounding box center [310, 137] width 36 height 11
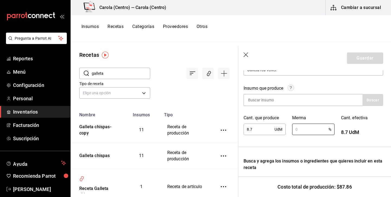
scroll to position [70, 1]
click at [283, 103] on input at bounding box center [271, 99] width 54 height 11
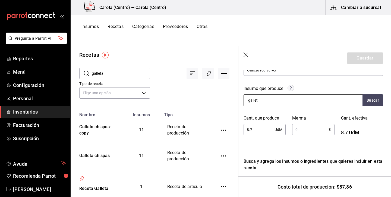
type input "galleta"
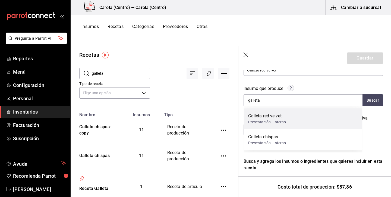
click at [280, 118] on div "Galleta red velvet" at bounding box center [267, 116] width 38 height 7
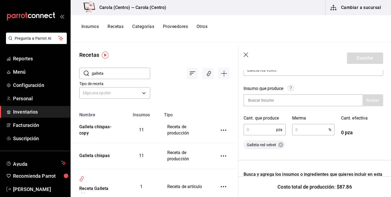
click at [261, 129] on input "text" at bounding box center [260, 129] width 33 height 11
type input "8.7"
click at [308, 127] on input "text" at bounding box center [310, 129] width 36 height 11
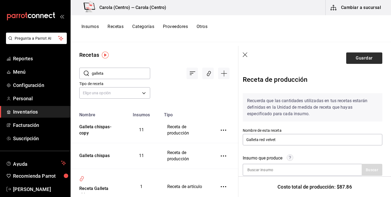
scroll to position [0, 2]
type input "5"
click at [366, 57] on button "Guardar" at bounding box center [364, 57] width 36 height 11
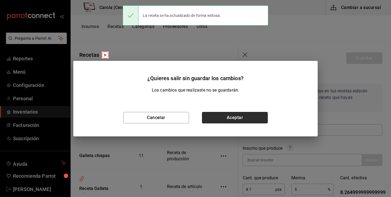
click at [228, 114] on button "Aceptar" at bounding box center [235, 117] width 66 height 11
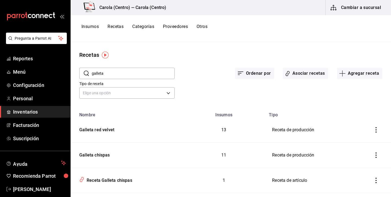
click at [376, 155] on icon "inventoriesTable" at bounding box center [376, 154] width 1 height 5
click at [355, 149] on span "Duplicar" at bounding box center [355, 147] width 24 height 7
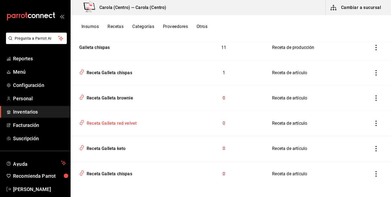
scroll to position [108, 0]
click at [122, 120] on div "Receta Galleta red velvet" at bounding box center [110, 122] width 52 height 8
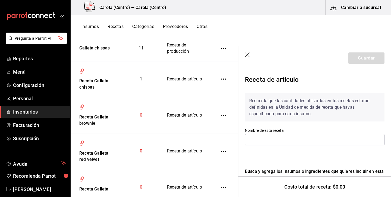
type input "Receta Galleta red velvet"
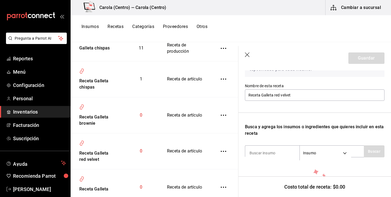
scroll to position [56, 0]
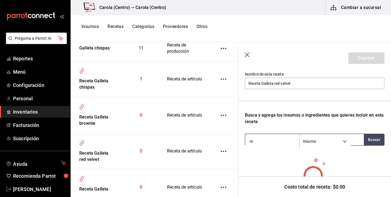
type input "red"
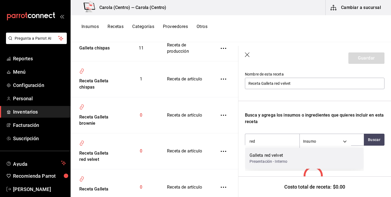
click at [273, 163] on div "Presentación - Interno" at bounding box center [269, 162] width 38 height 6
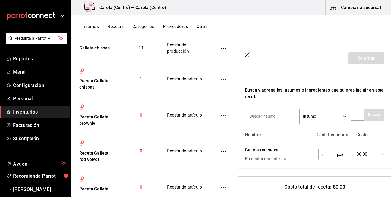
scroll to position [81, 0]
click at [327, 155] on input "text" at bounding box center [327, 154] width 19 height 11
type input "1"
click at [366, 59] on button "Guardar" at bounding box center [366, 57] width 36 height 11
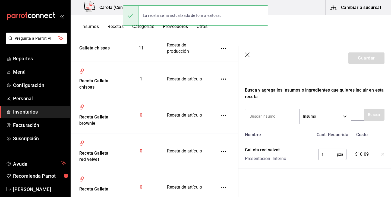
scroll to position [71, 0]
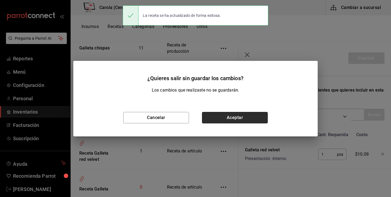
click at [242, 121] on button "Aceptar" at bounding box center [235, 117] width 66 height 11
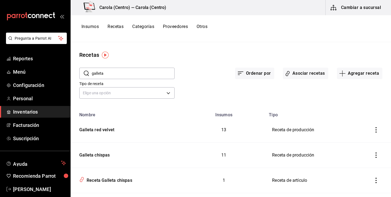
click at [146, 73] on input "galleta" at bounding box center [133, 73] width 83 height 11
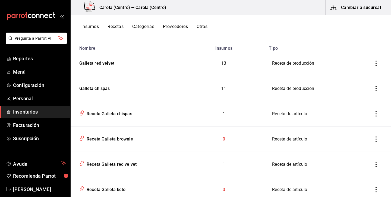
scroll to position [57, 0]
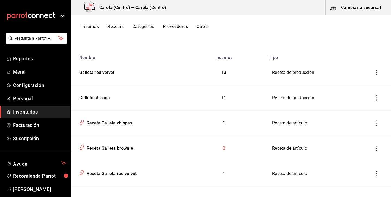
click at [376, 96] on icon "inventoriesTable" at bounding box center [375, 97] width 5 height 5
click at [356, 89] on span "Duplicar" at bounding box center [355, 90] width 24 height 7
click at [110, 72] on div "Galleta red velvet" at bounding box center [95, 71] width 37 height 8
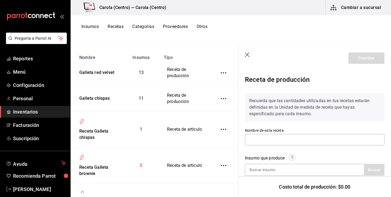
type input "Galleta red velvet"
type input "8.7"
type input "5"
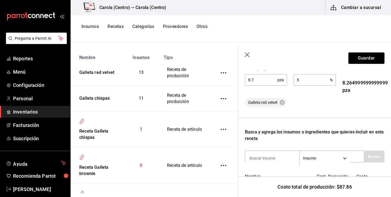
scroll to position [109, 0]
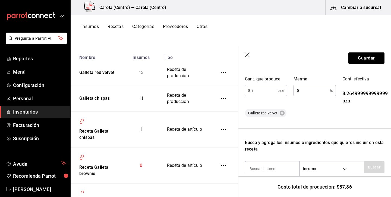
click at [247, 53] on icon "button" at bounding box center [247, 54] width 5 height 5
